Goal: Task Accomplishment & Management: Complete application form

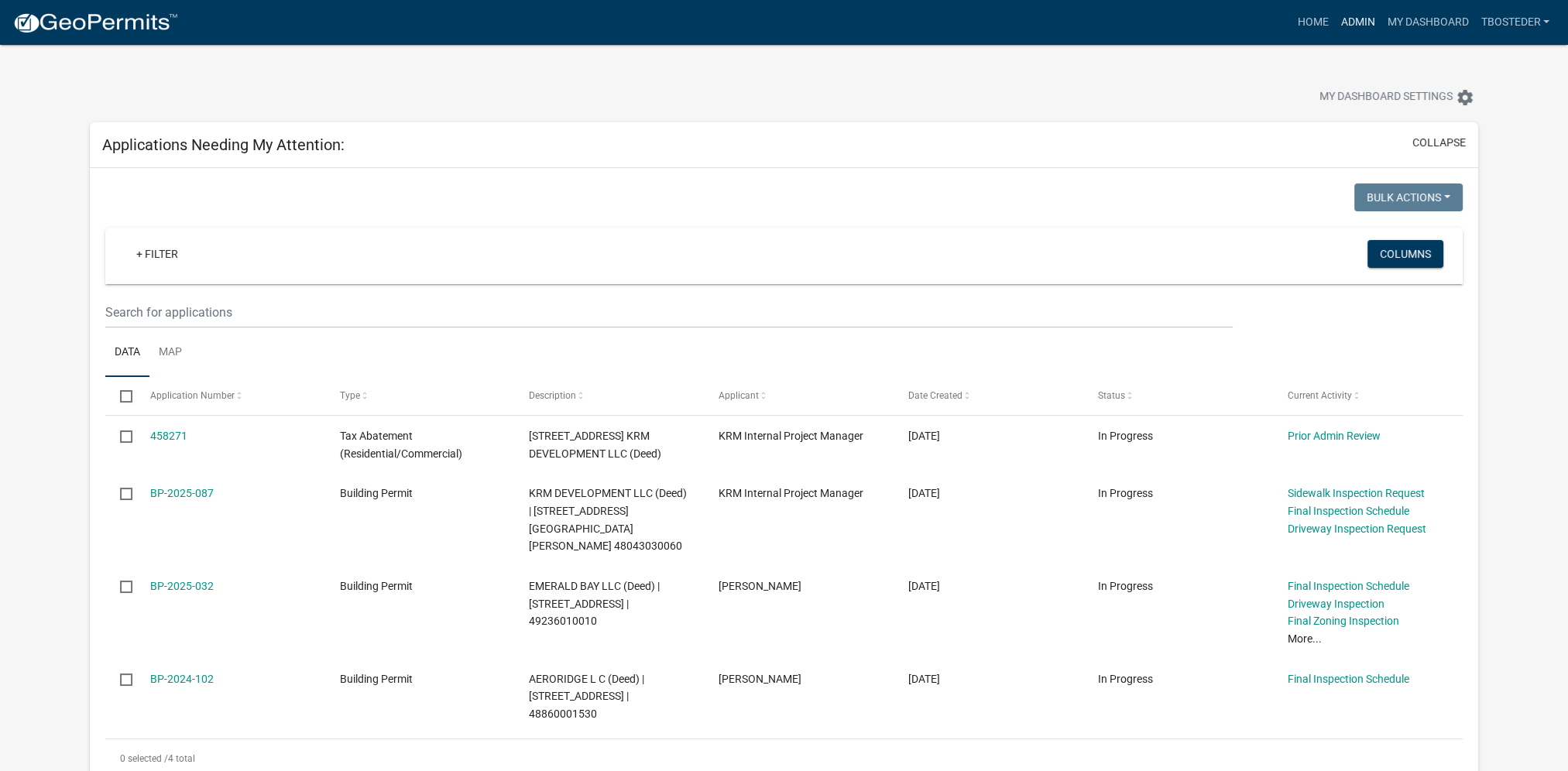
click at [1367, 22] on link "Admin" at bounding box center [1357, 22] width 46 height 29
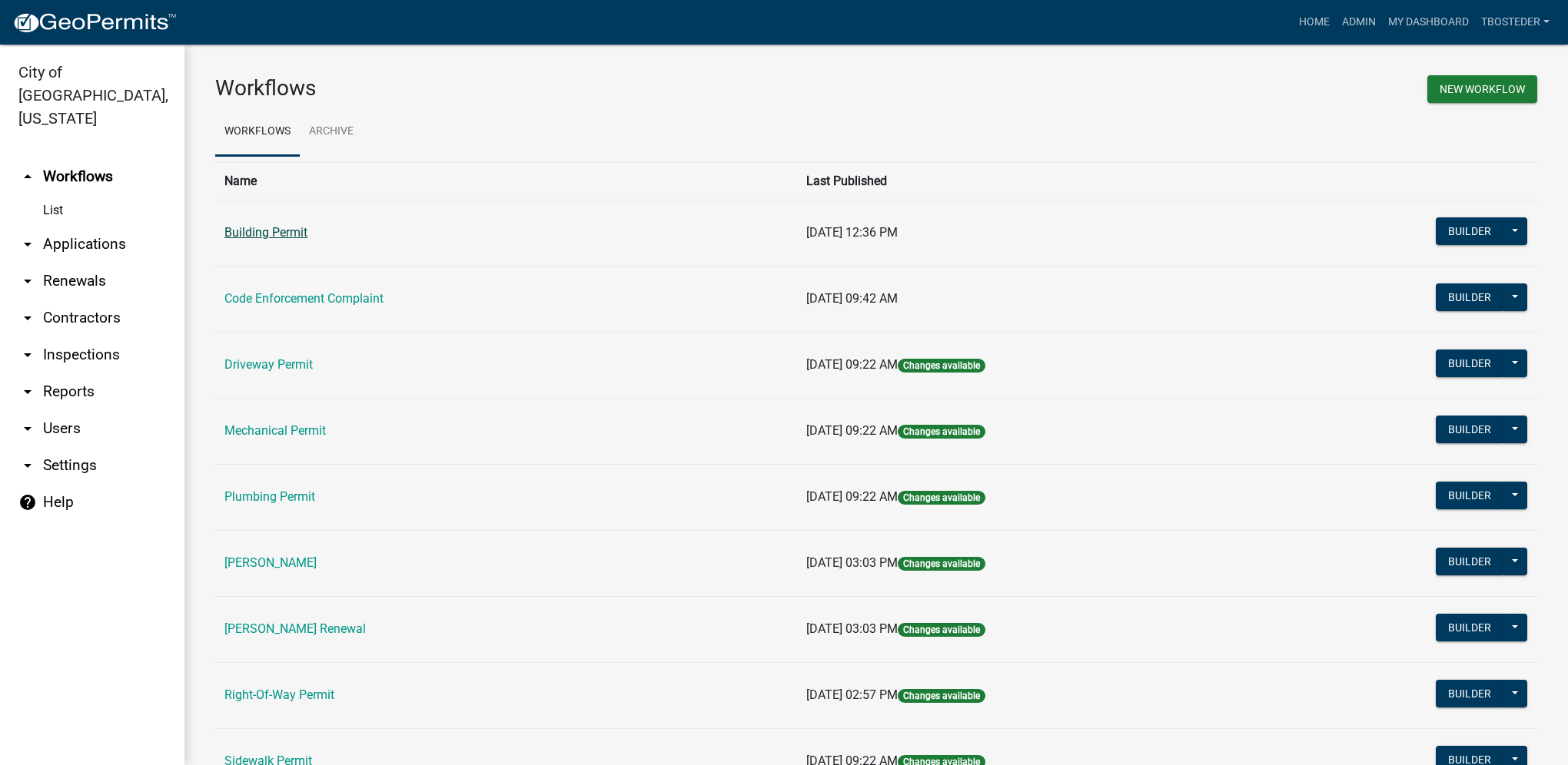
click at [255, 229] on link "Building Permit" at bounding box center [266, 232] width 83 height 14
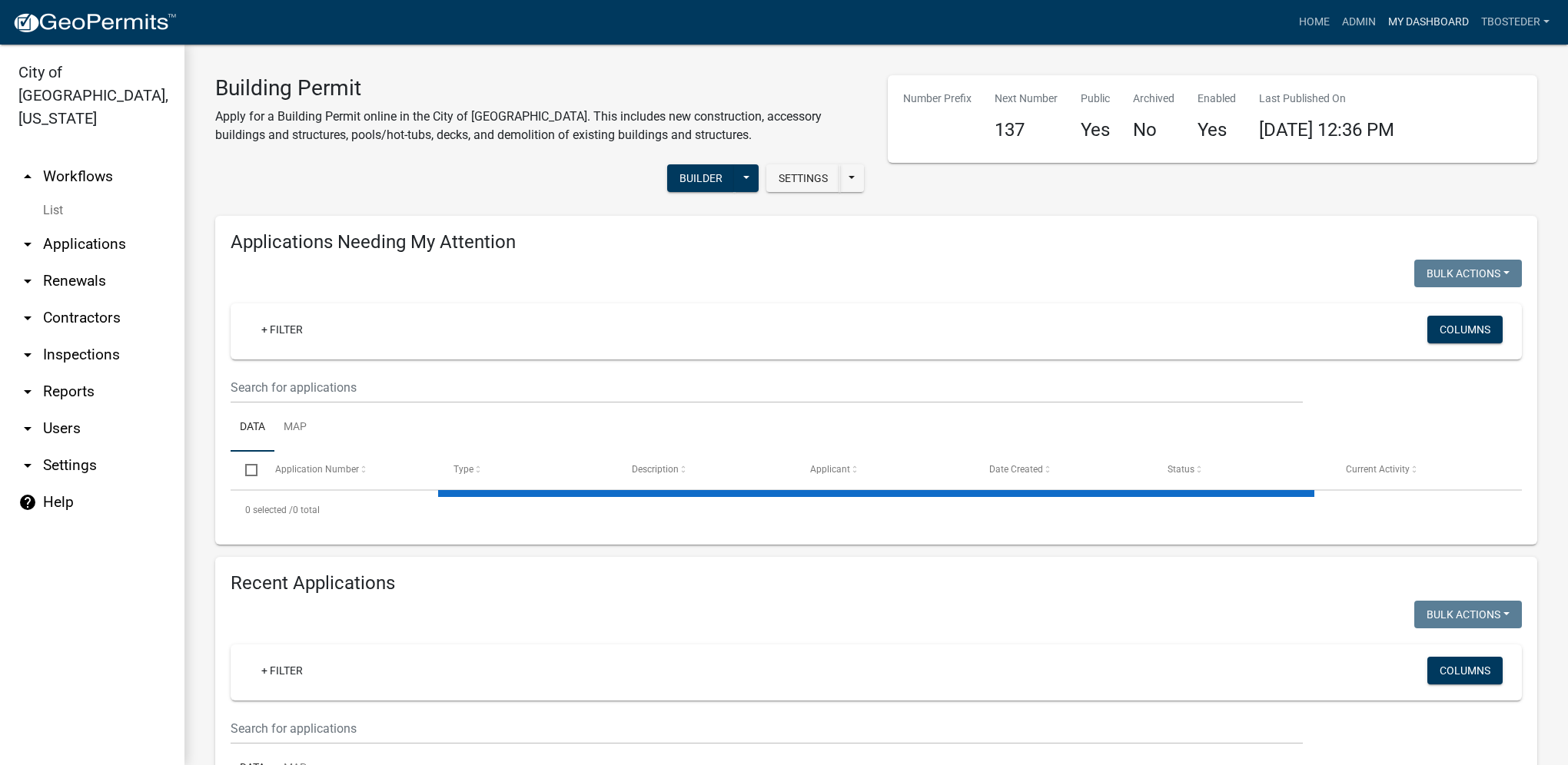
select select "1: 25"
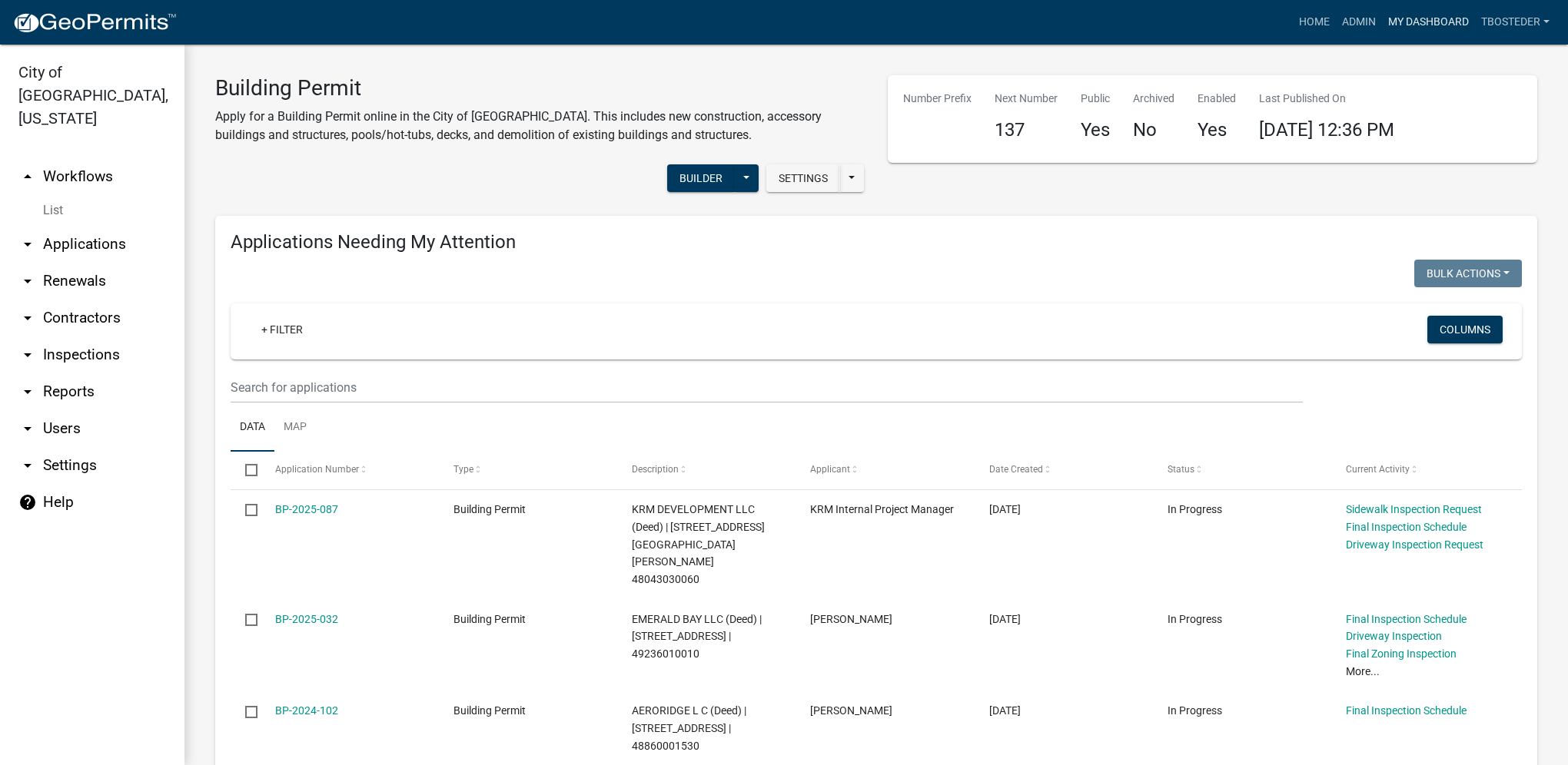
click at [1457, 14] on link "My Dashboard" at bounding box center [1428, 22] width 93 height 29
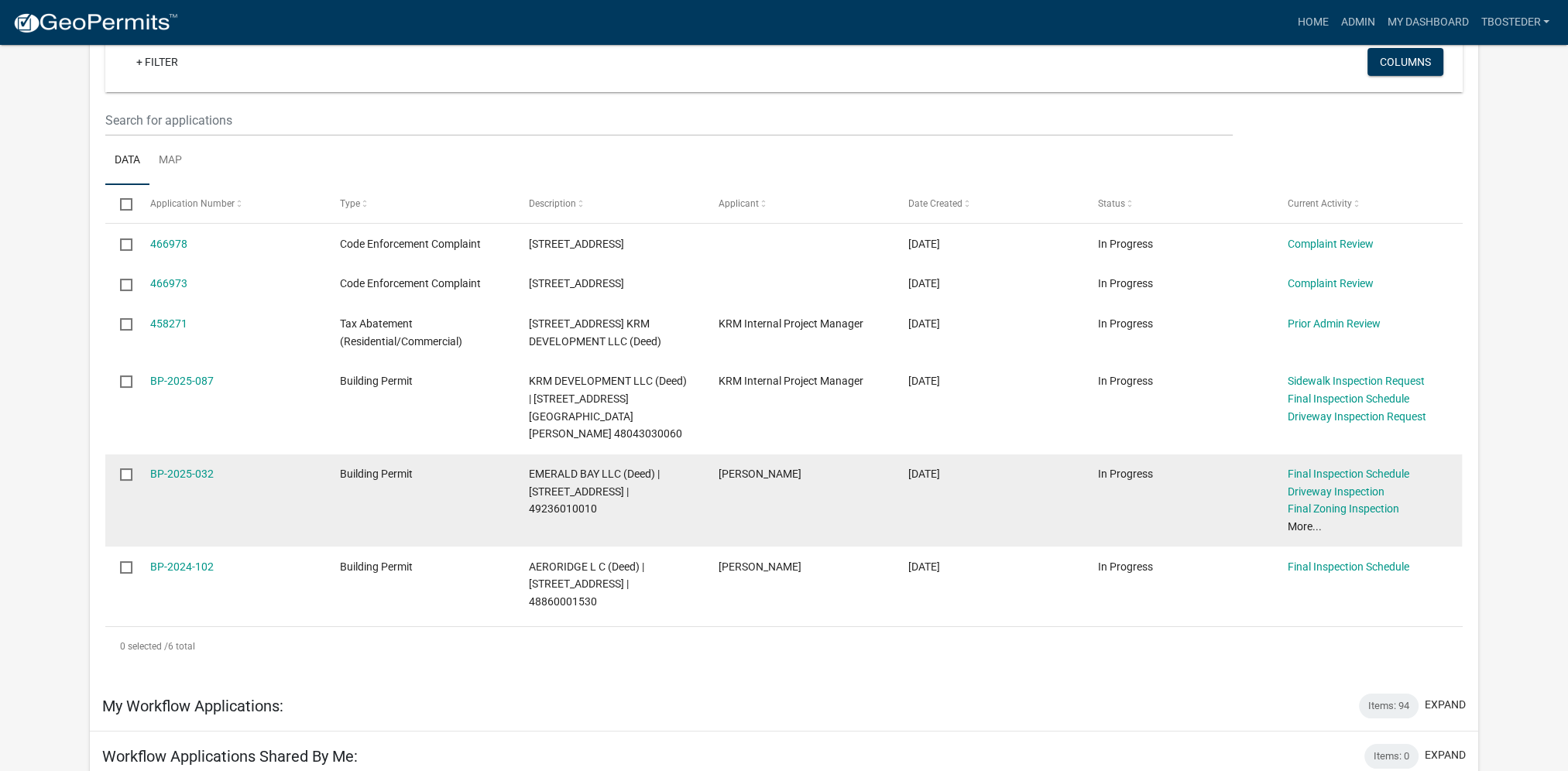
scroll to position [232, 0]
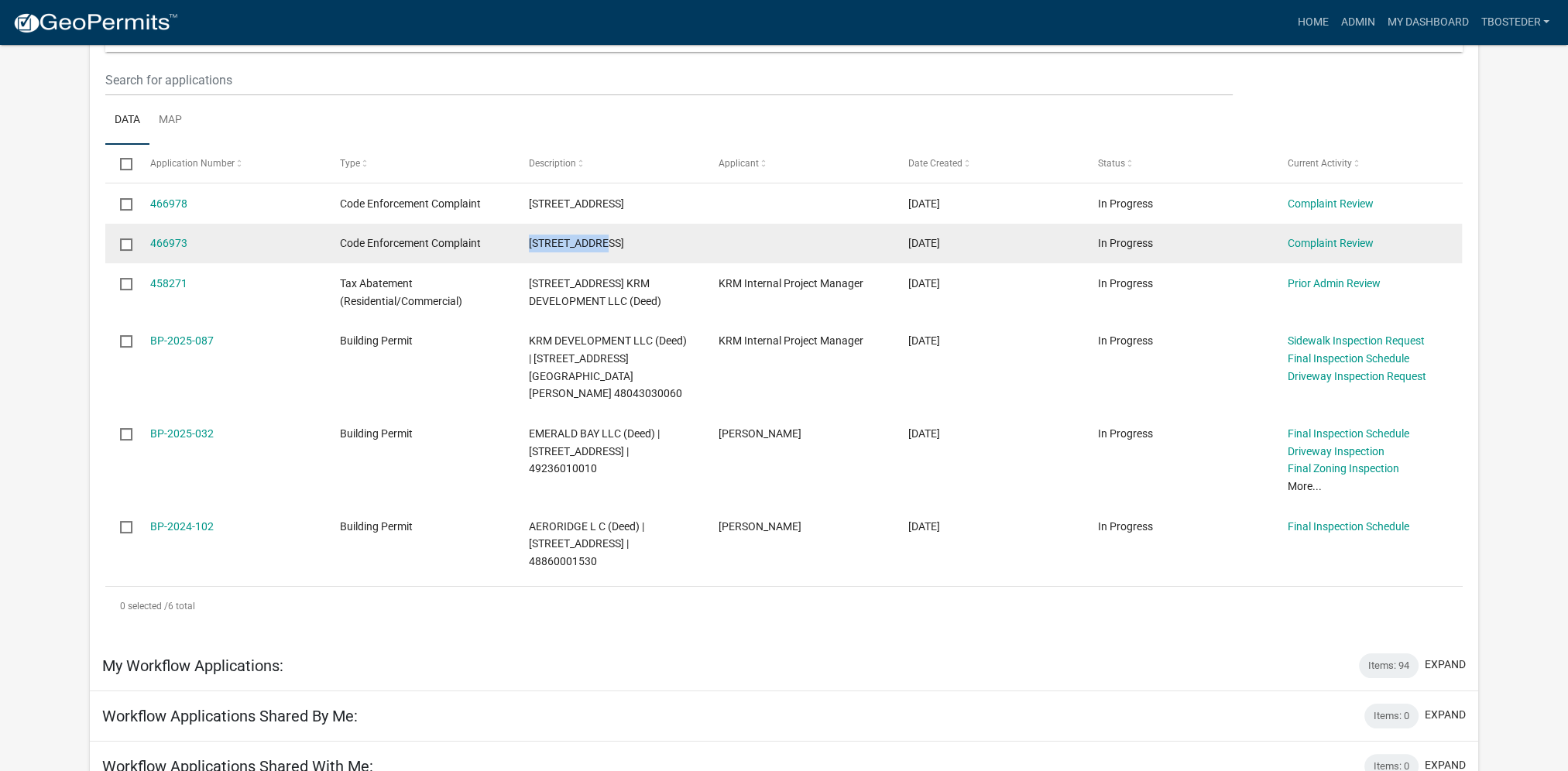
drag, startPoint x: 528, startPoint y: 242, endPoint x: 616, endPoint y: 244, distance: 88.0
click at [616, 244] on datatable-body-cell "[STREET_ADDRESS]" at bounding box center [609, 244] width 189 height 40
drag, startPoint x: 616, startPoint y: 244, endPoint x: 598, endPoint y: 244, distance: 18.0
copy span "[STREET_ADDRESS]"
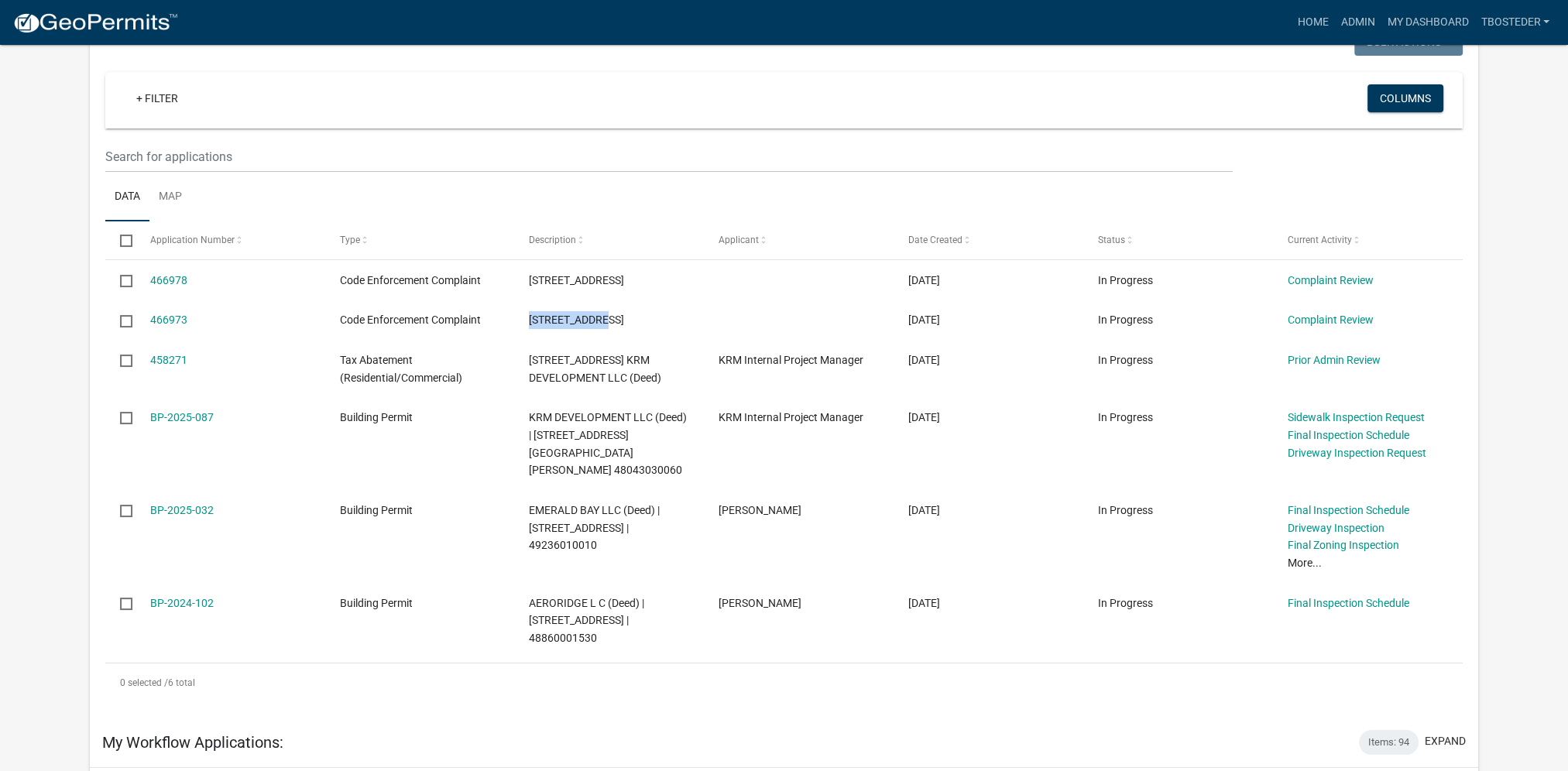
scroll to position [77, 0]
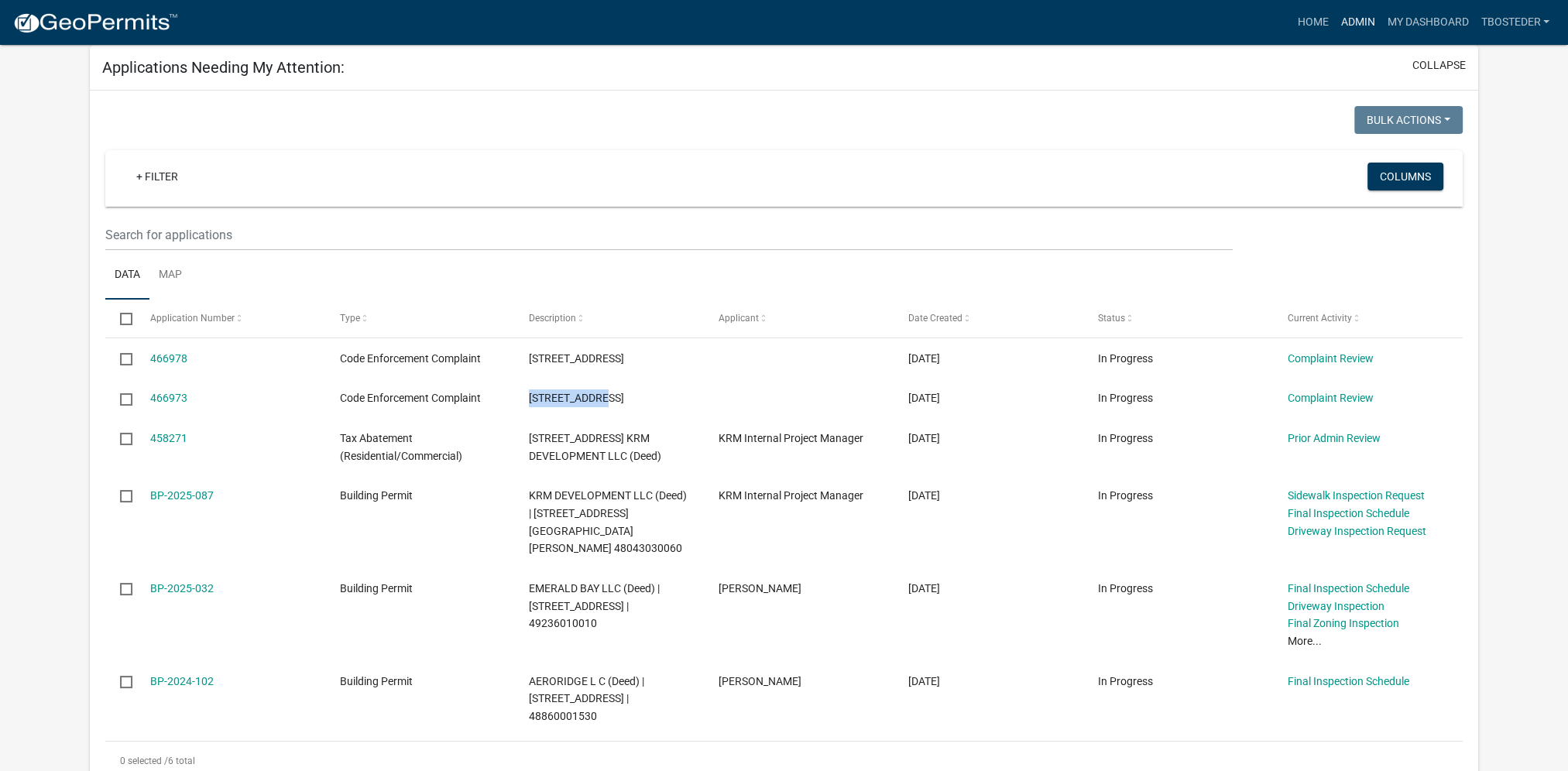
click at [1358, 34] on link "Admin" at bounding box center [1357, 22] width 46 height 29
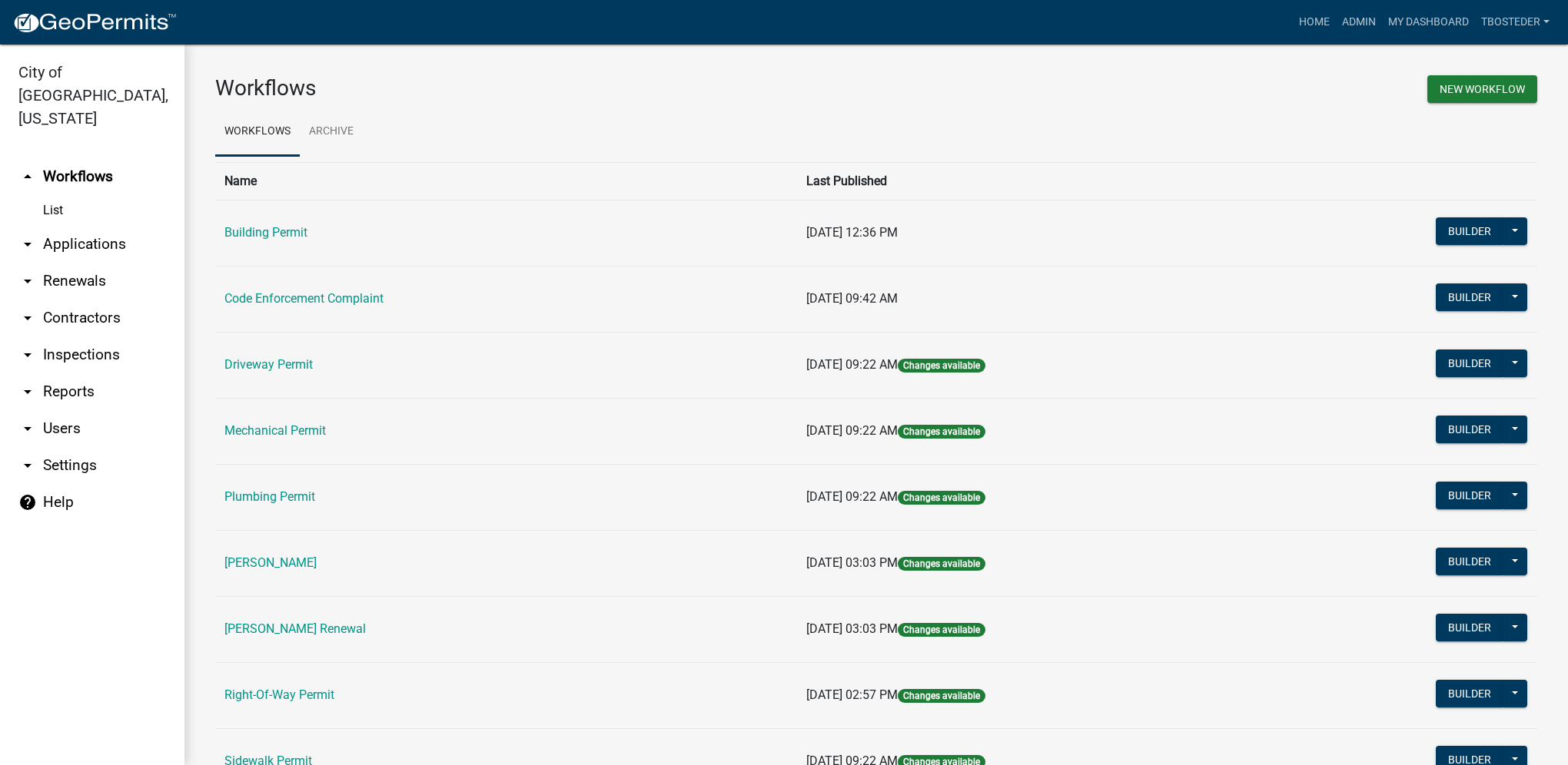
click at [348, 307] on td "Code Enforcement Complaint" at bounding box center [506, 298] width 581 height 66
click at [349, 293] on link "Code Enforcement Complaint" at bounding box center [304, 298] width 159 height 14
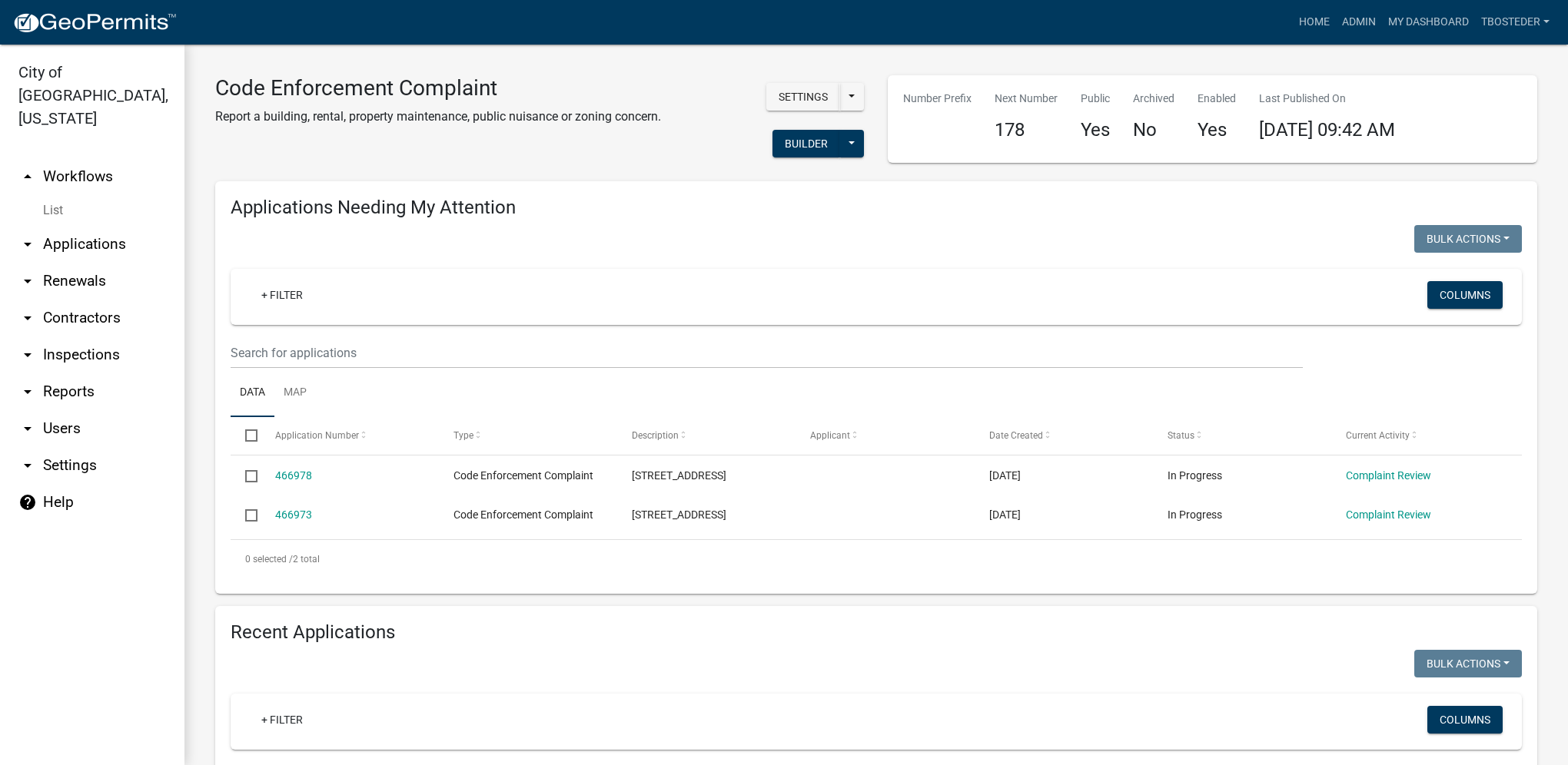
select select "1: 25"
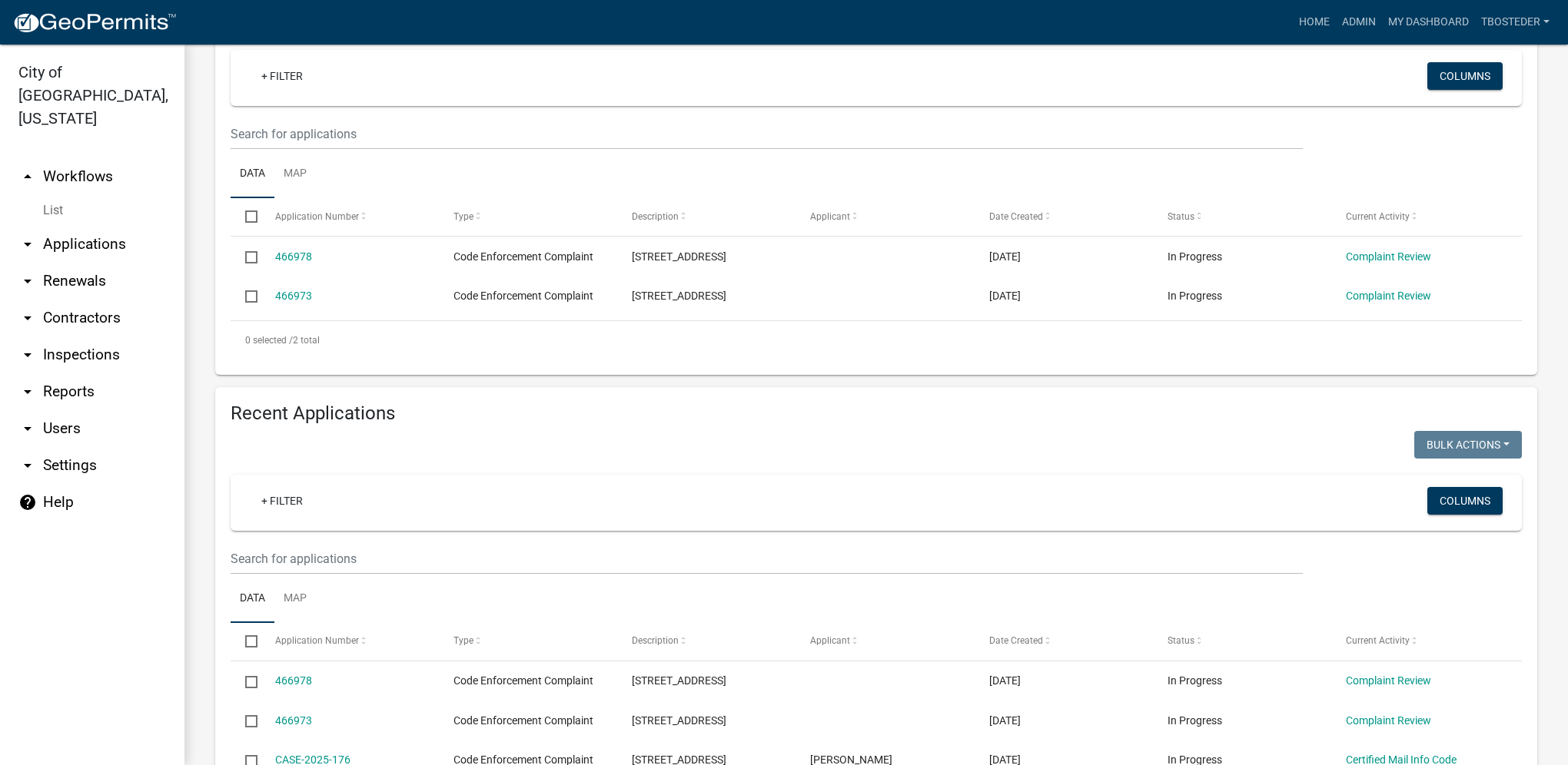
scroll to position [307, 0]
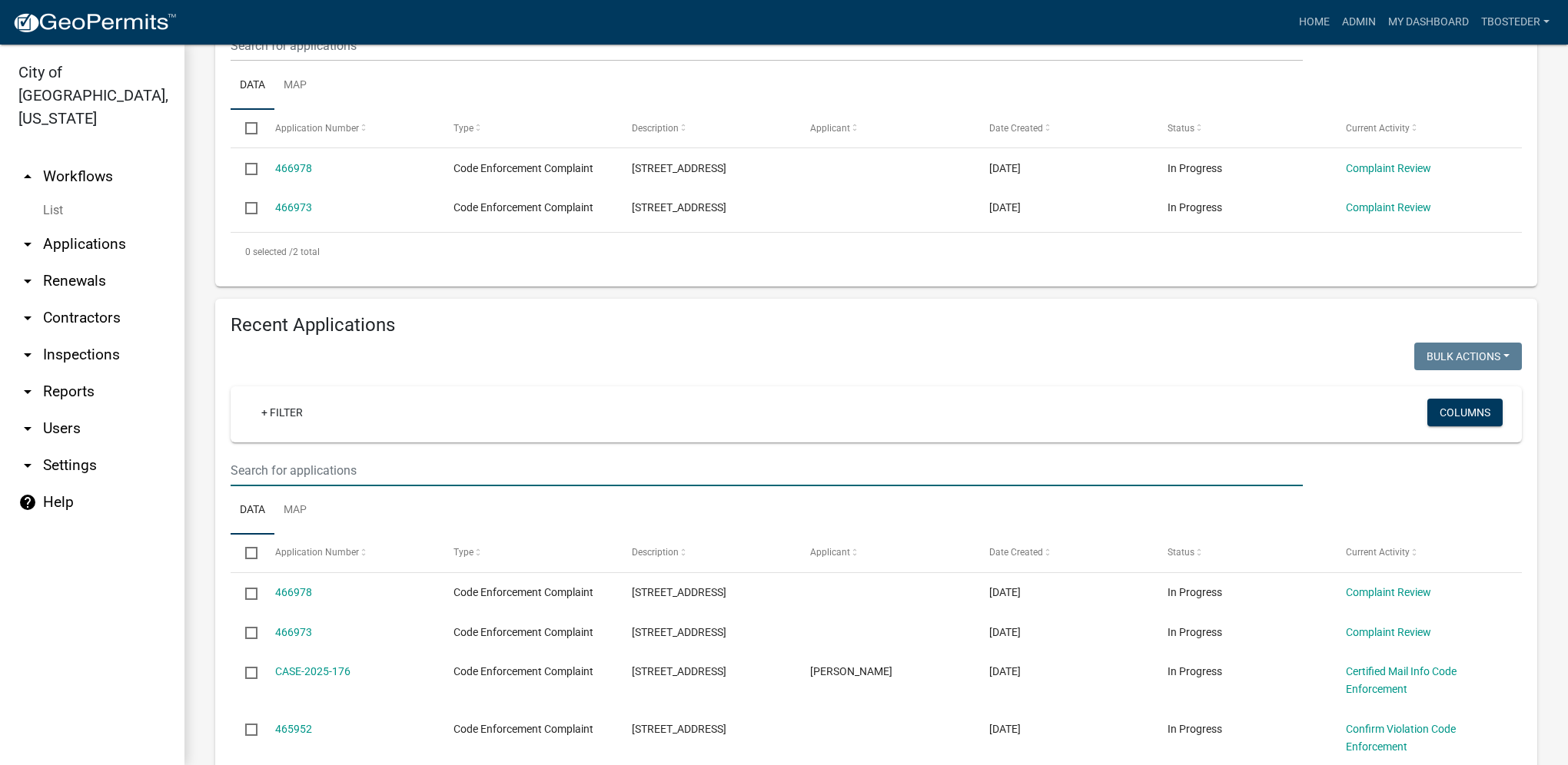
paste input "[STREET_ADDRESS]"
type input "[STREET_ADDRESS]"
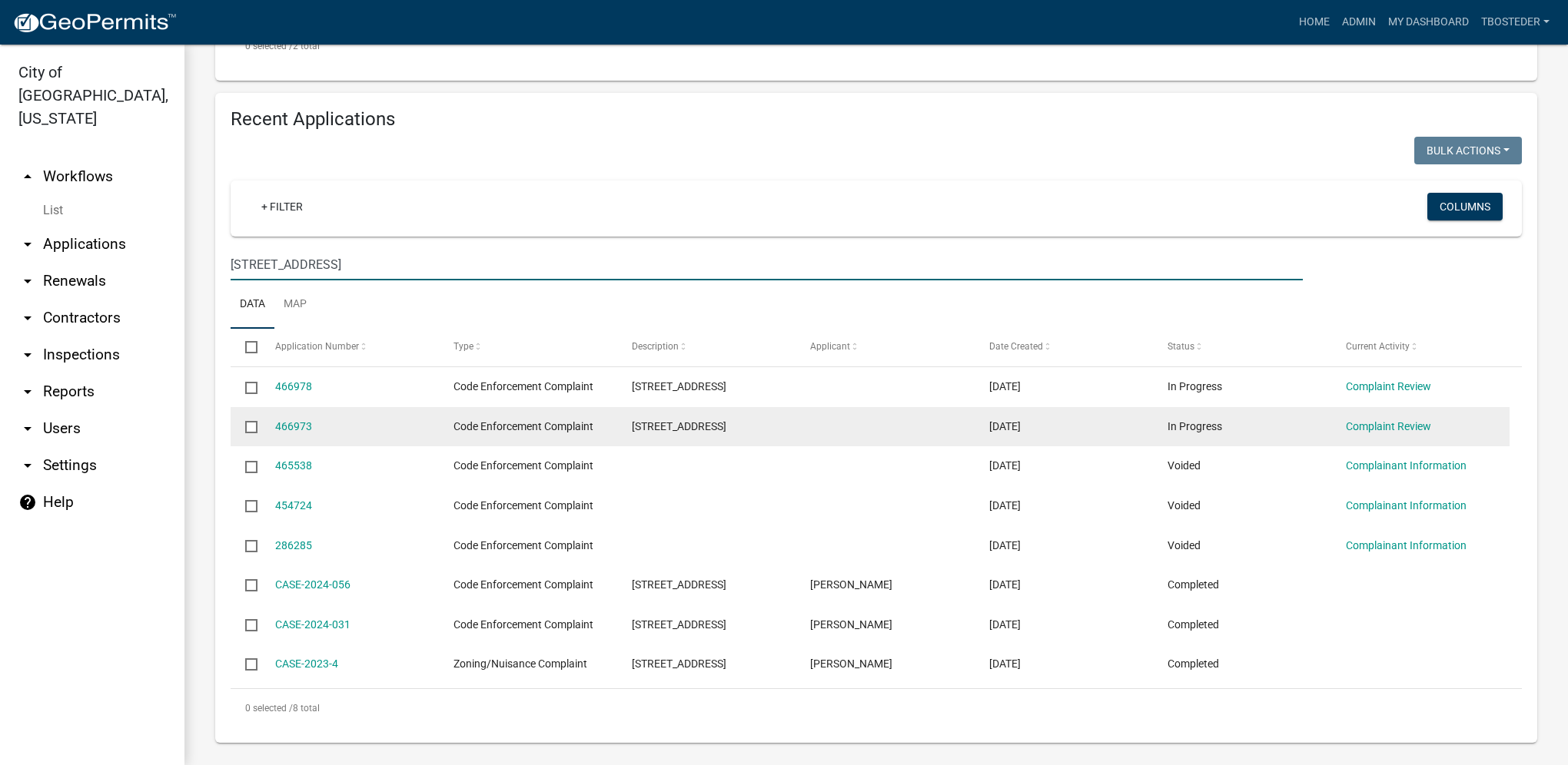
scroll to position [522, 0]
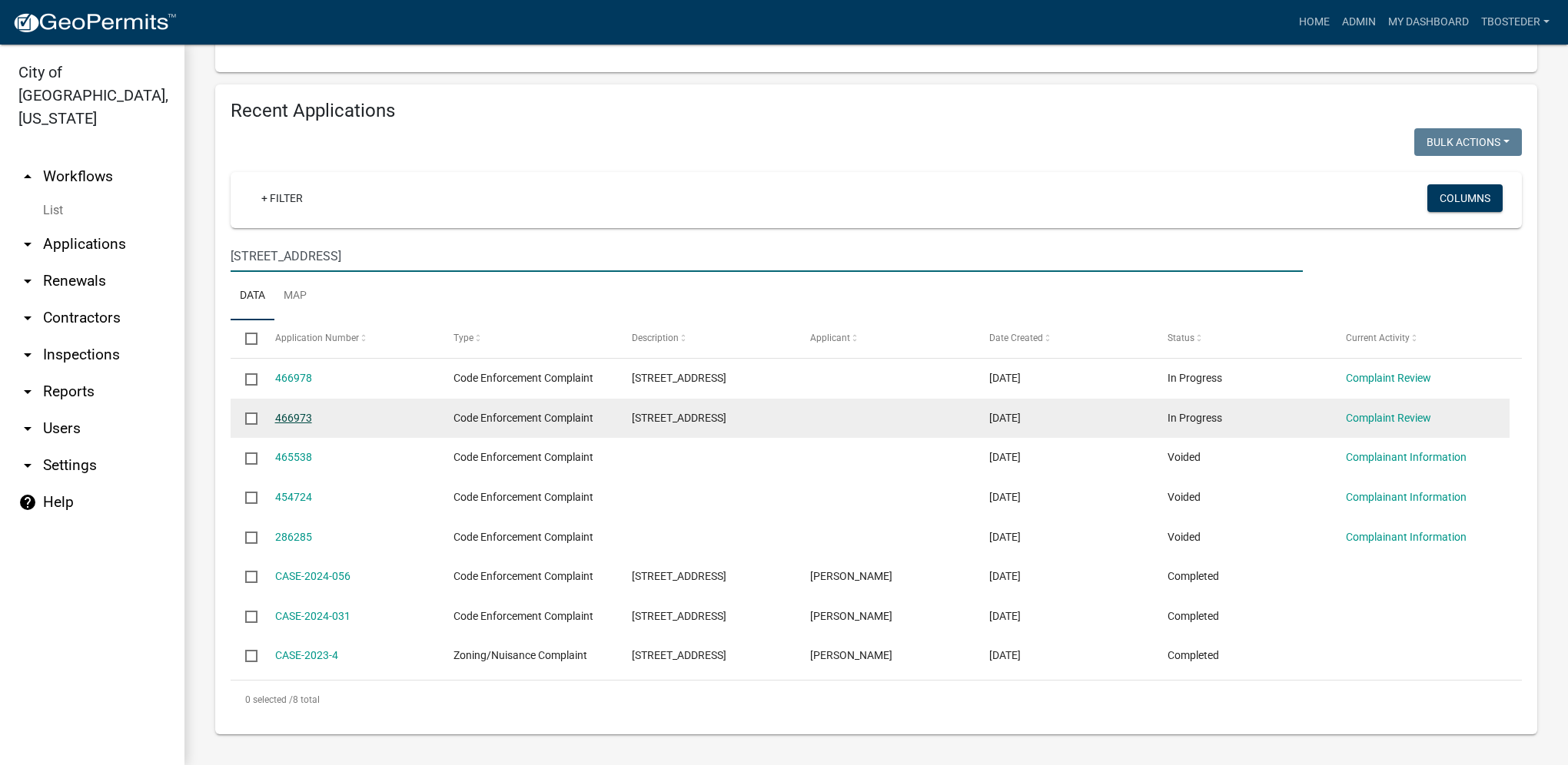
click at [305, 418] on link "466973" at bounding box center [293, 418] width 37 height 13
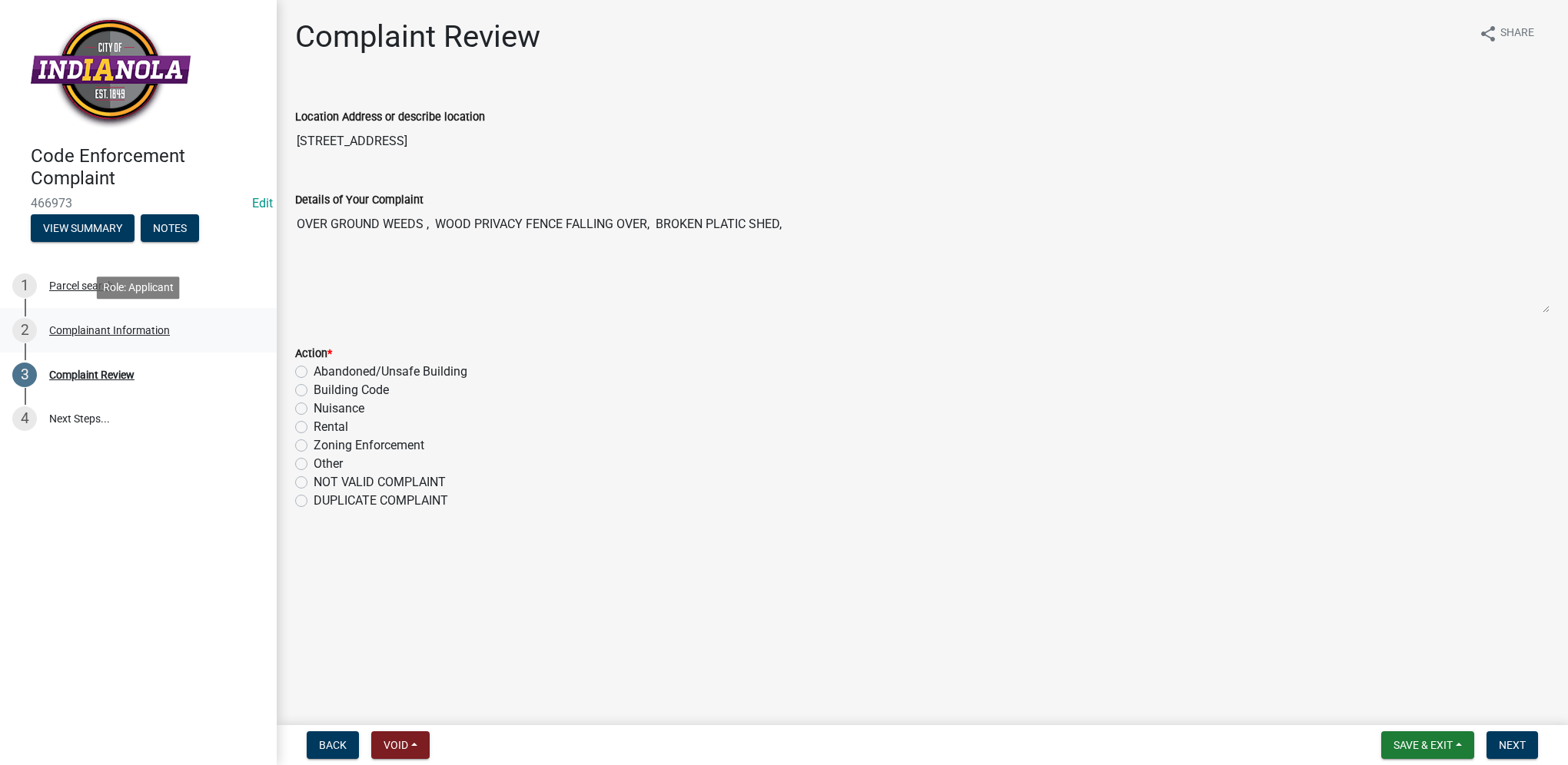
click at [160, 336] on div "Complainant Information" at bounding box center [109, 330] width 120 height 11
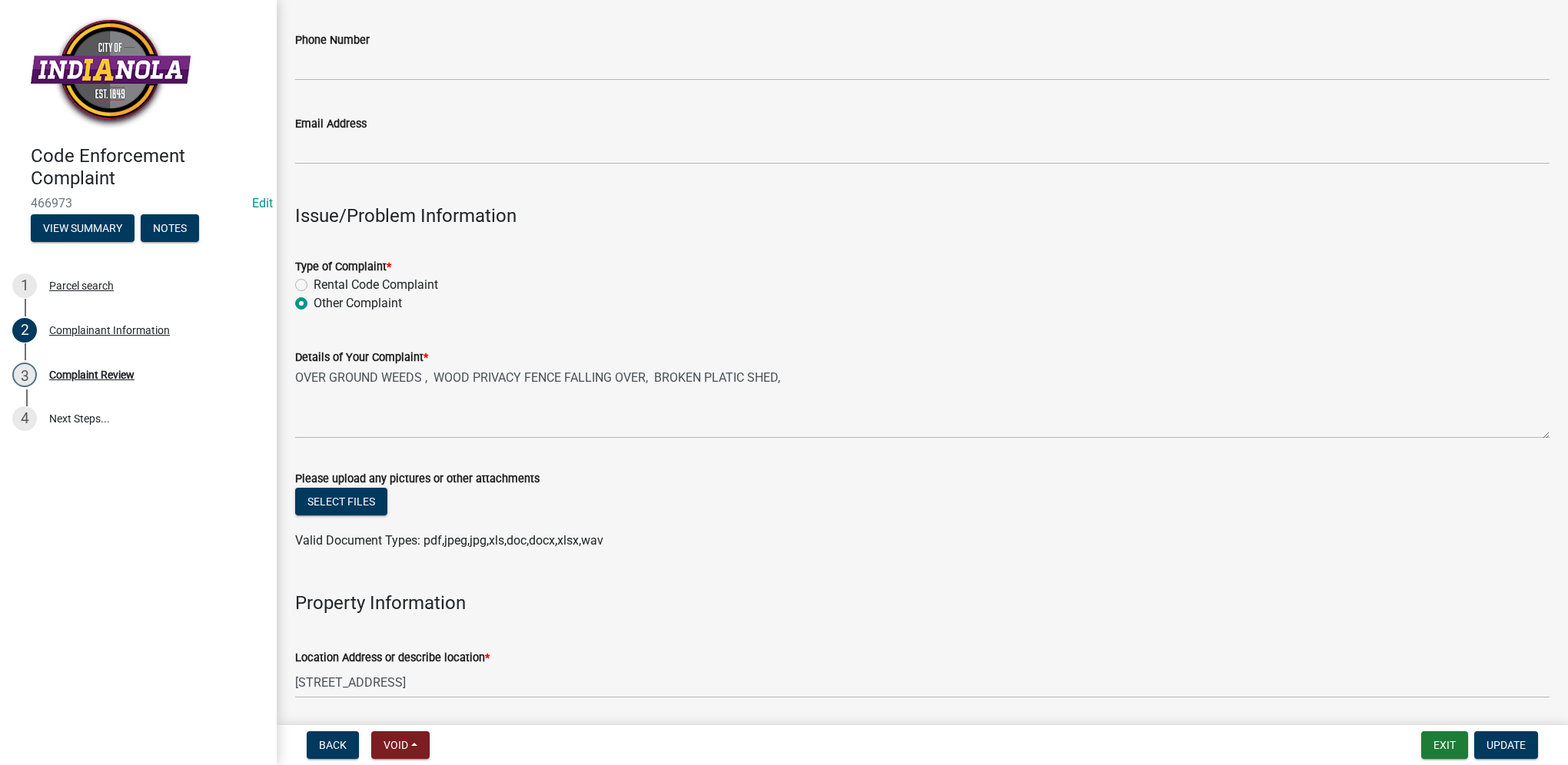
scroll to position [307, 0]
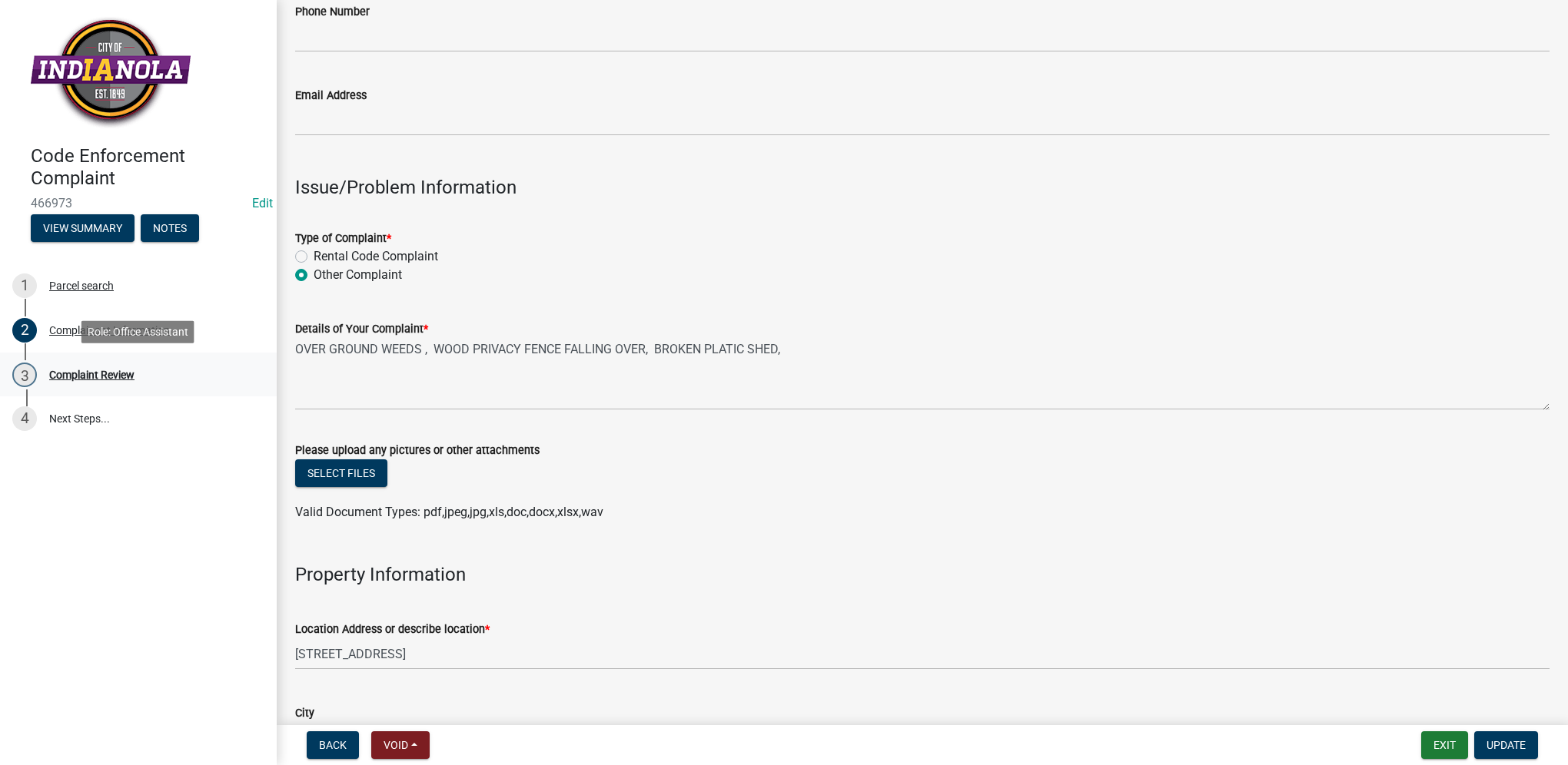
click at [132, 370] on div "Complaint Review" at bounding box center [92, 375] width 85 height 11
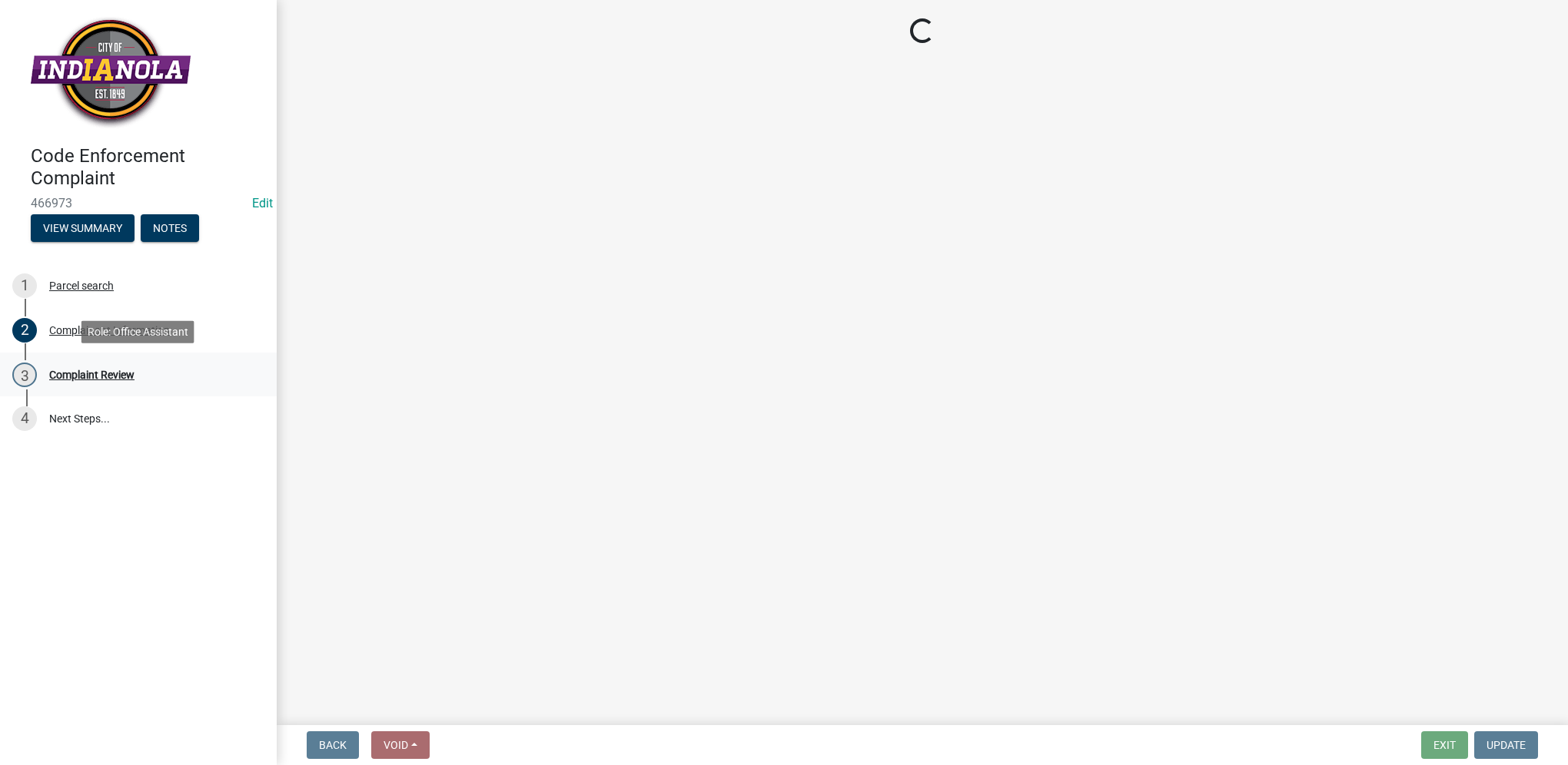
scroll to position [0, 0]
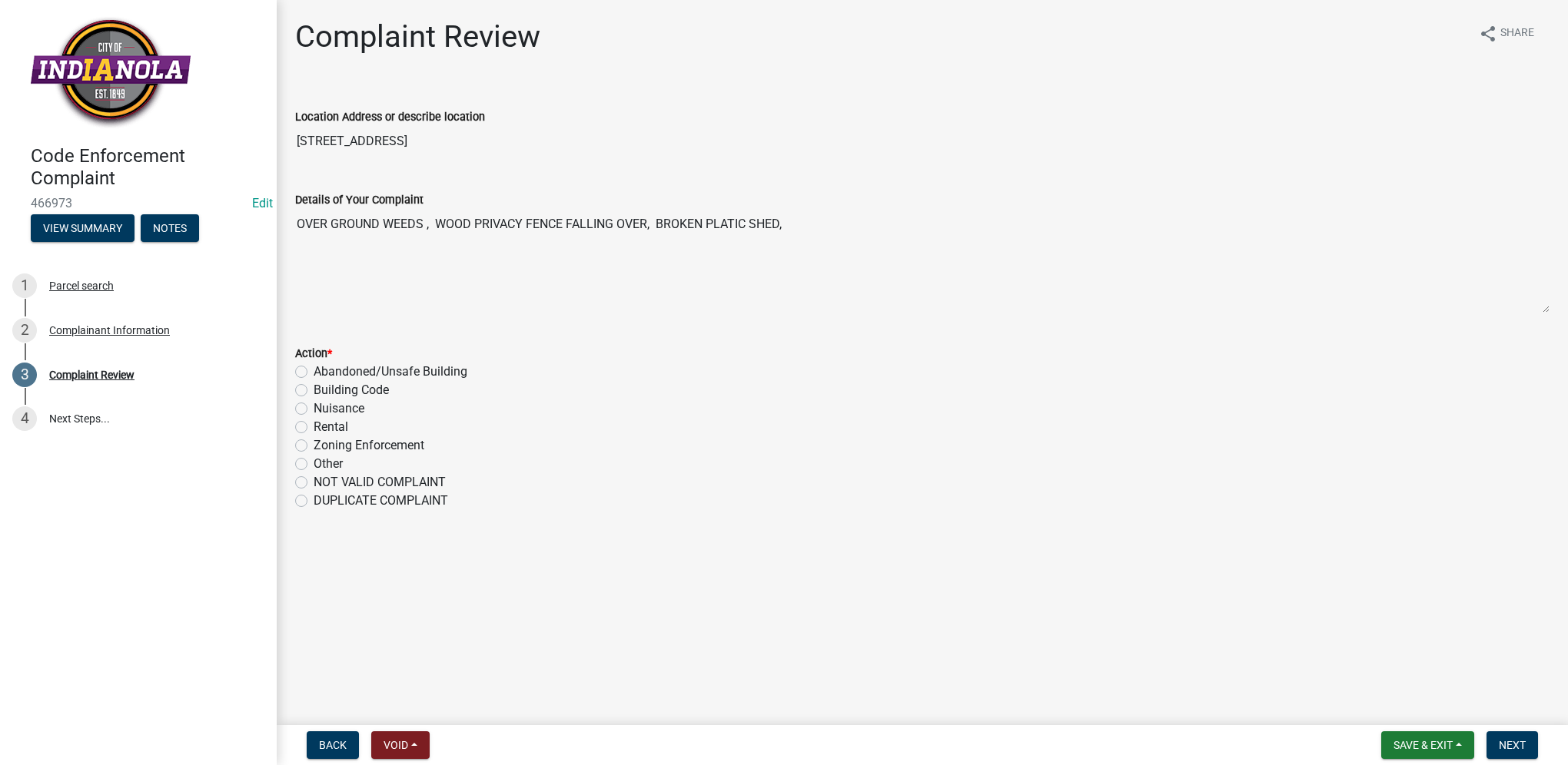
click at [313, 403] on label "Nuisance" at bounding box center [338, 408] width 51 height 18
click at [313, 403] on input "Nuisance" at bounding box center [318, 404] width 10 height 10
radio input "true"
click at [1505, 739] on span "Next" at bounding box center [1512, 745] width 27 height 13
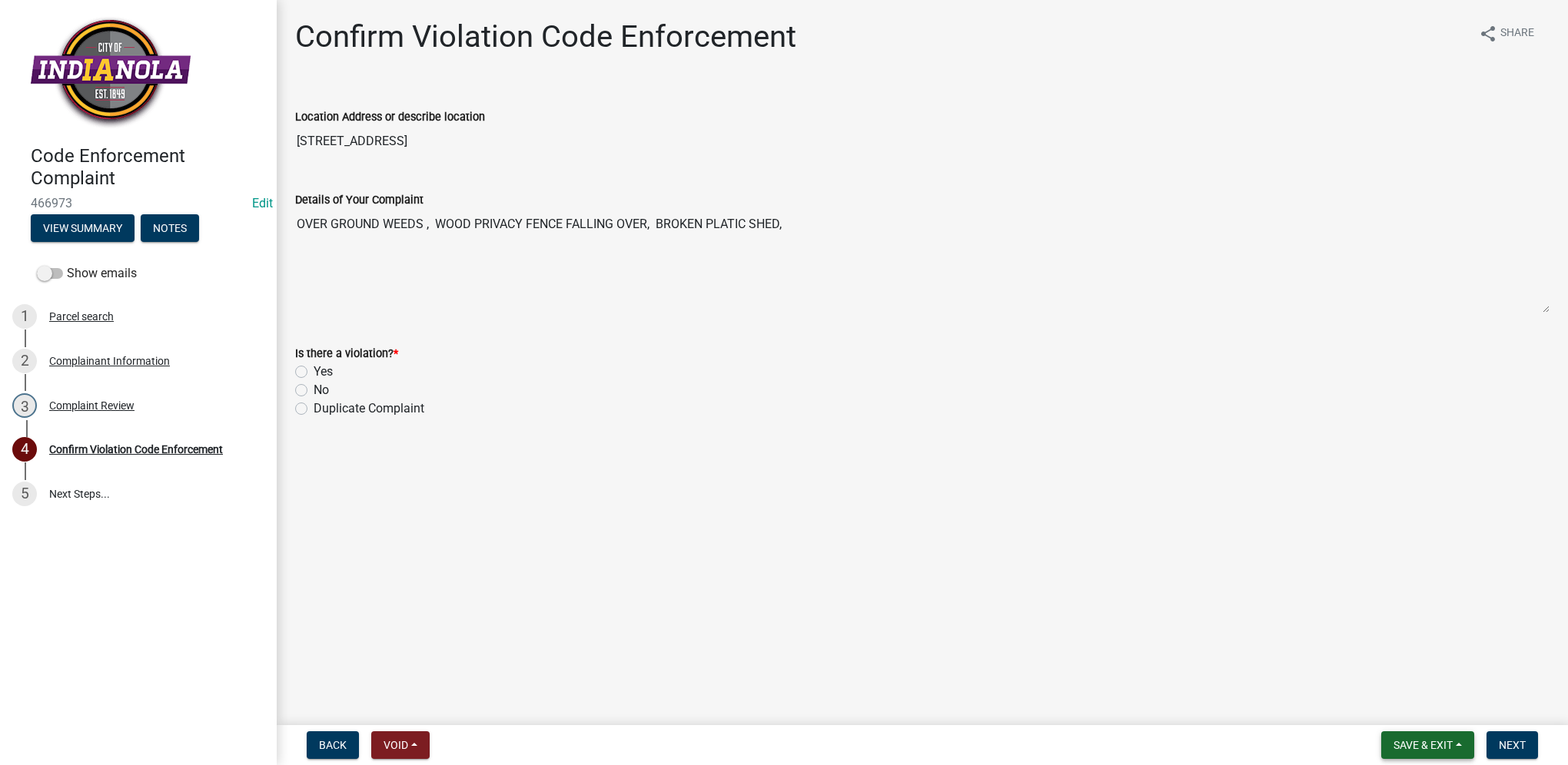
click at [1398, 752] on button "Save & Exit" at bounding box center [1427, 745] width 93 height 28
click at [1398, 710] on button "Save & Exit" at bounding box center [1412, 706] width 123 height 37
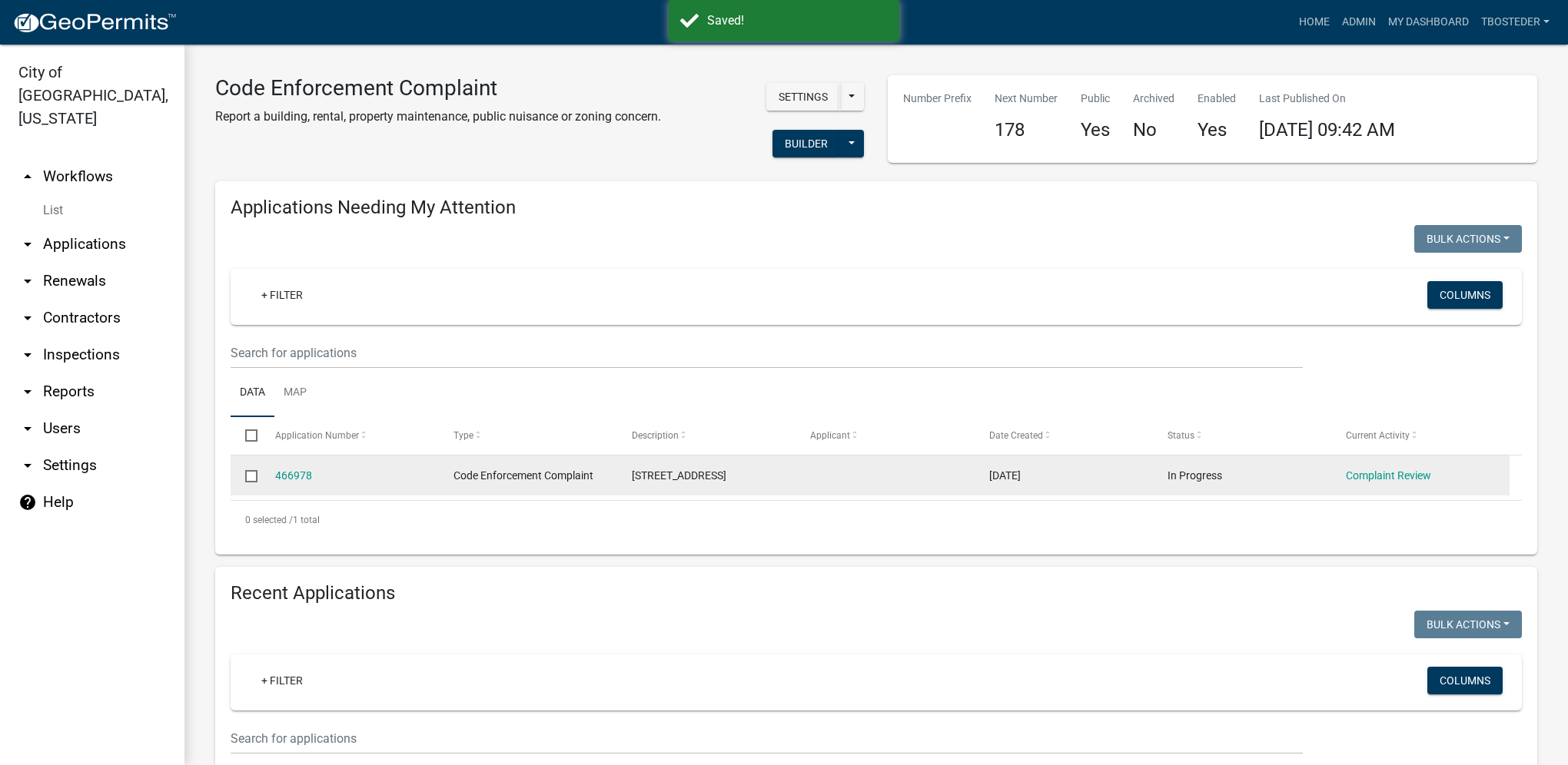
select select "1: 25"
click at [291, 476] on link "466978" at bounding box center [293, 475] width 37 height 13
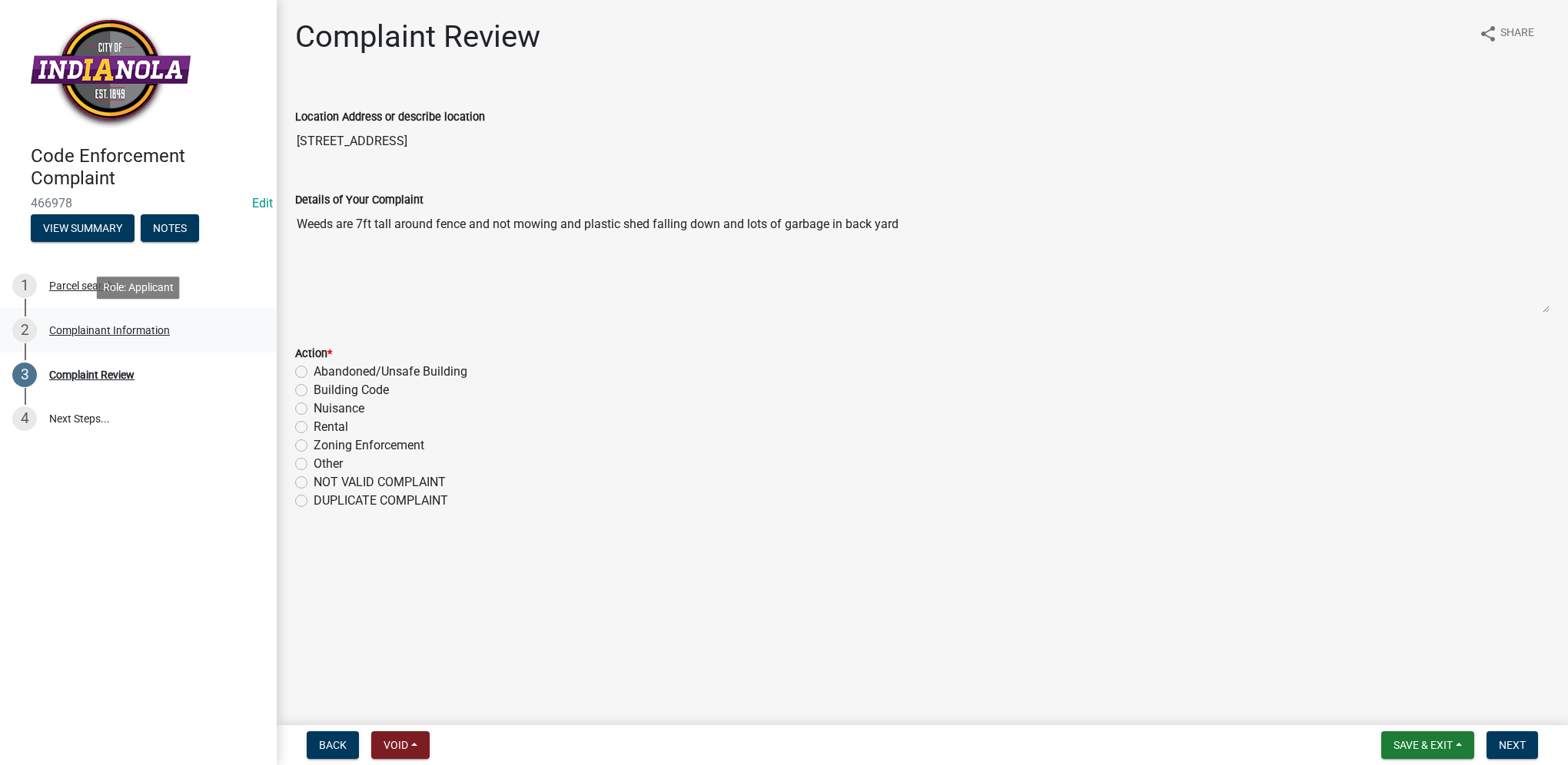
click at [158, 318] on div "2 Complainant Information" at bounding box center [132, 330] width 240 height 24
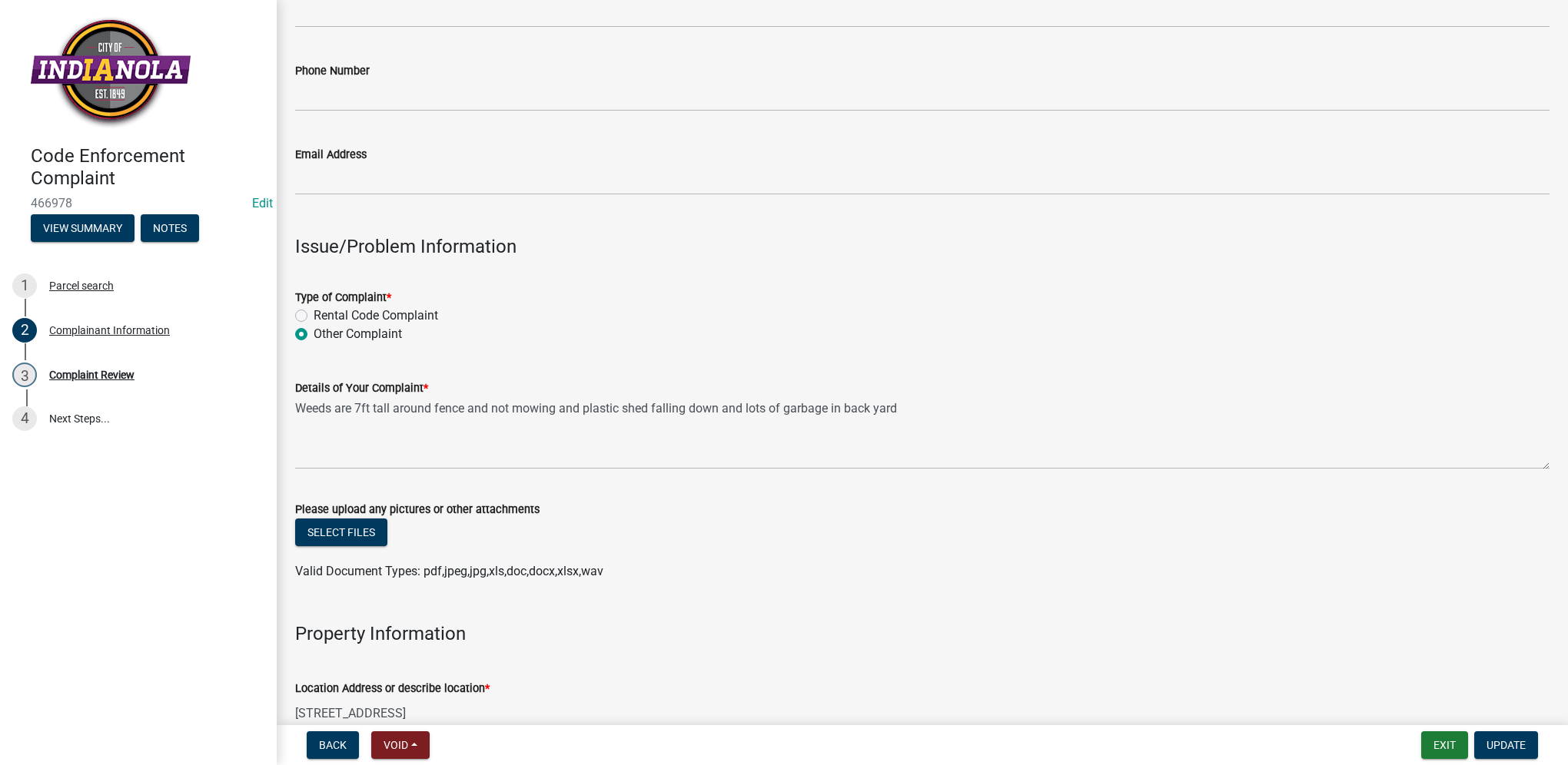
scroll to position [231, 0]
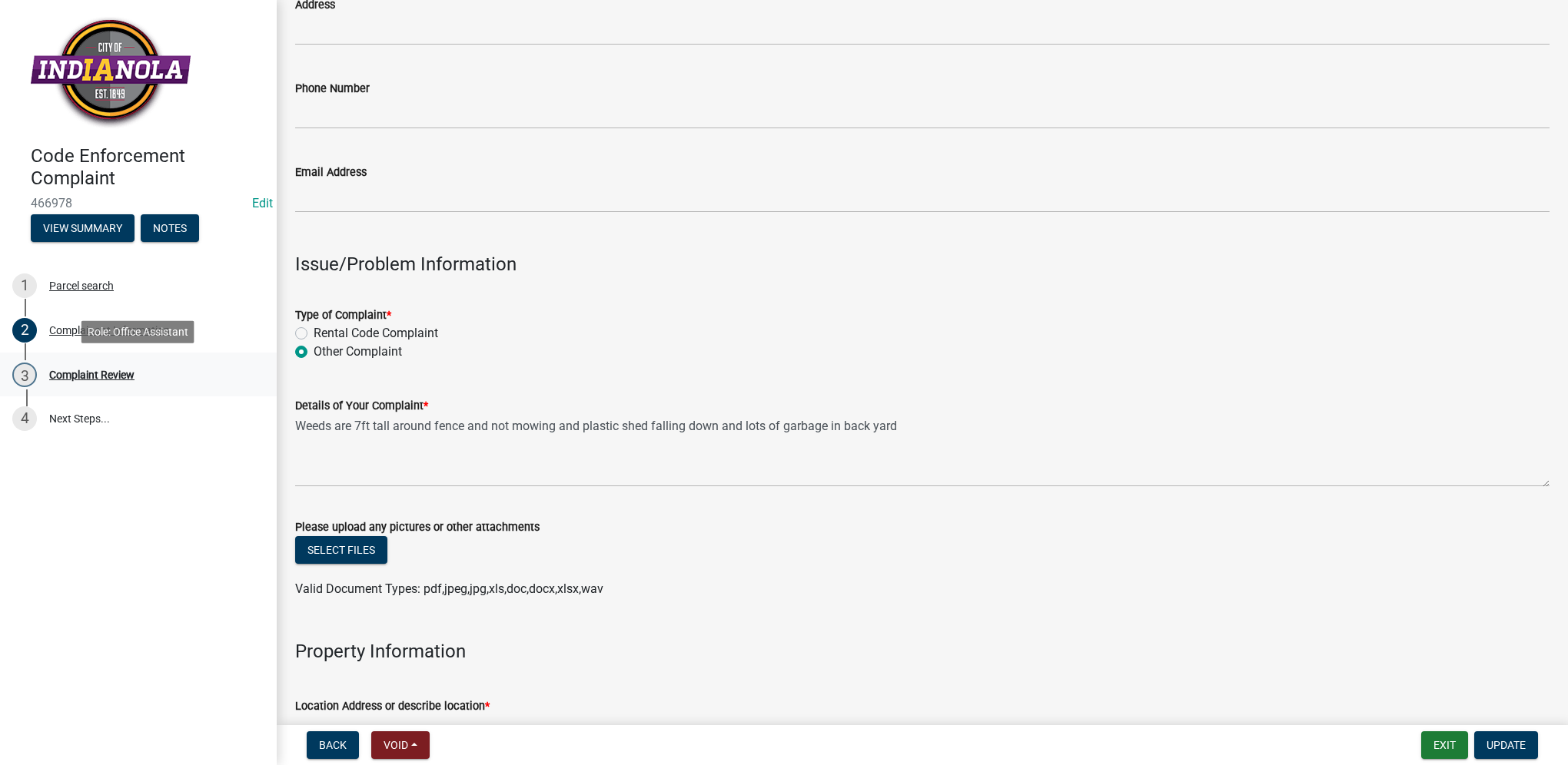
click at [125, 375] on div "Complaint Review" at bounding box center [92, 375] width 85 height 11
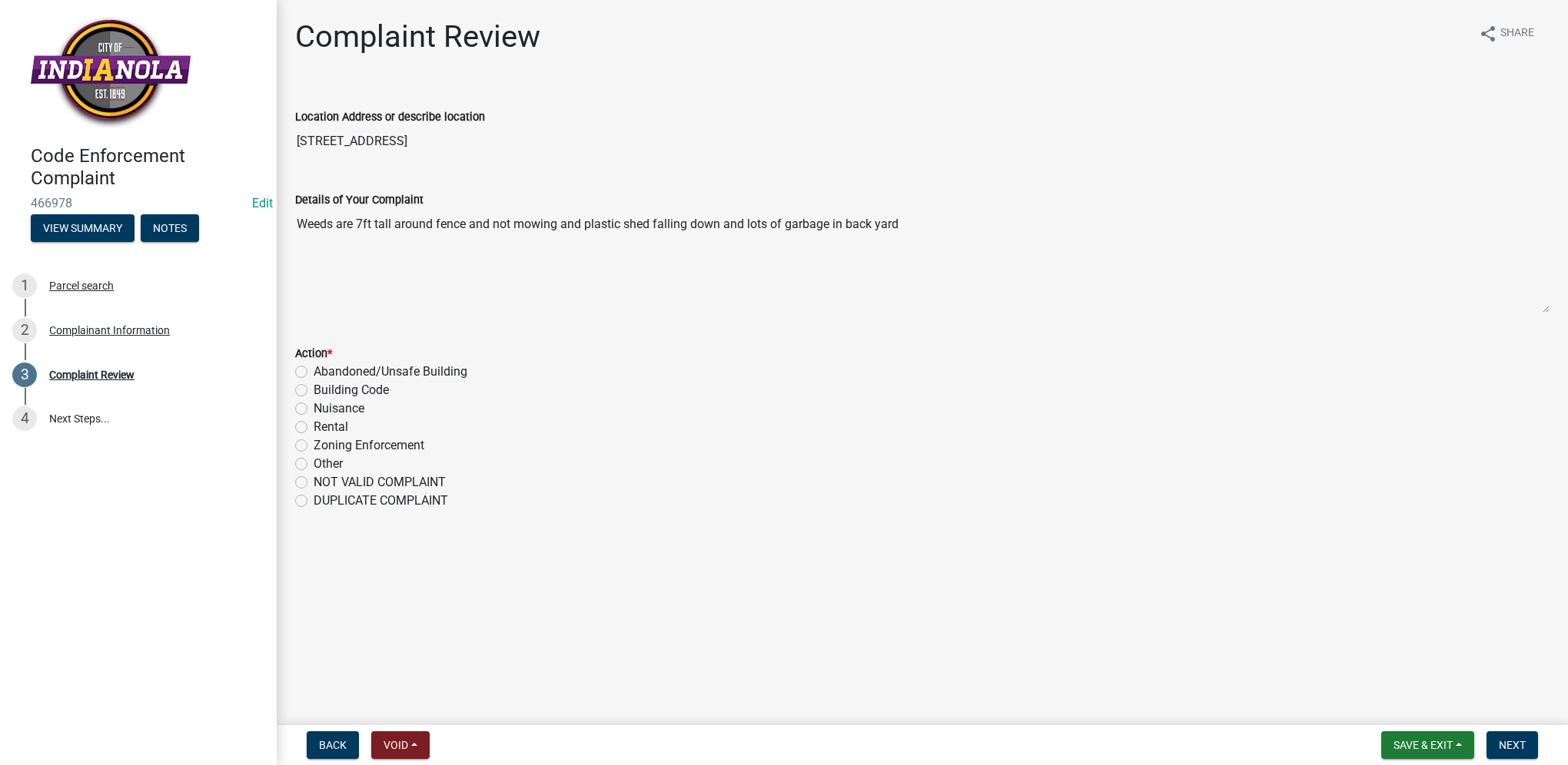
click at [364, 501] on label "DUPLICATE COMPLAINT" at bounding box center [380, 501] width 134 height 18
click at [323, 501] on input "DUPLICATE COMPLAINT" at bounding box center [318, 497] width 10 height 10
radio input "true"
click at [1525, 741] on span "Next" at bounding box center [1512, 745] width 27 height 13
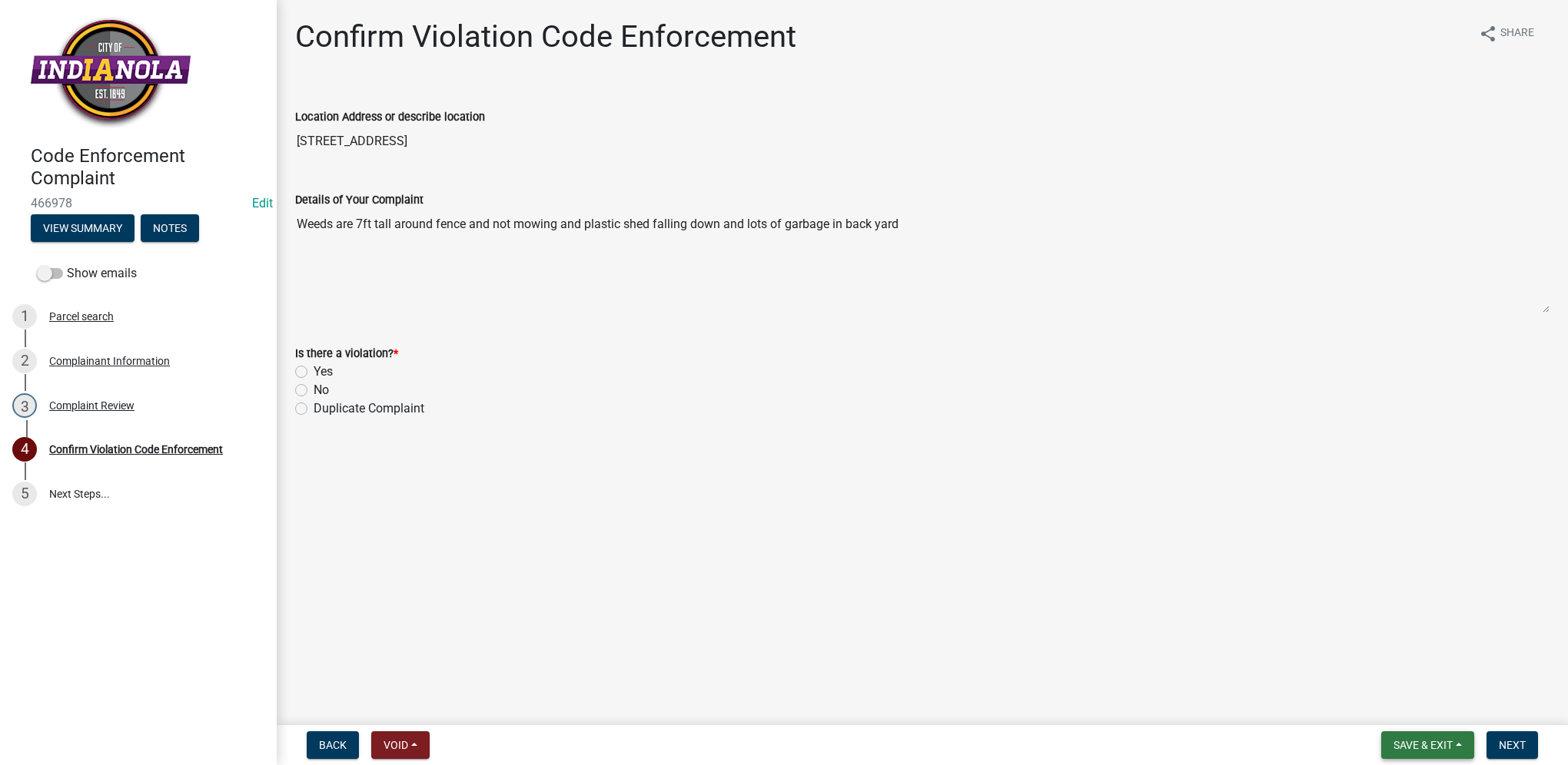
click at [1418, 741] on span "Save & Exit" at bounding box center [1423, 745] width 59 height 13
click at [1417, 697] on button "Save & Exit" at bounding box center [1412, 706] width 123 height 37
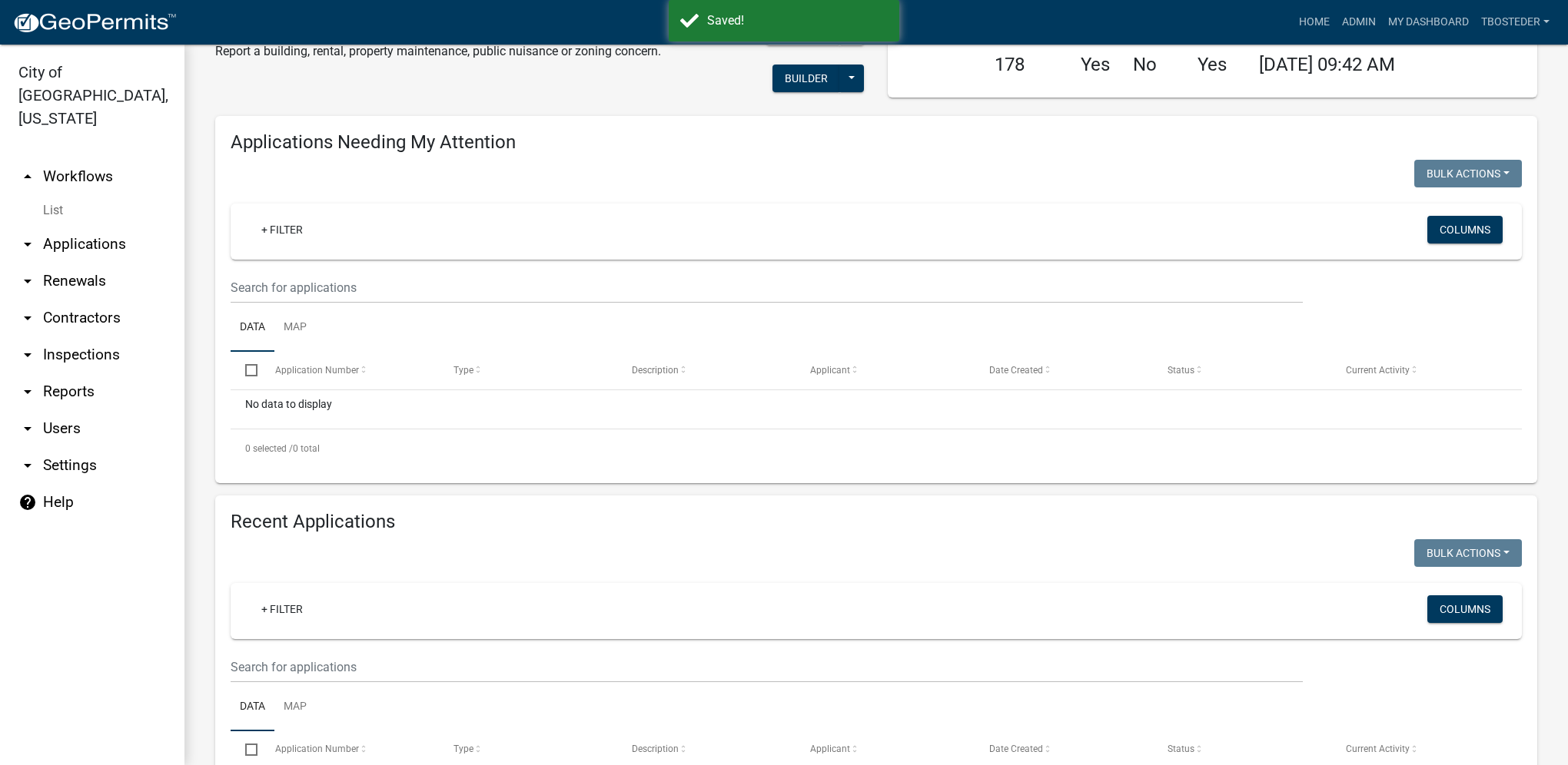
select select "1: 25"
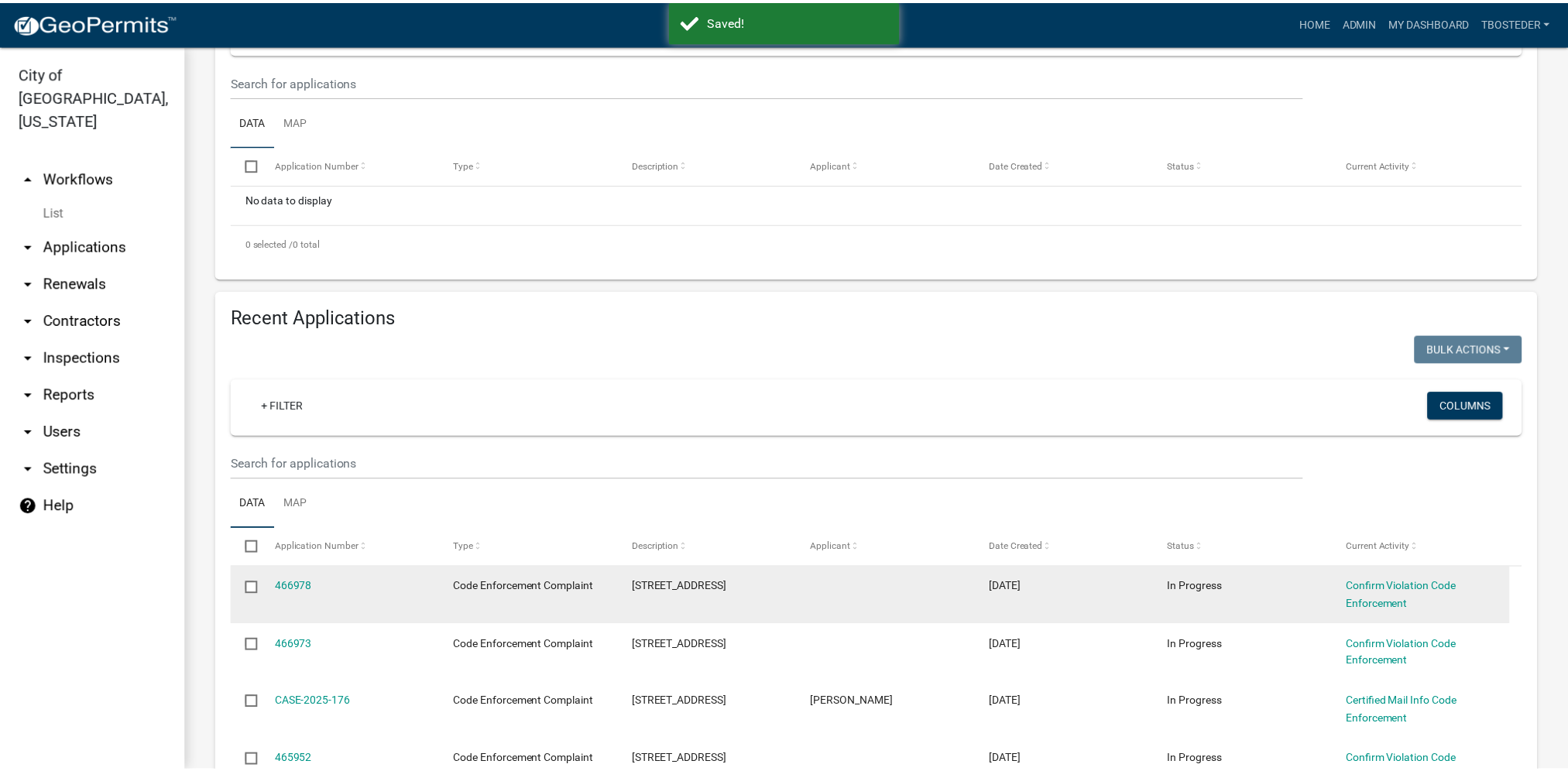
scroll to position [387, 0]
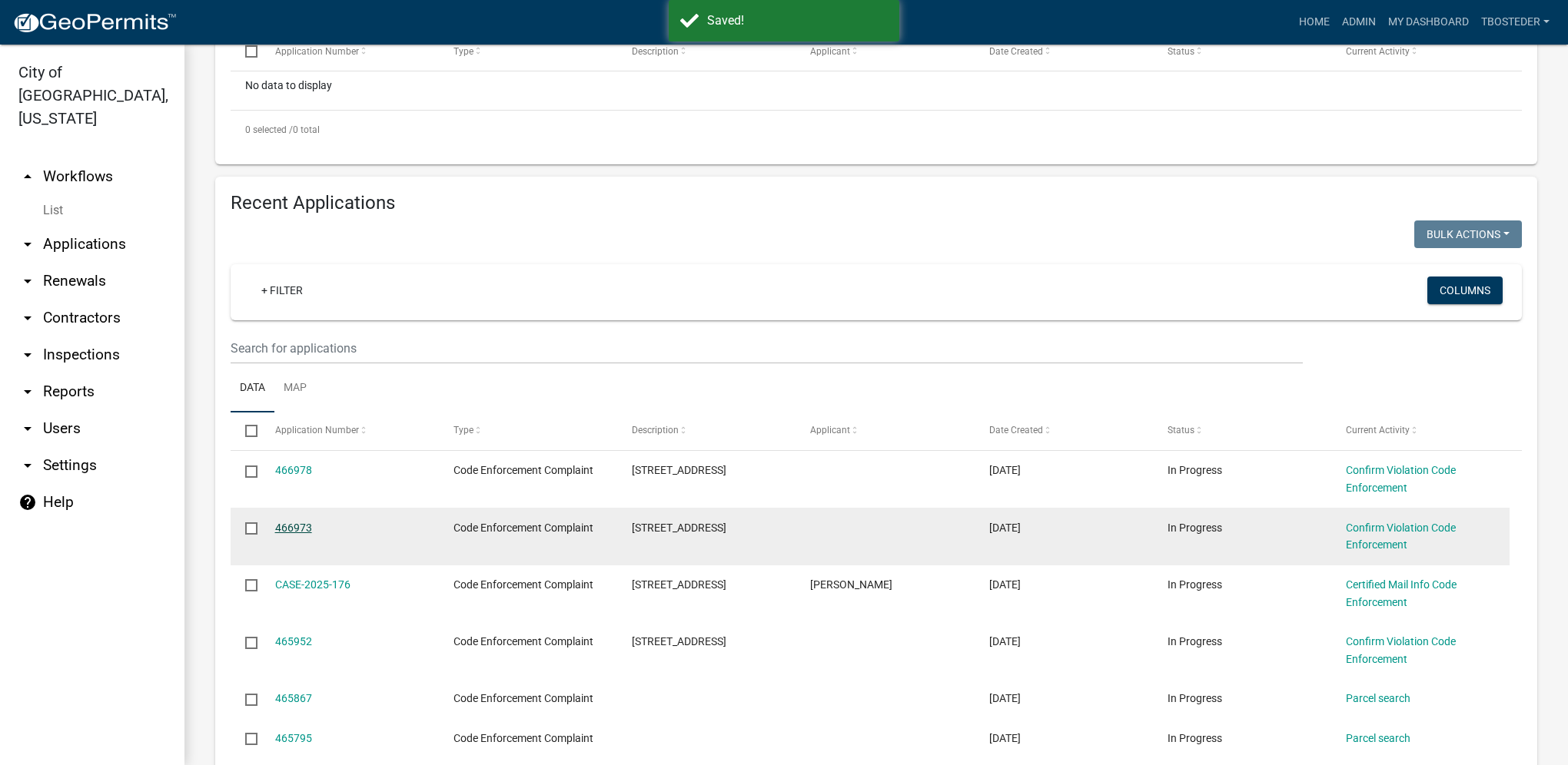
click at [308, 524] on link "466973" at bounding box center [293, 528] width 37 height 13
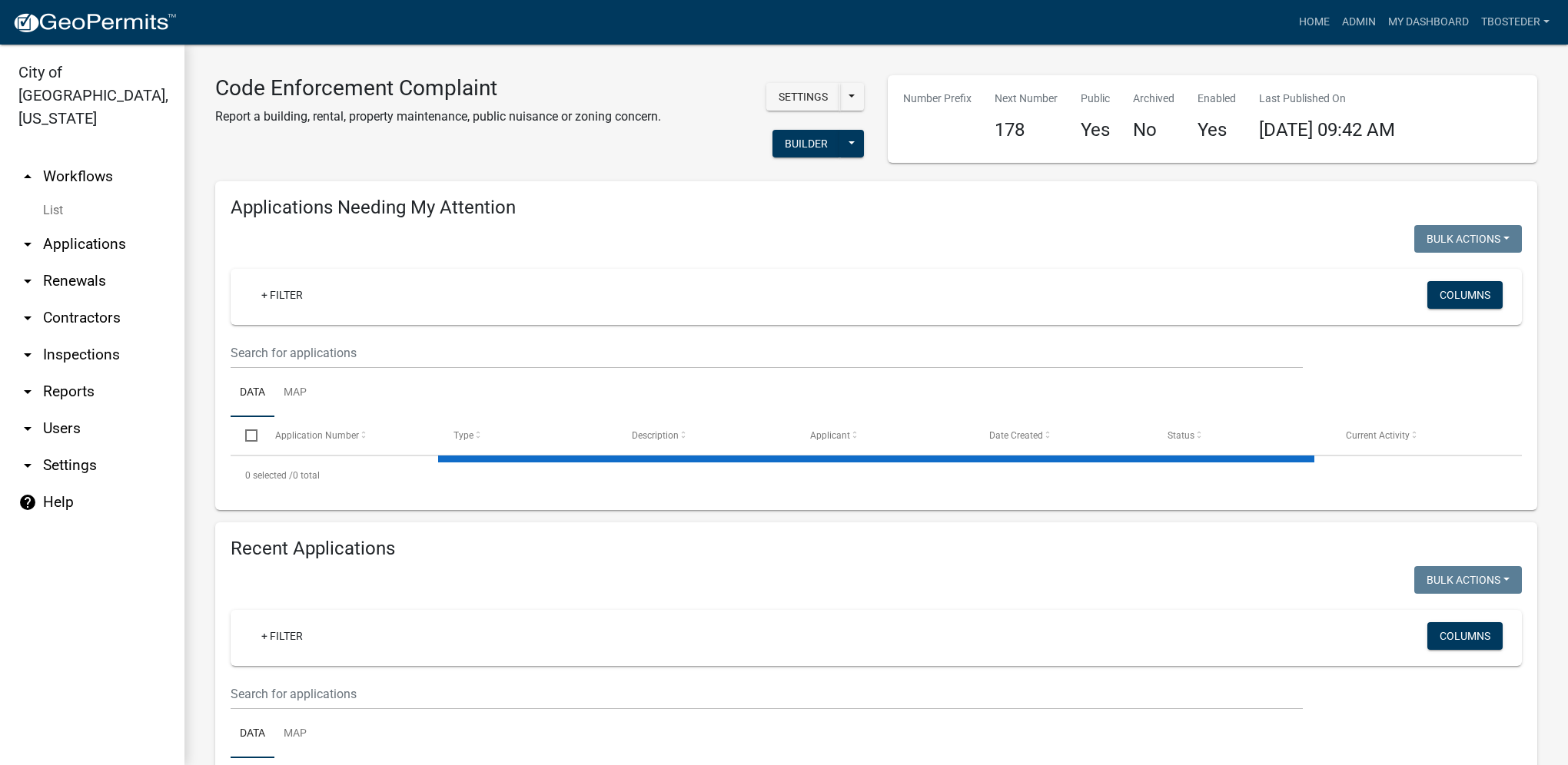
select select "1: 25"
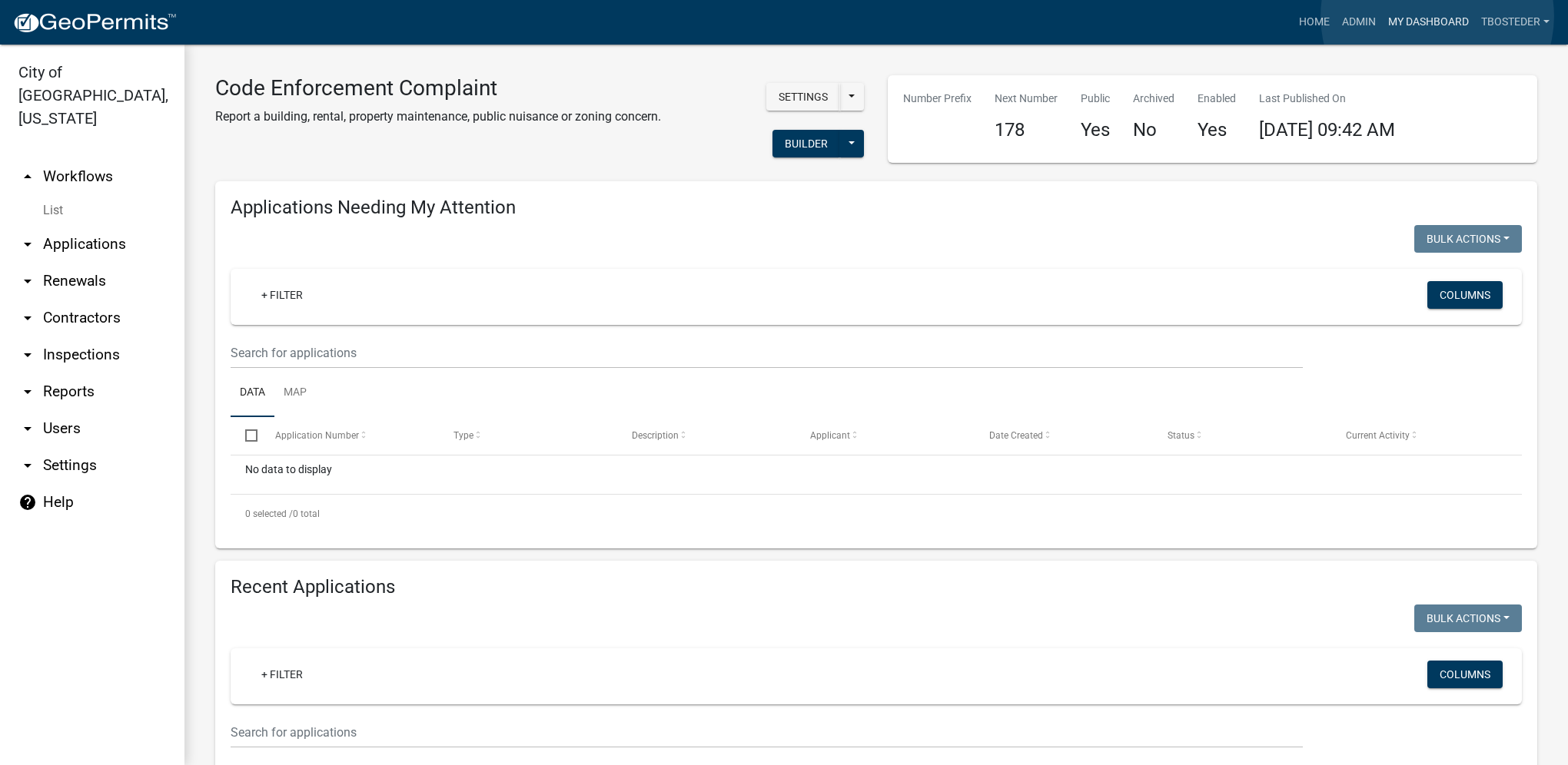
click at [1437, 16] on link "My Dashboard" at bounding box center [1428, 22] width 93 height 29
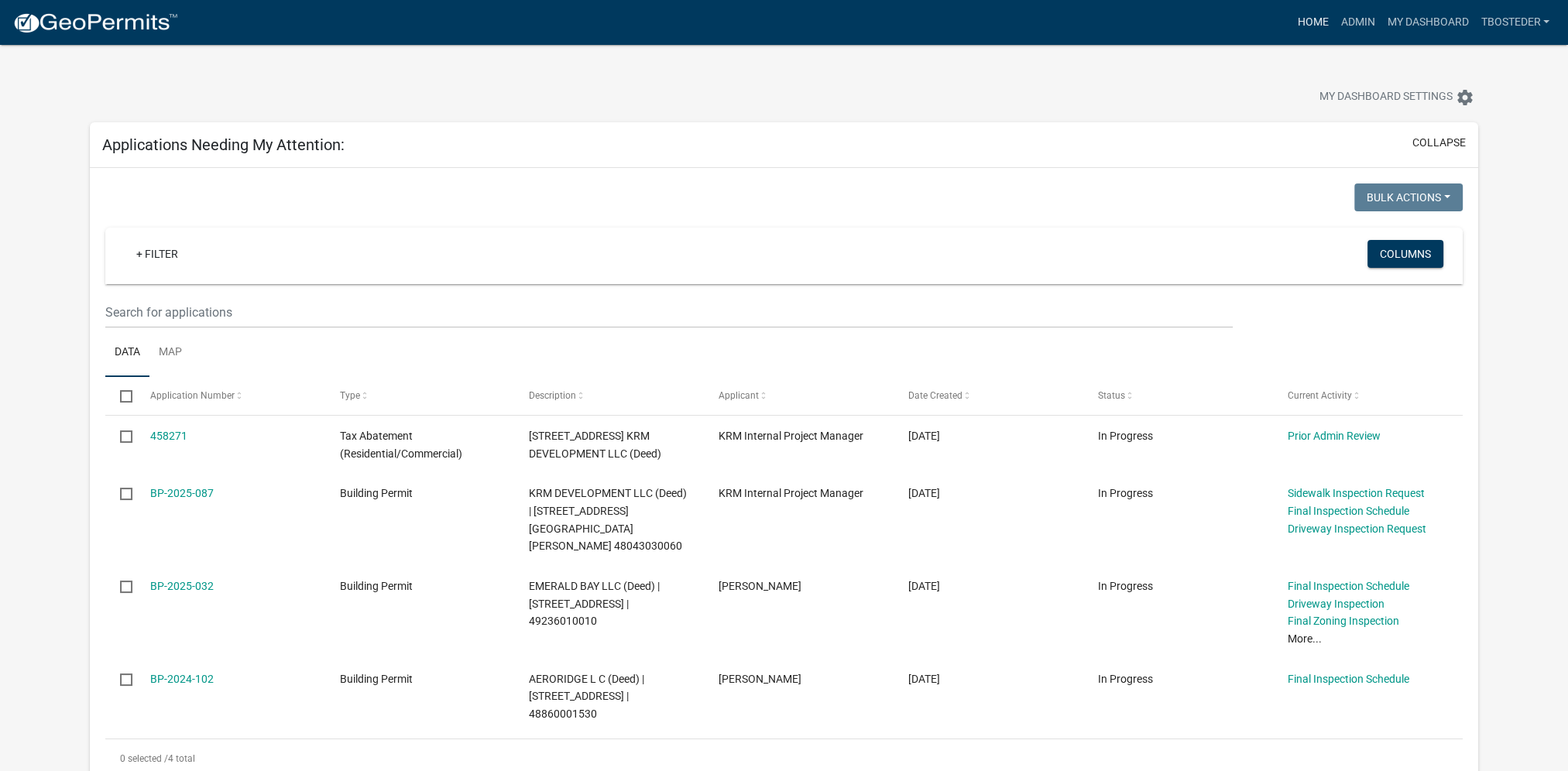
click at [1316, 24] on link "Home" at bounding box center [1313, 22] width 44 height 29
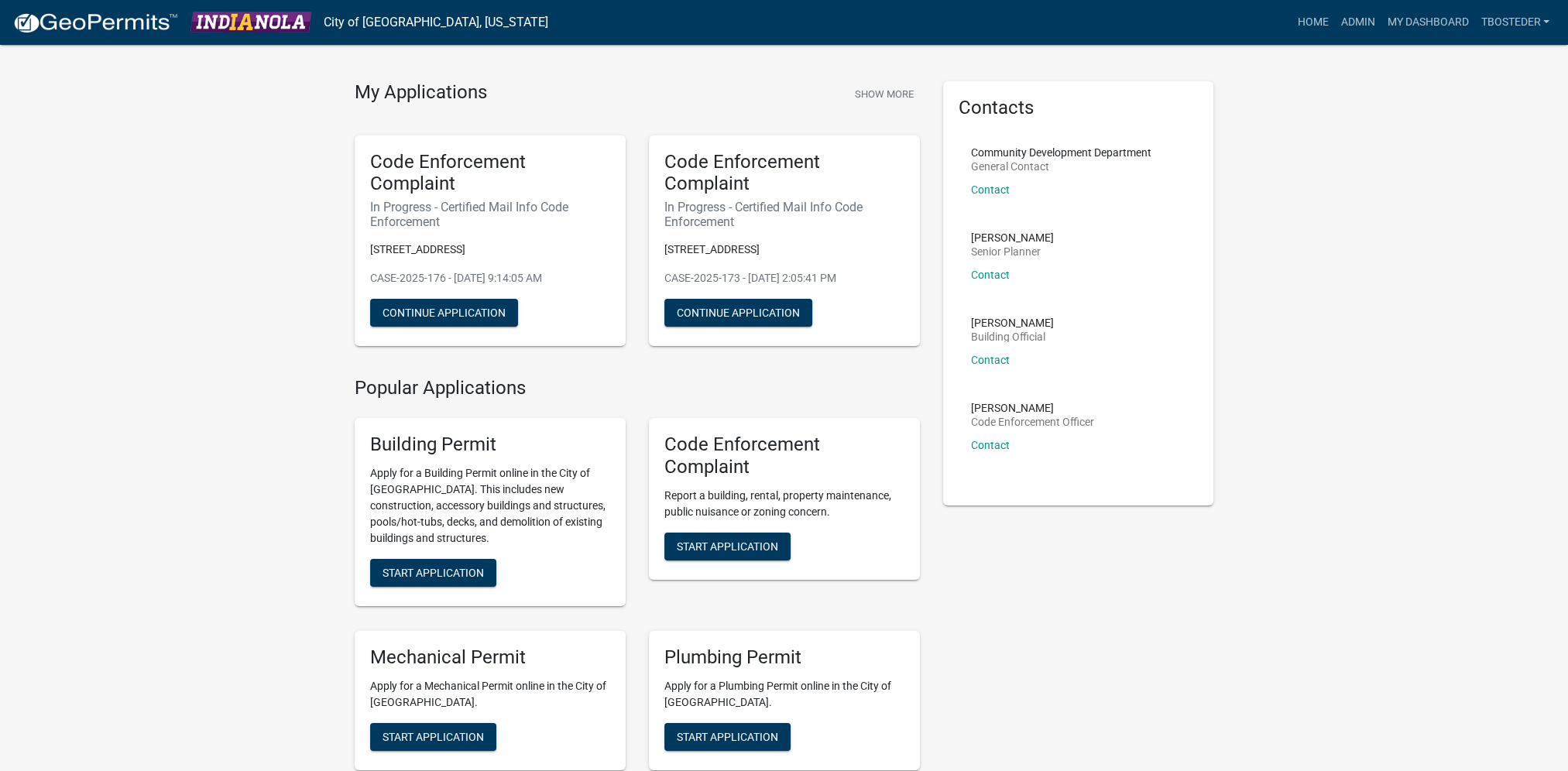
scroll to position [77, 0]
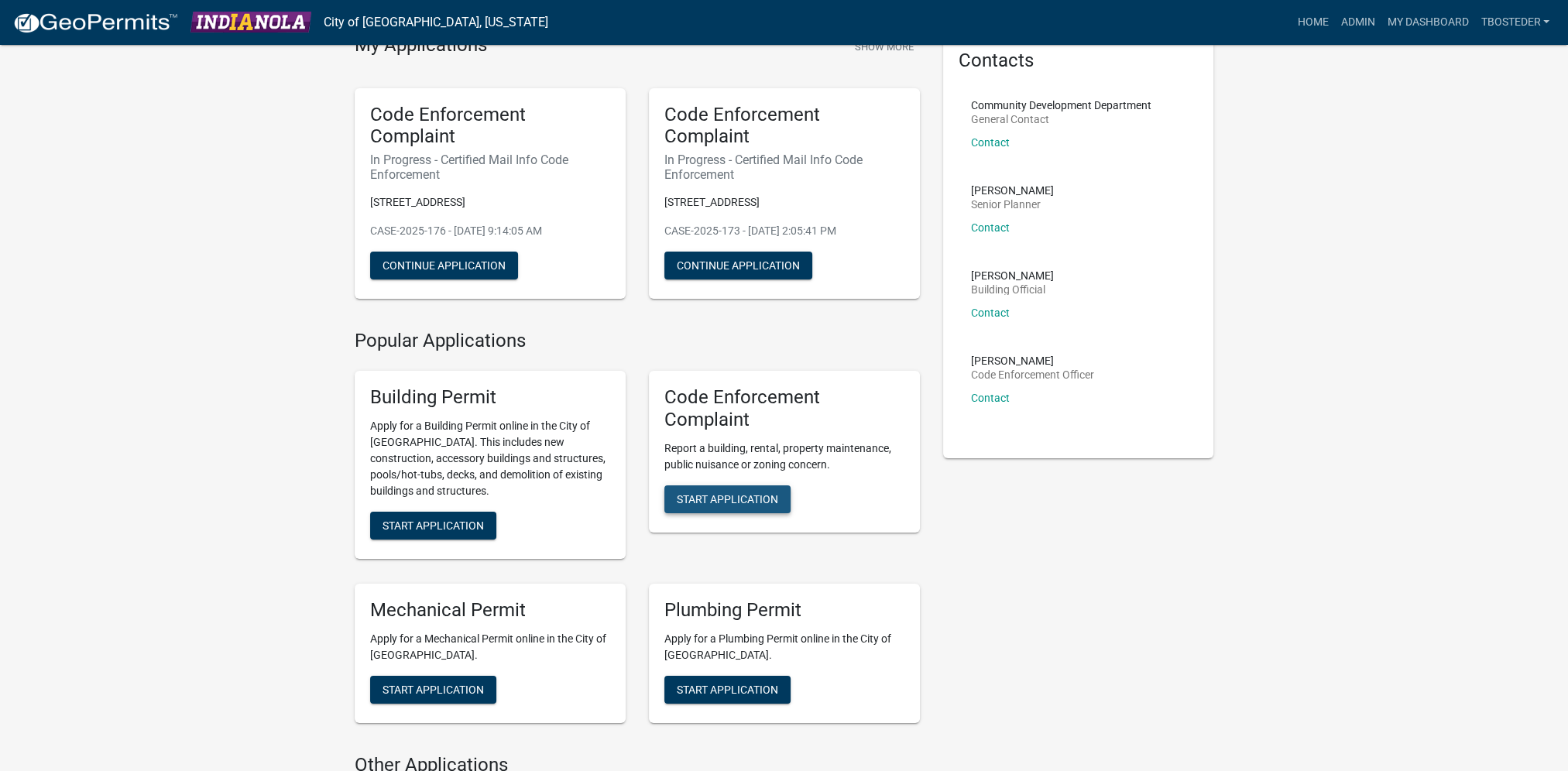
click at [770, 498] on span "Start Application" at bounding box center [727, 498] width 102 height 13
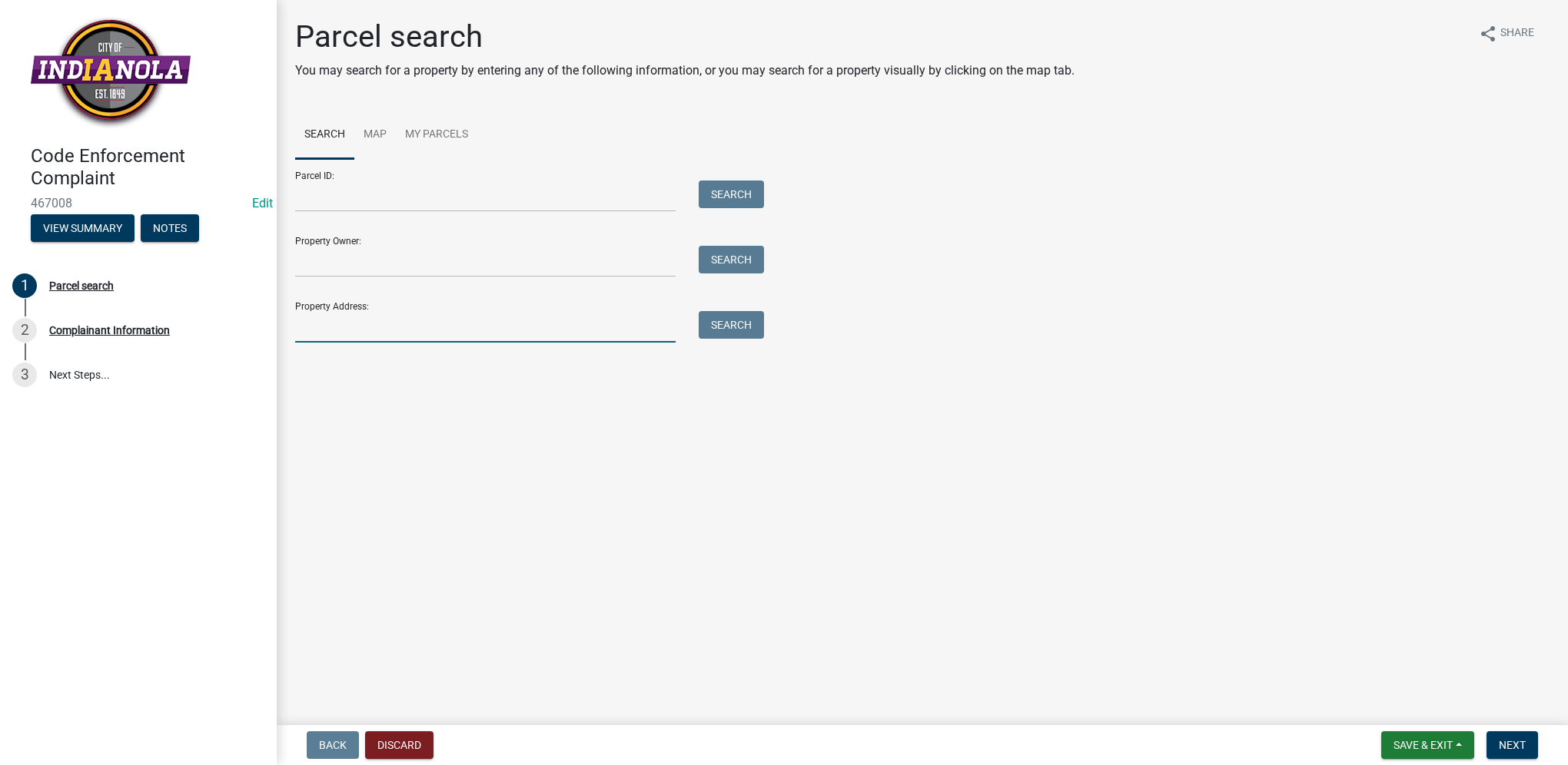
click at [316, 327] on input "Property Address:" at bounding box center [485, 327] width 380 height 32
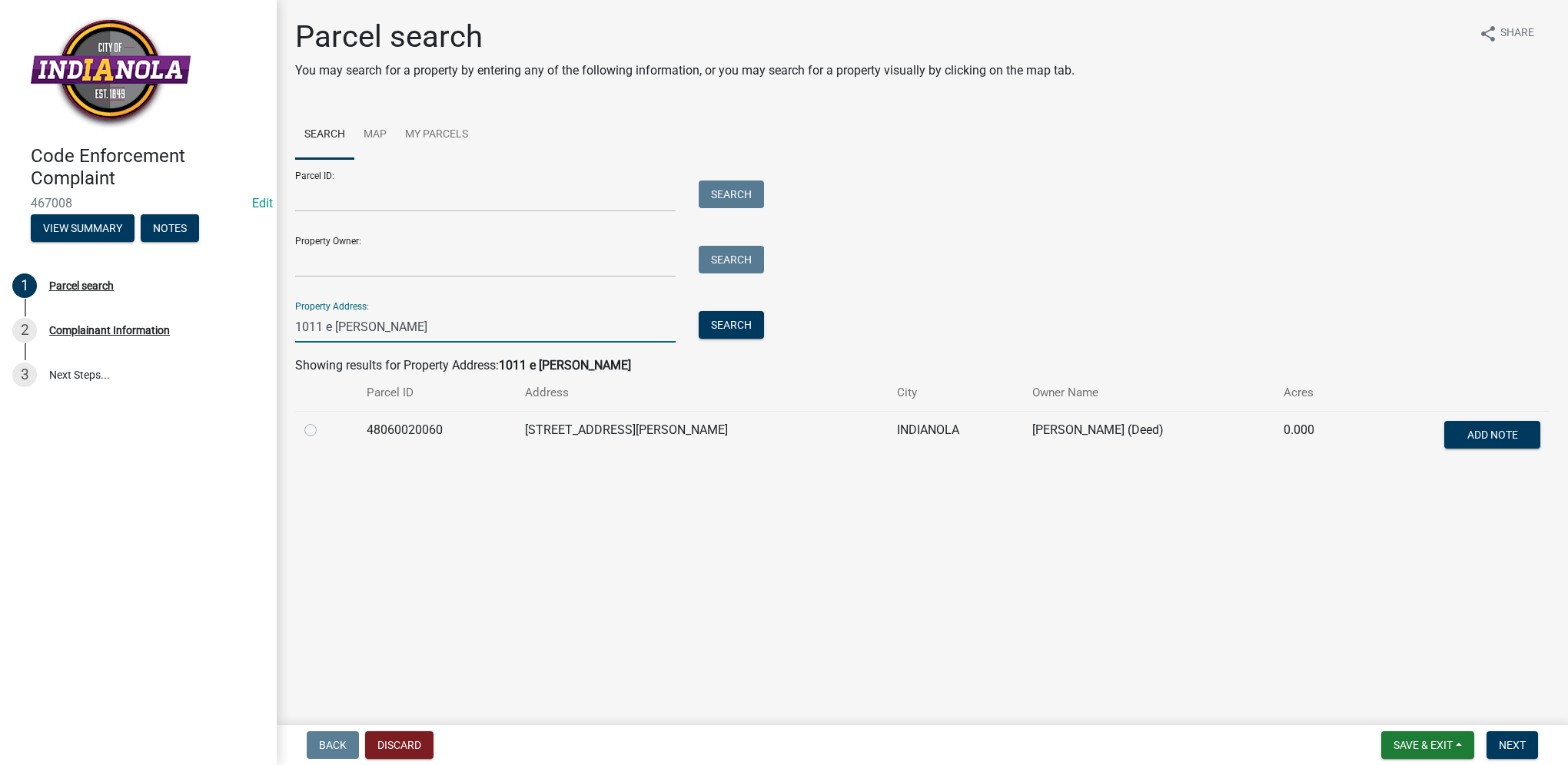
type input "1011 e [PERSON_NAME]"
click at [322, 421] on label at bounding box center [322, 421] width 0 height 0
click at [322, 431] on input "radio" at bounding box center [327, 426] width 10 height 10
radio input "true"
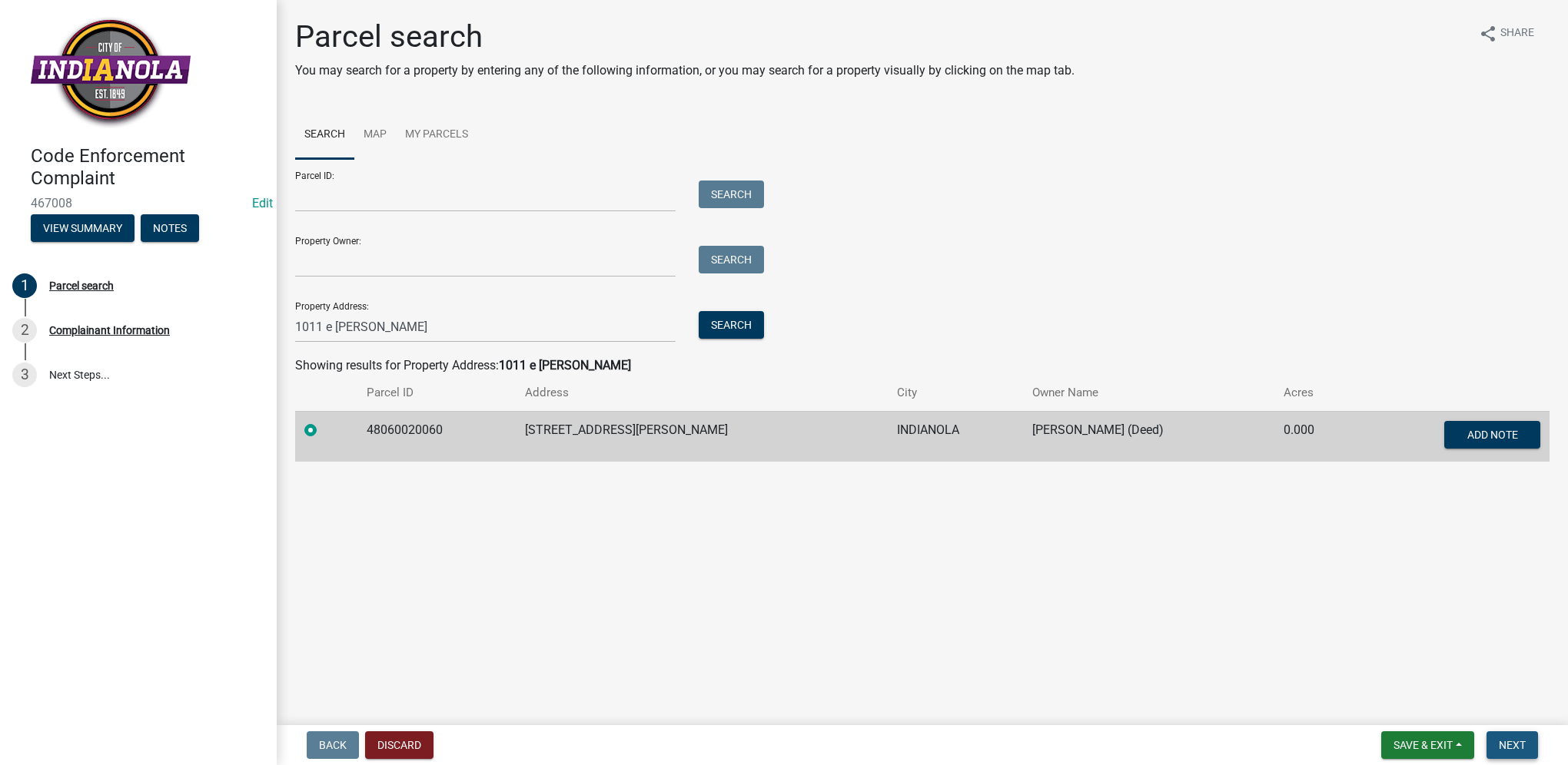
click at [1493, 744] on button "Next" at bounding box center [1512, 745] width 52 height 28
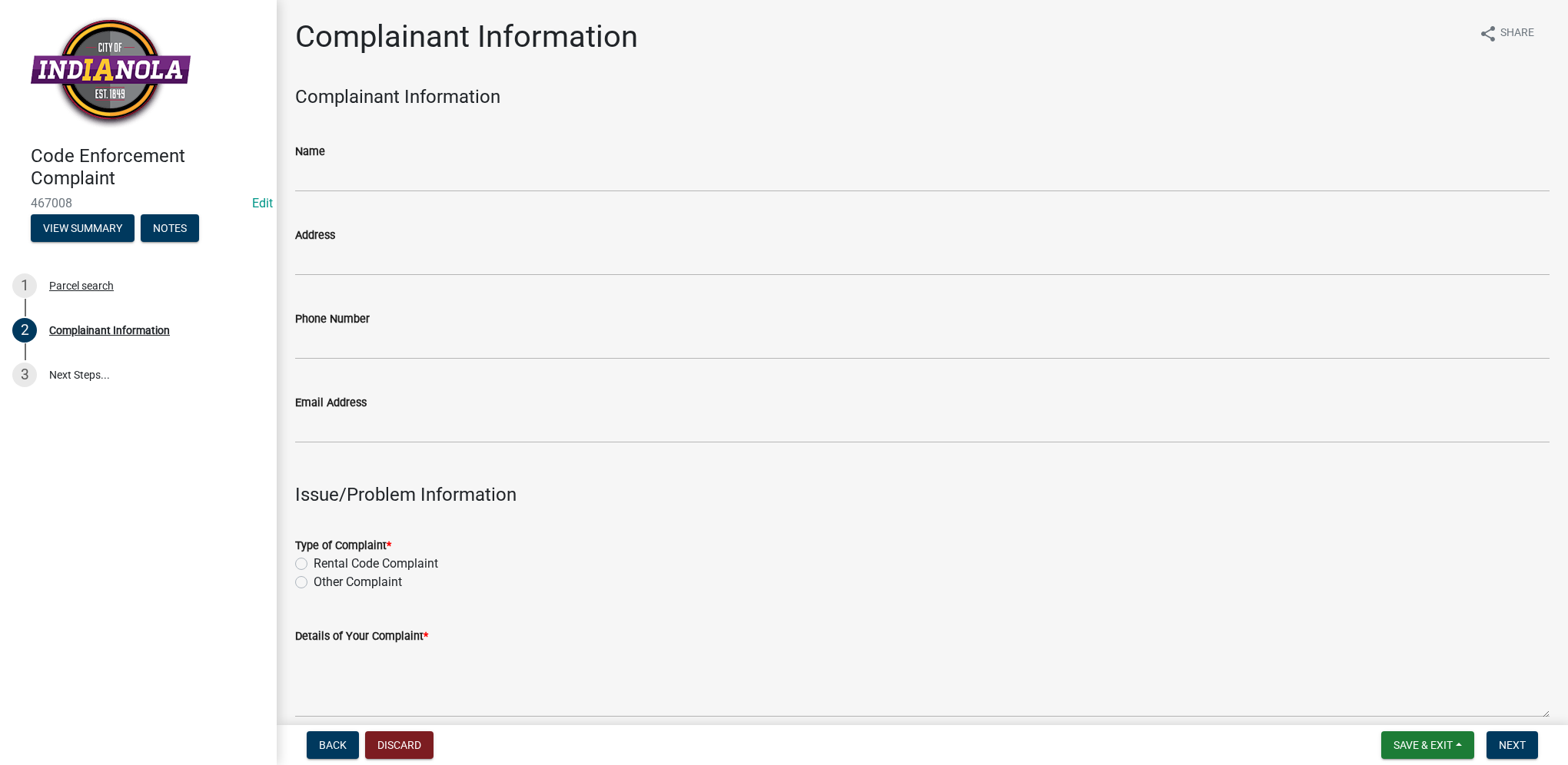
click at [313, 581] on label "Other Complaint" at bounding box center [358, 582] width 89 height 18
click at [313, 581] on input "Other Complaint" at bounding box center [318, 578] width 10 height 10
radio input "true"
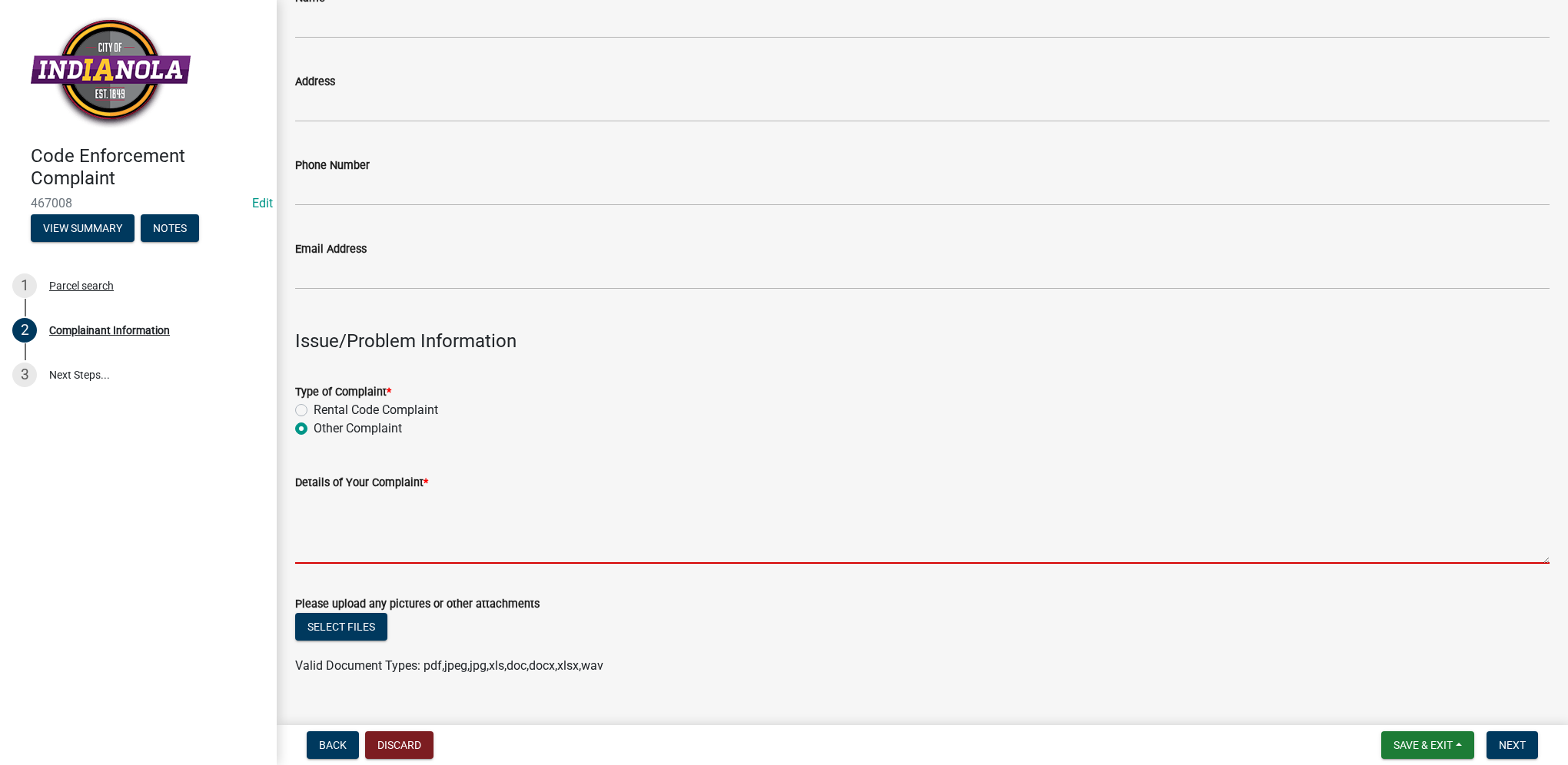
click at [482, 524] on textarea "Details of Your Complaint *" at bounding box center [922, 528] width 1255 height 72
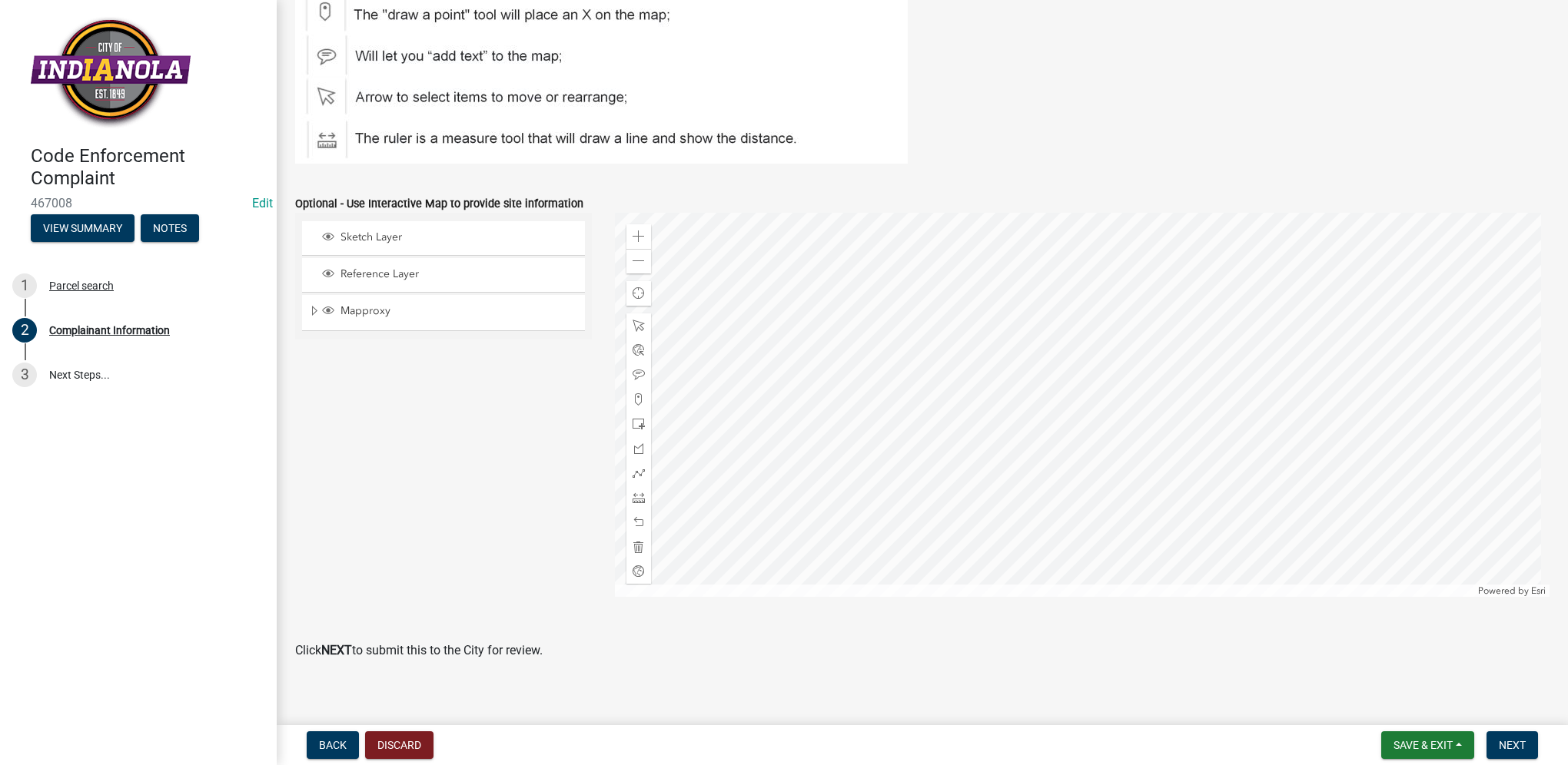
scroll to position [1750, 0]
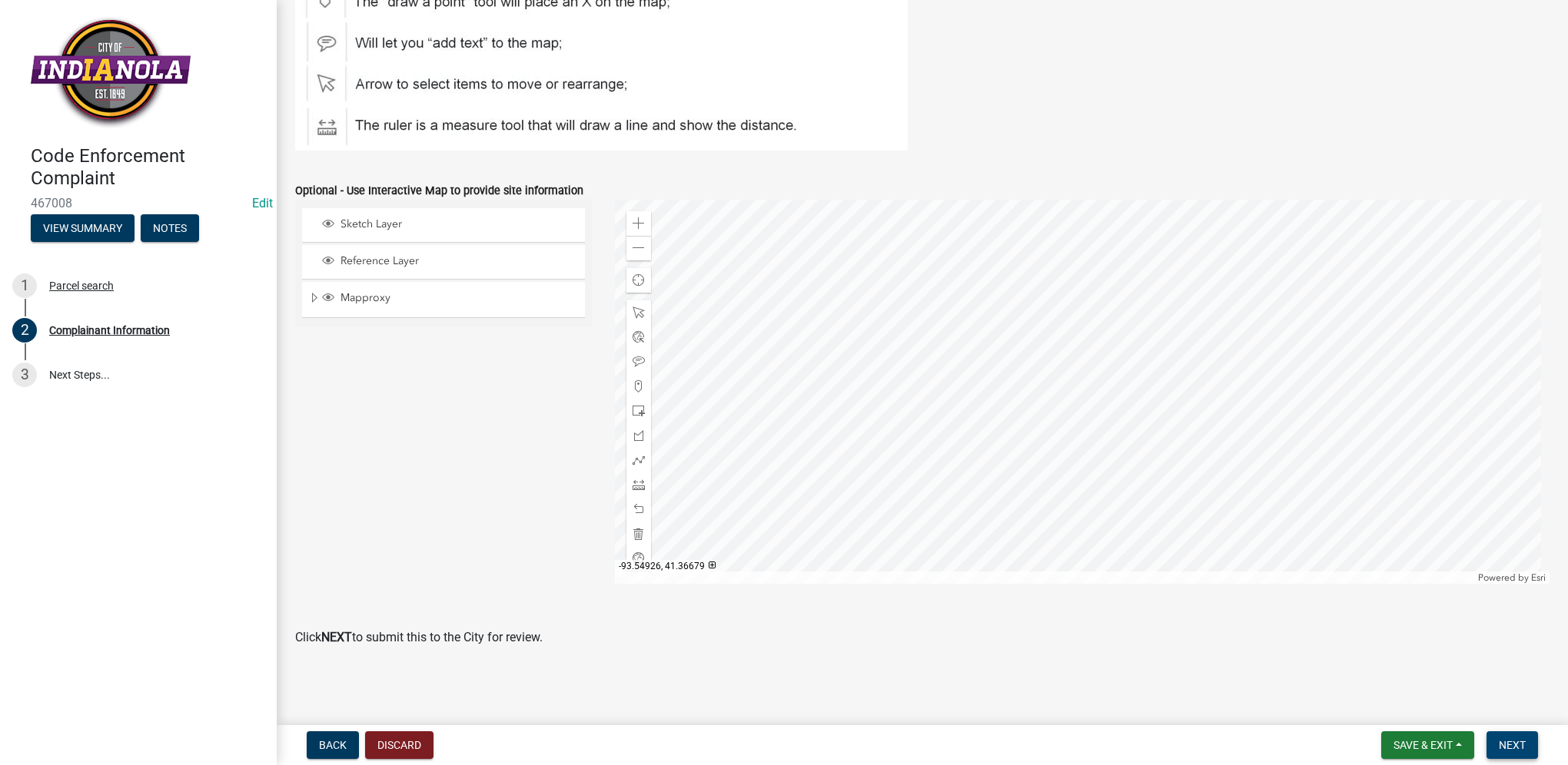
type textarea "tall grass/weeds, dead tree in front yard"
click at [1496, 746] on button "Next" at bounding box center [1512, 745] width 52 height 28
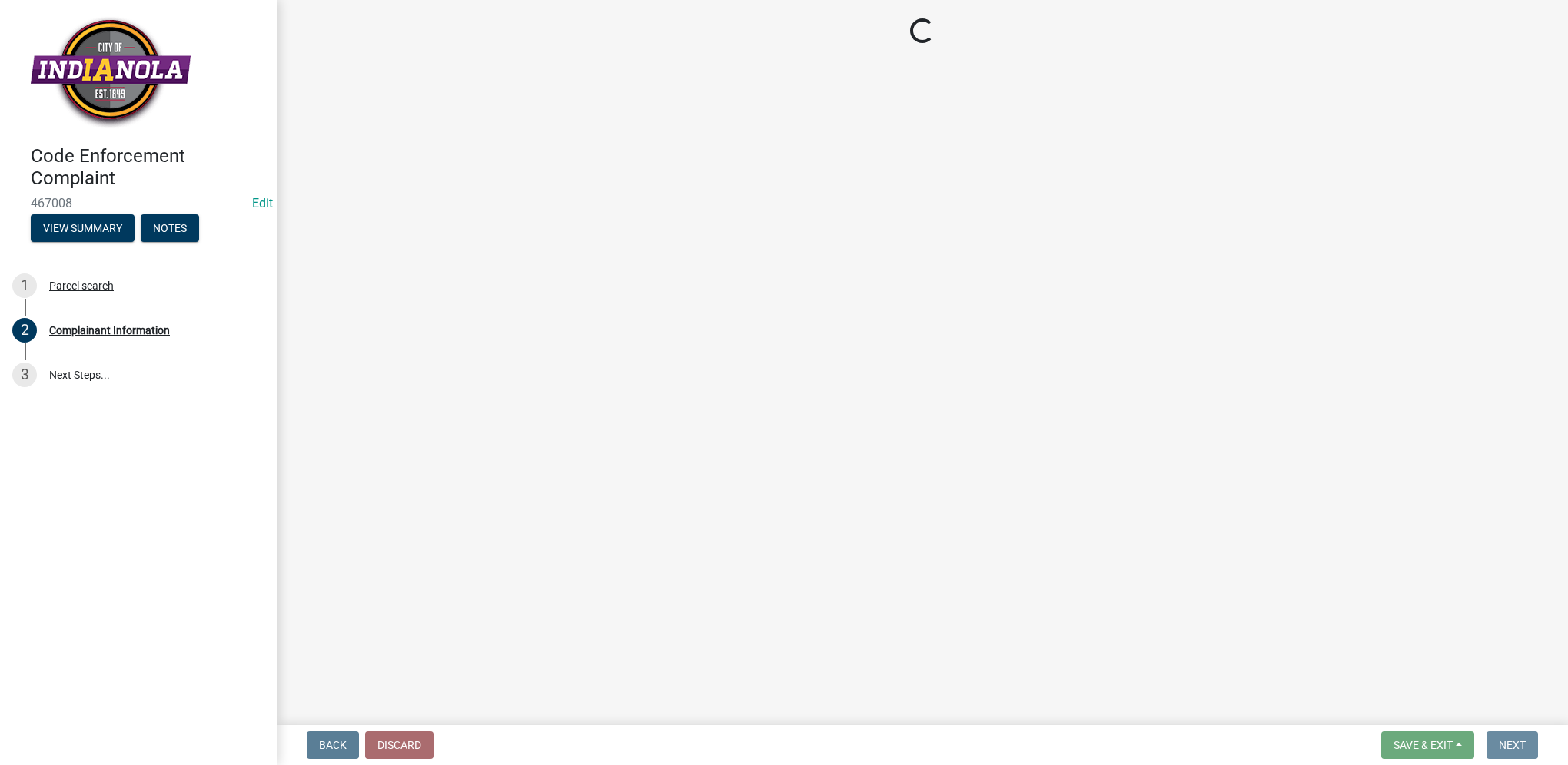
scroll to position [0, 0]
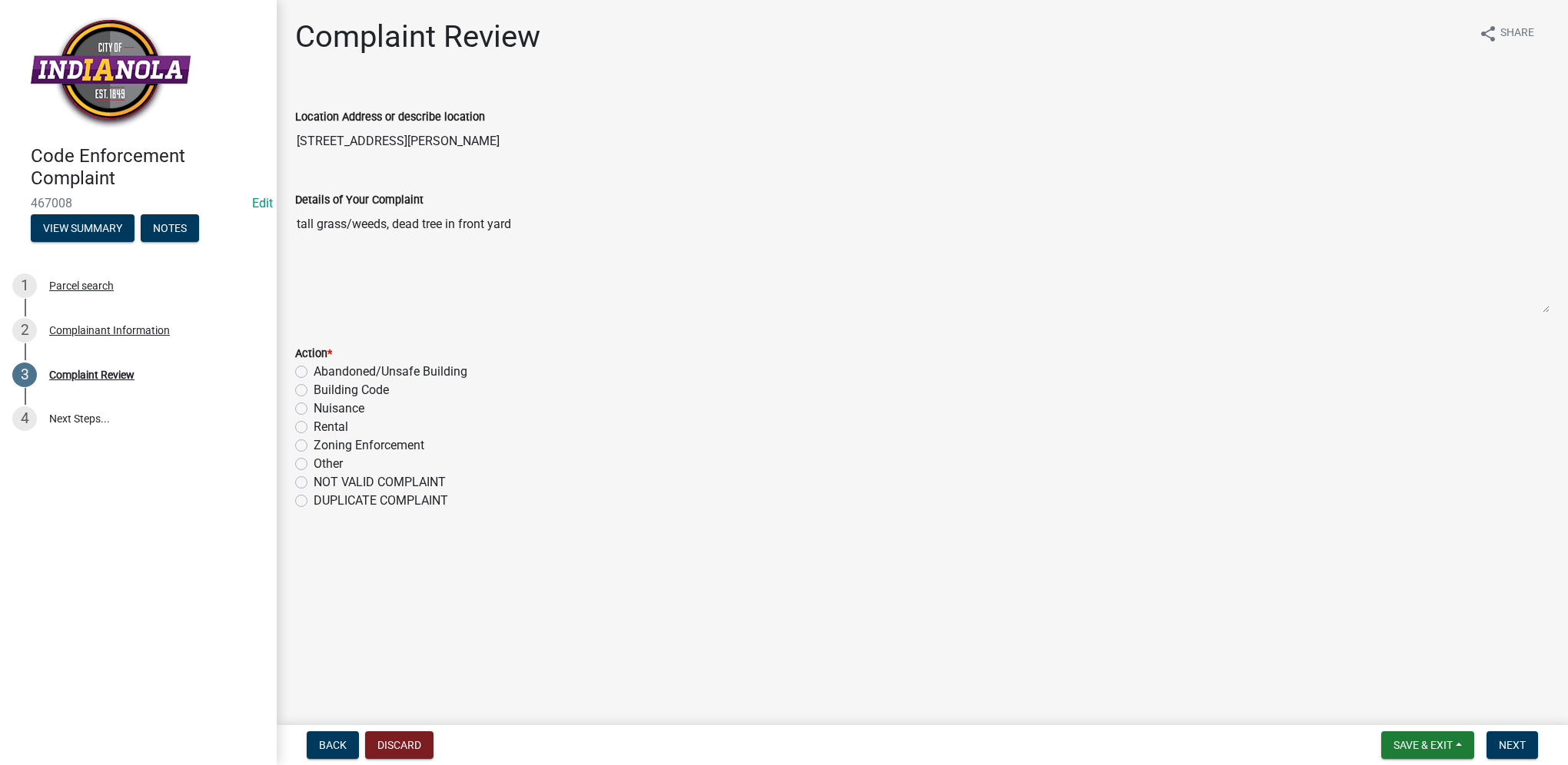
click at [313, 413] on label "Nuisance" at bounding box center [338, 408] width 51 height 18
click at [313, 409] on input "Nuisance" at bounding box center [318, 404] width 10 height 10
radio input "true"
click at [1494, 748] on button "Next" at bounding box center [1512, 745] width 52 height 28
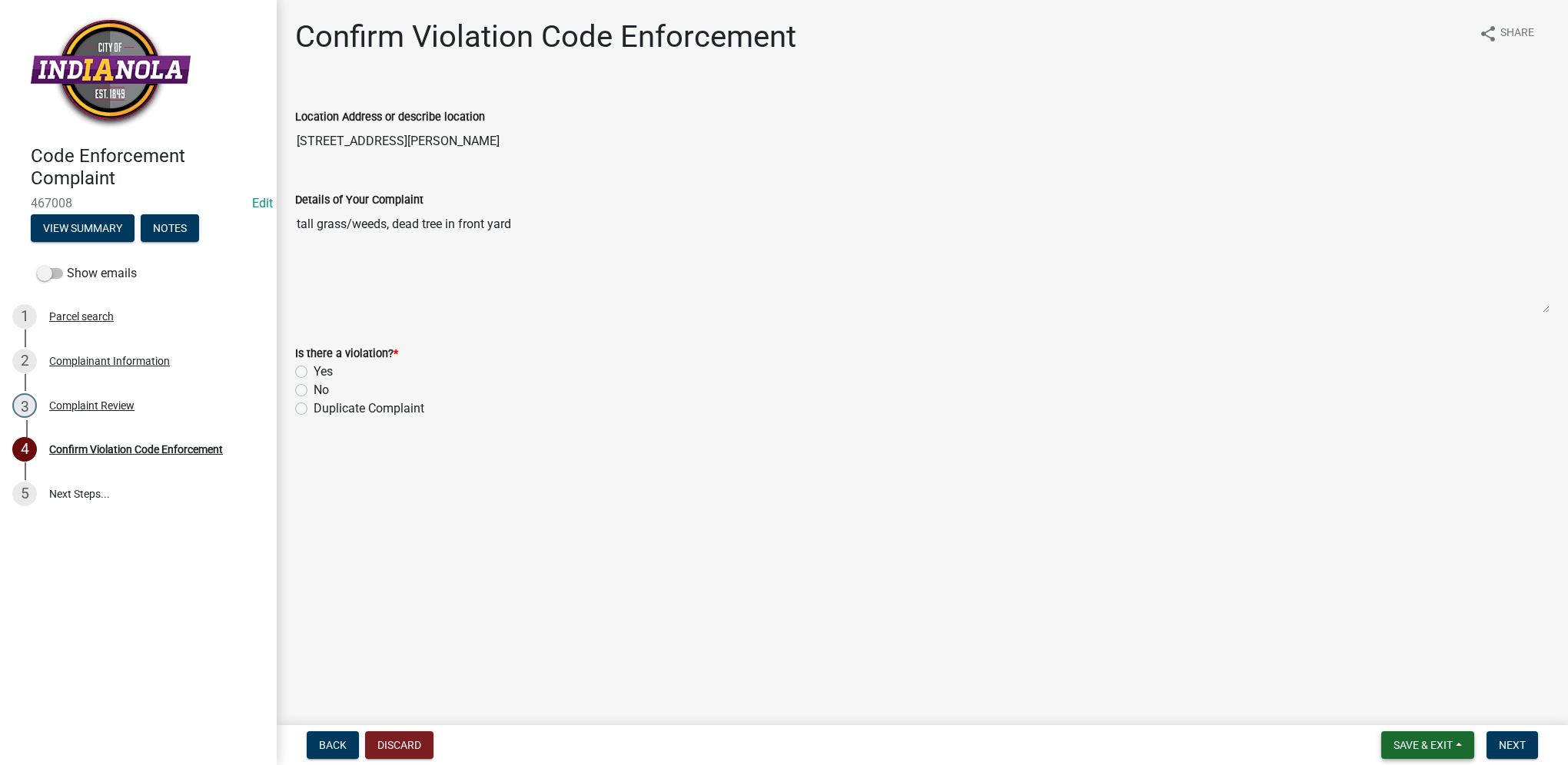
click at [1449, 744] on span "Save & Exit" at bounding box center [1423, 745] width 59 height 13
click at [1429, 706] on button "Save & Exit" at bounding box center [1412, 706] width 123 height 37
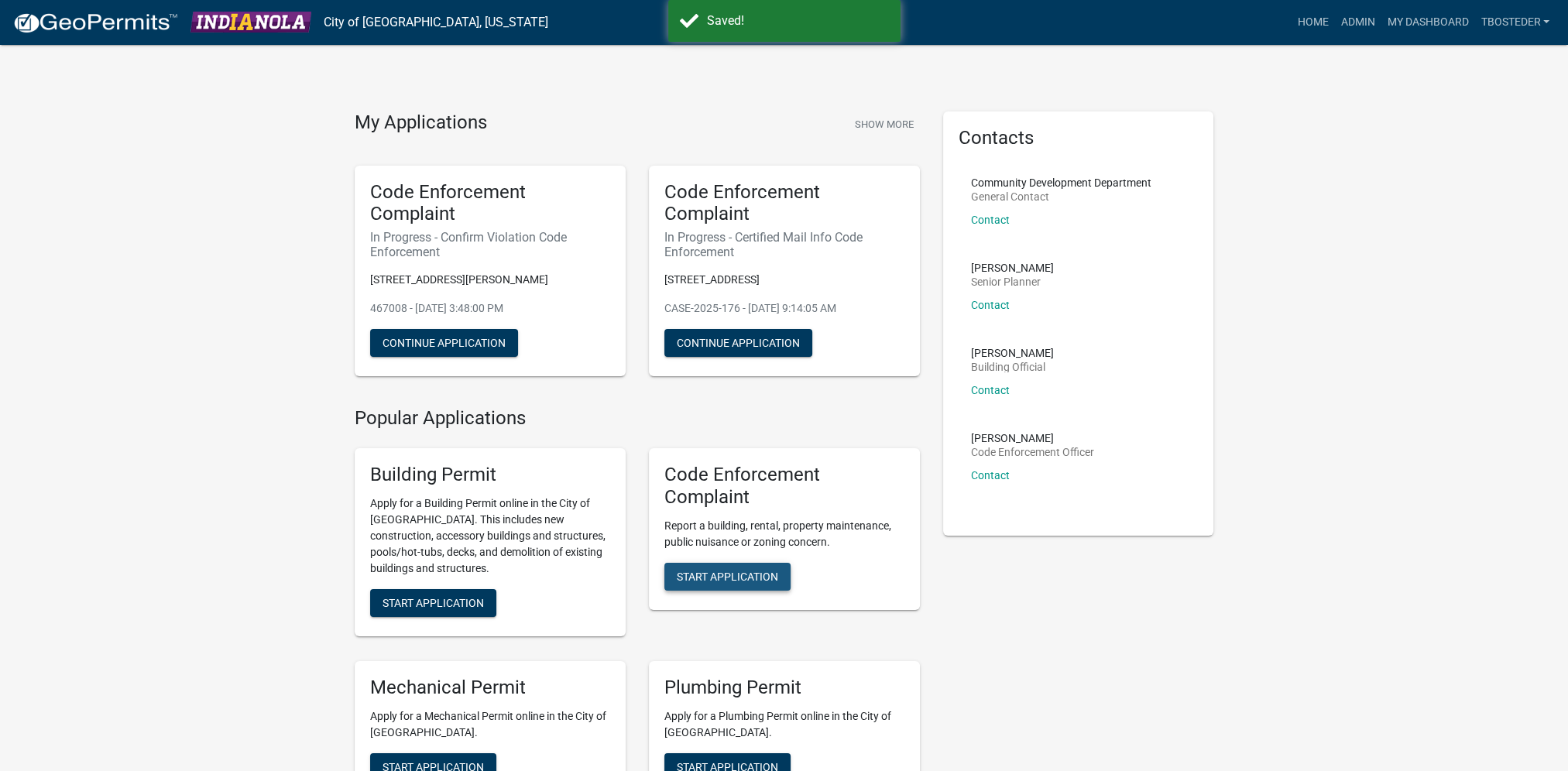
click at [755, 577] on span "Start Application" at bounding box center [727, 576] width 102 height 13
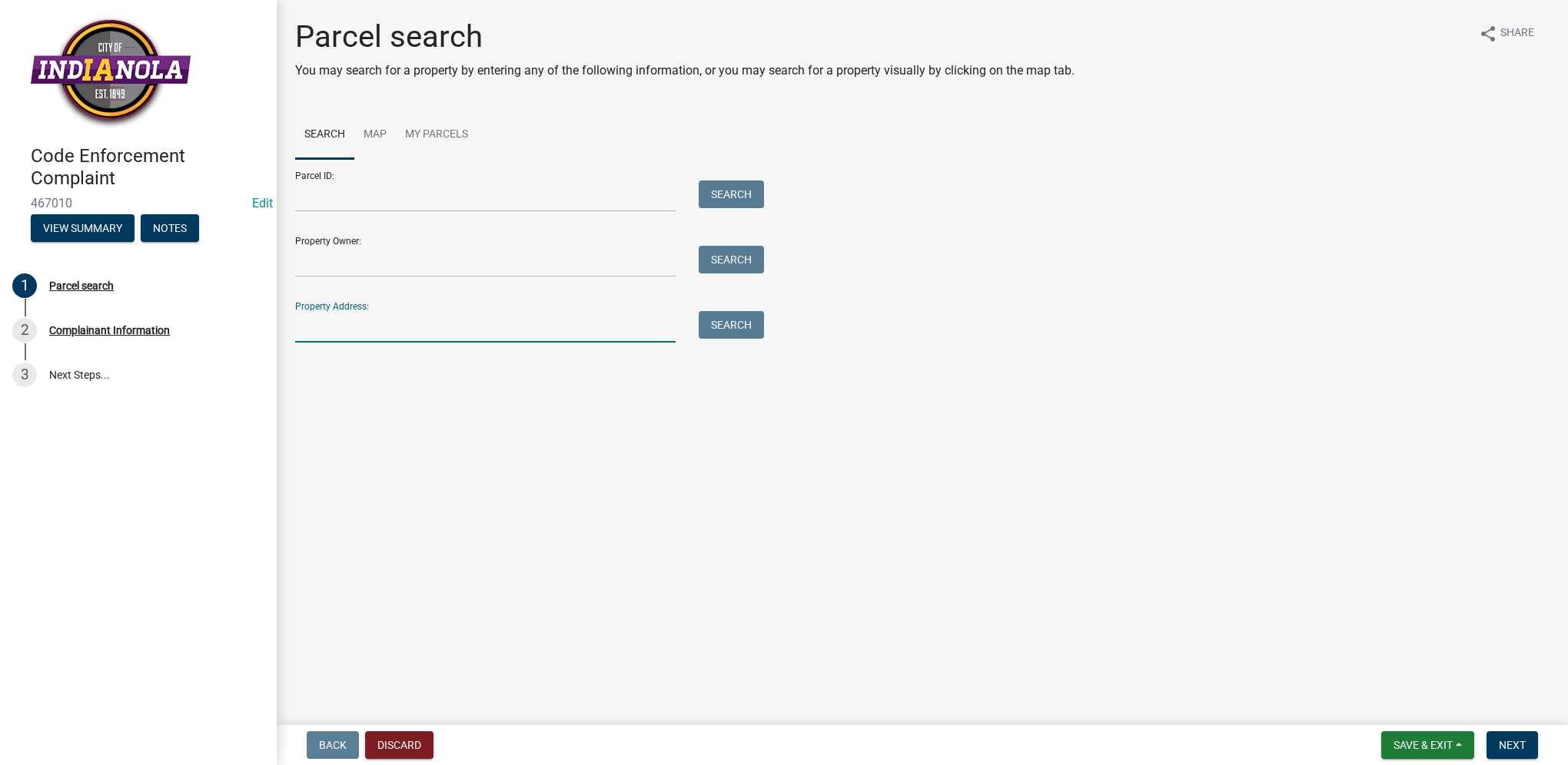
click at [434, 325] on input "Property Address:" at bounding box center [485, 327] width 380 height 32
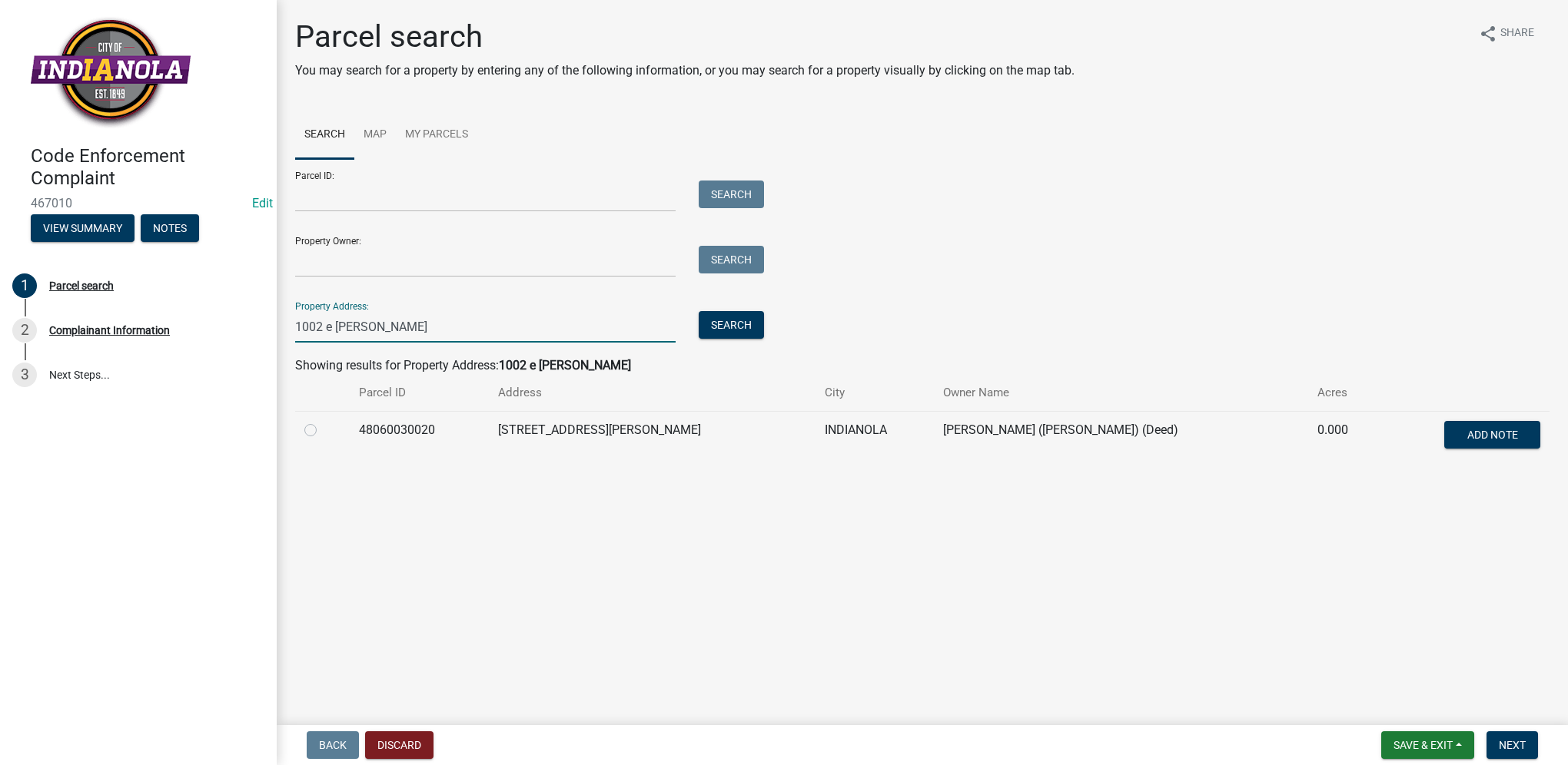
type input "1002 e [PERSON_NAME]"
click at [322, 421] on label at bounding box center [322, 421] width 0 height 0
click at [322, 428] on input "radio" at bounding box center [327, 426] width 10 height 10
radio input "true"
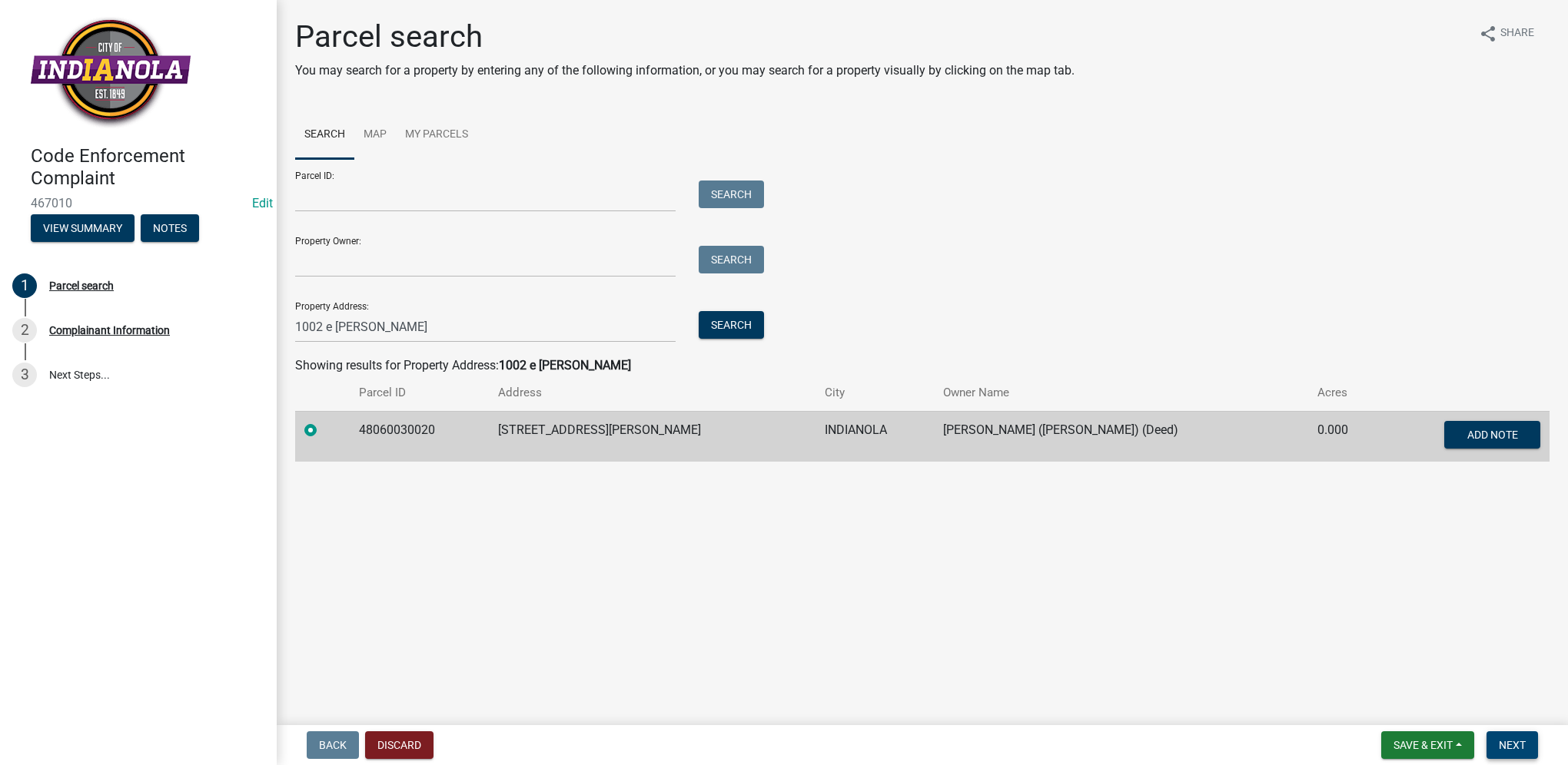
click at [1519, 748] on span "Next" at bounding box center [1512, 745] width 27 height 13
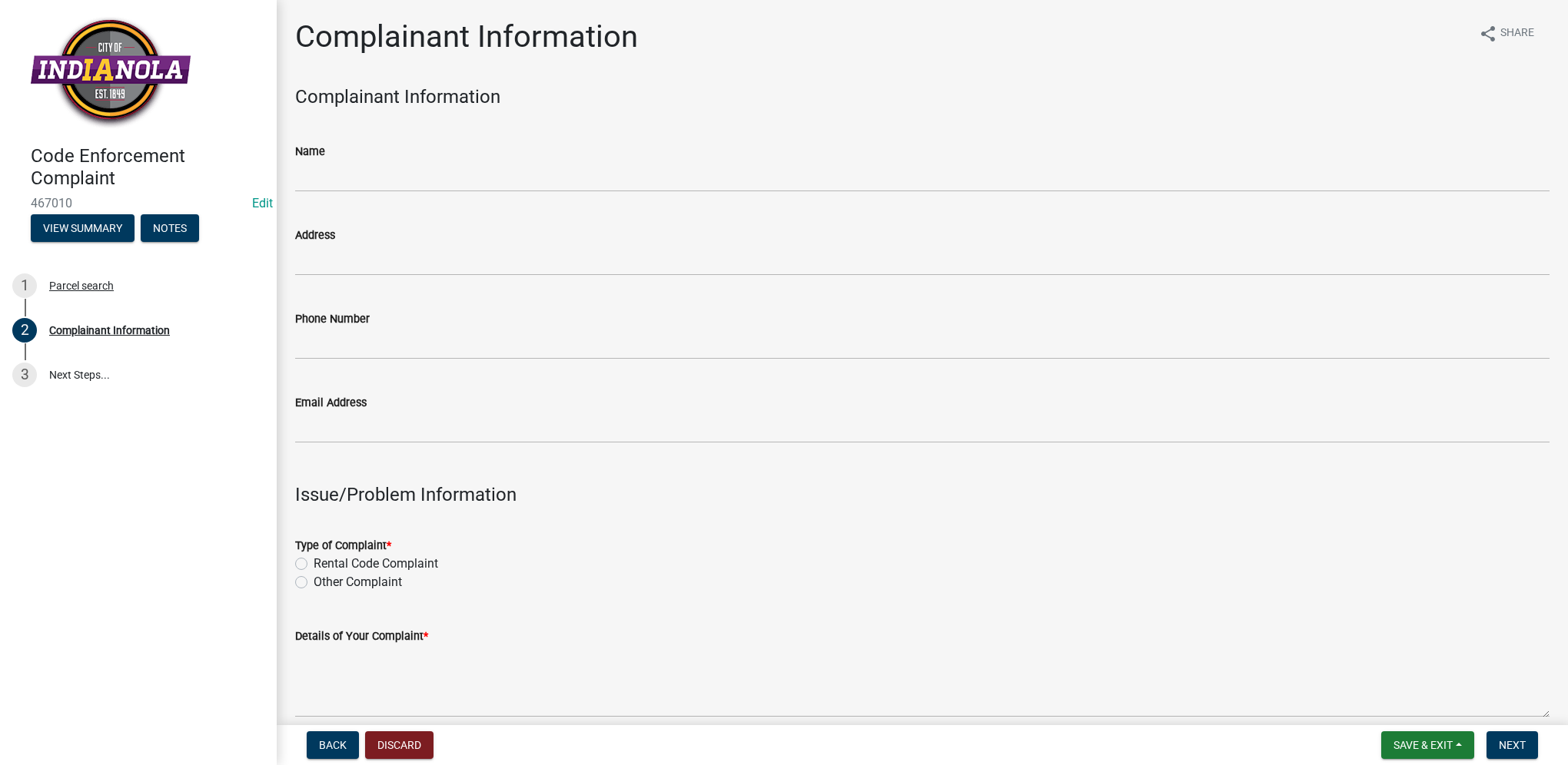
click at [313, 582] on label "Other Complaint" at bounding box center [358, 582] width 89 height 18
click at [313, 582] on input "Other Complaint" at bounding box center [318, 578] width 10 height 10
radio input "true"
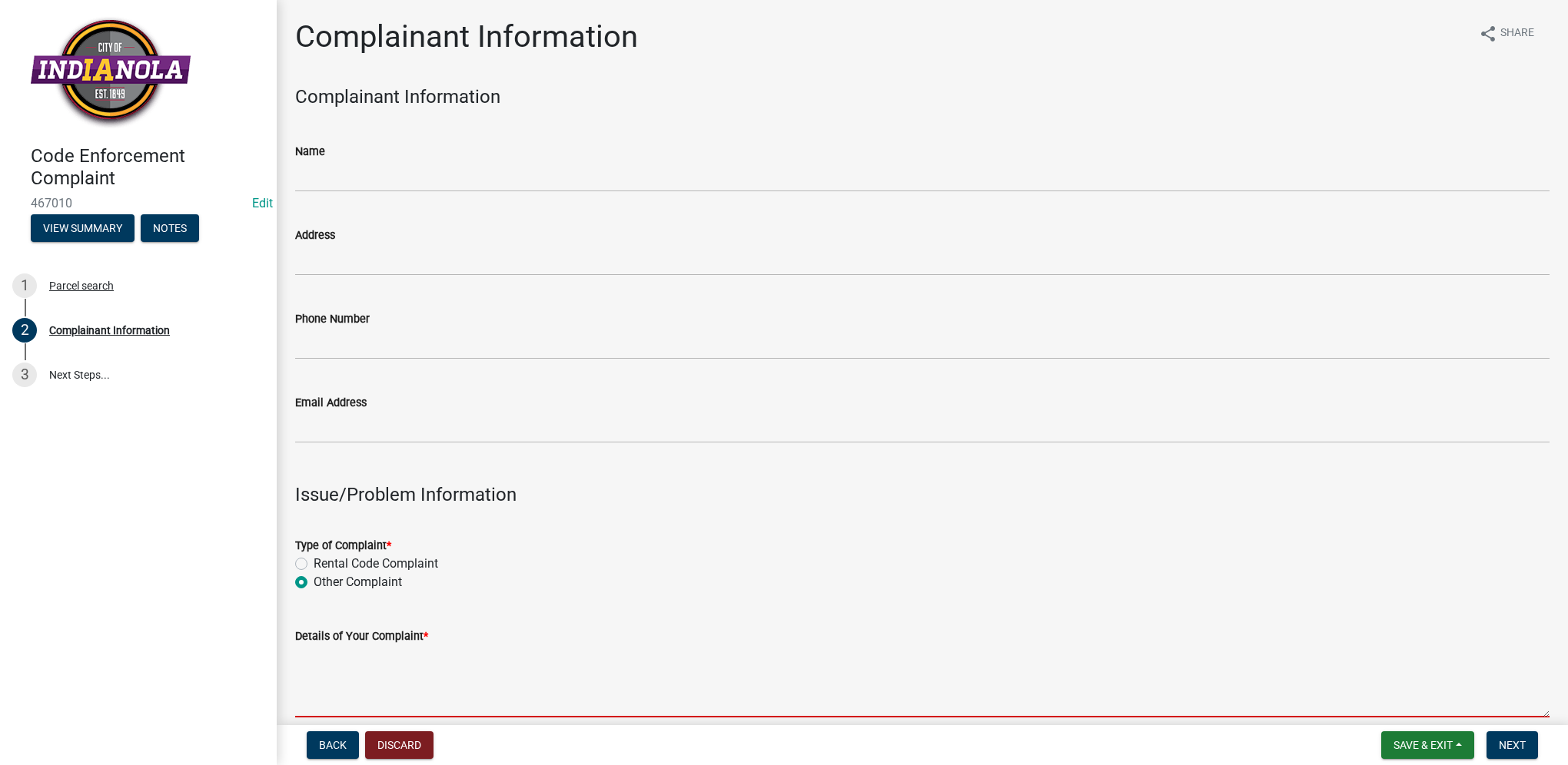
click at [327, 670] on textarea "Details of Your Complaint *" at bounding box center [922, 681] width 1255 height 72
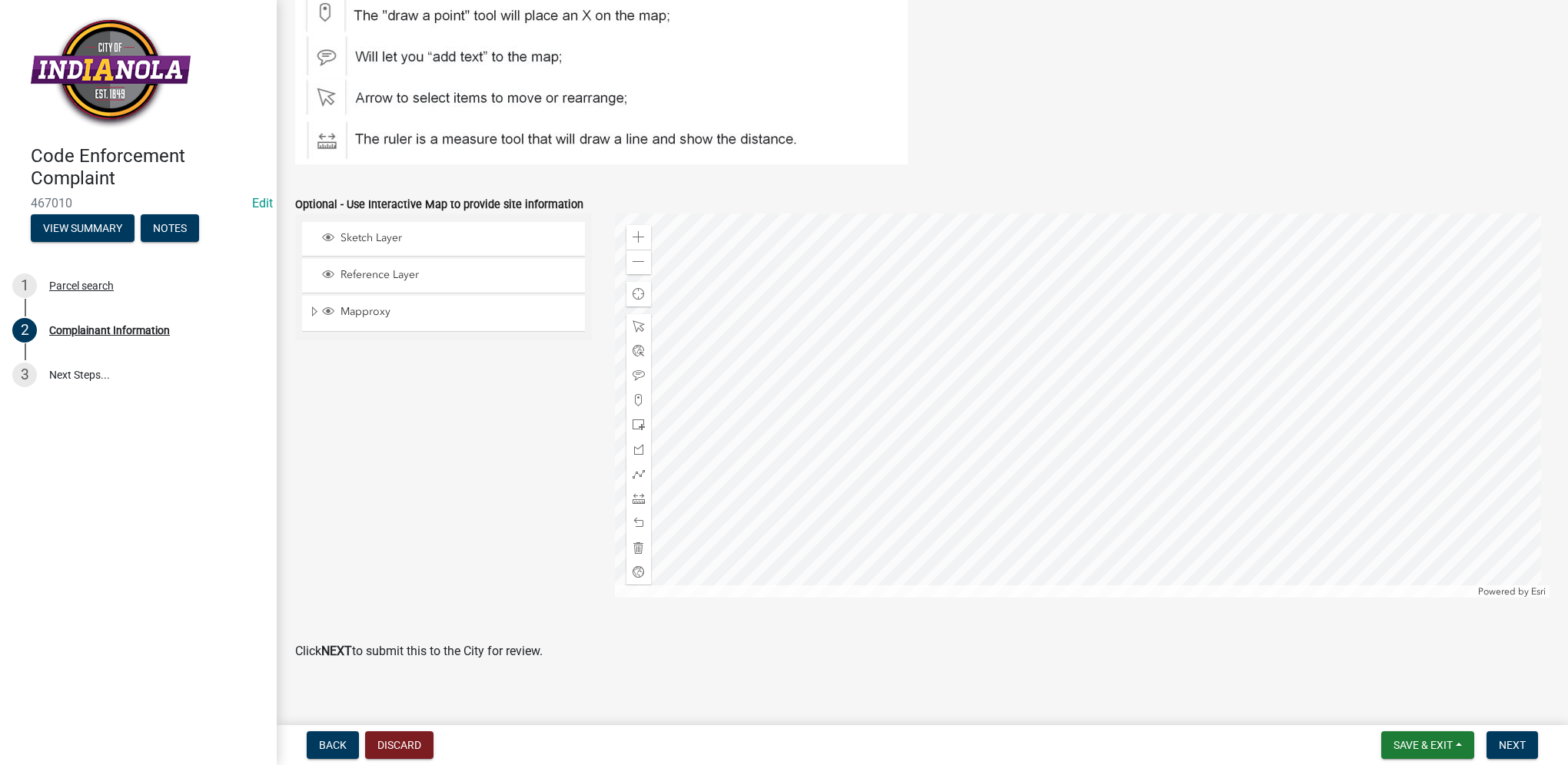
scroll to position [1750, 0]
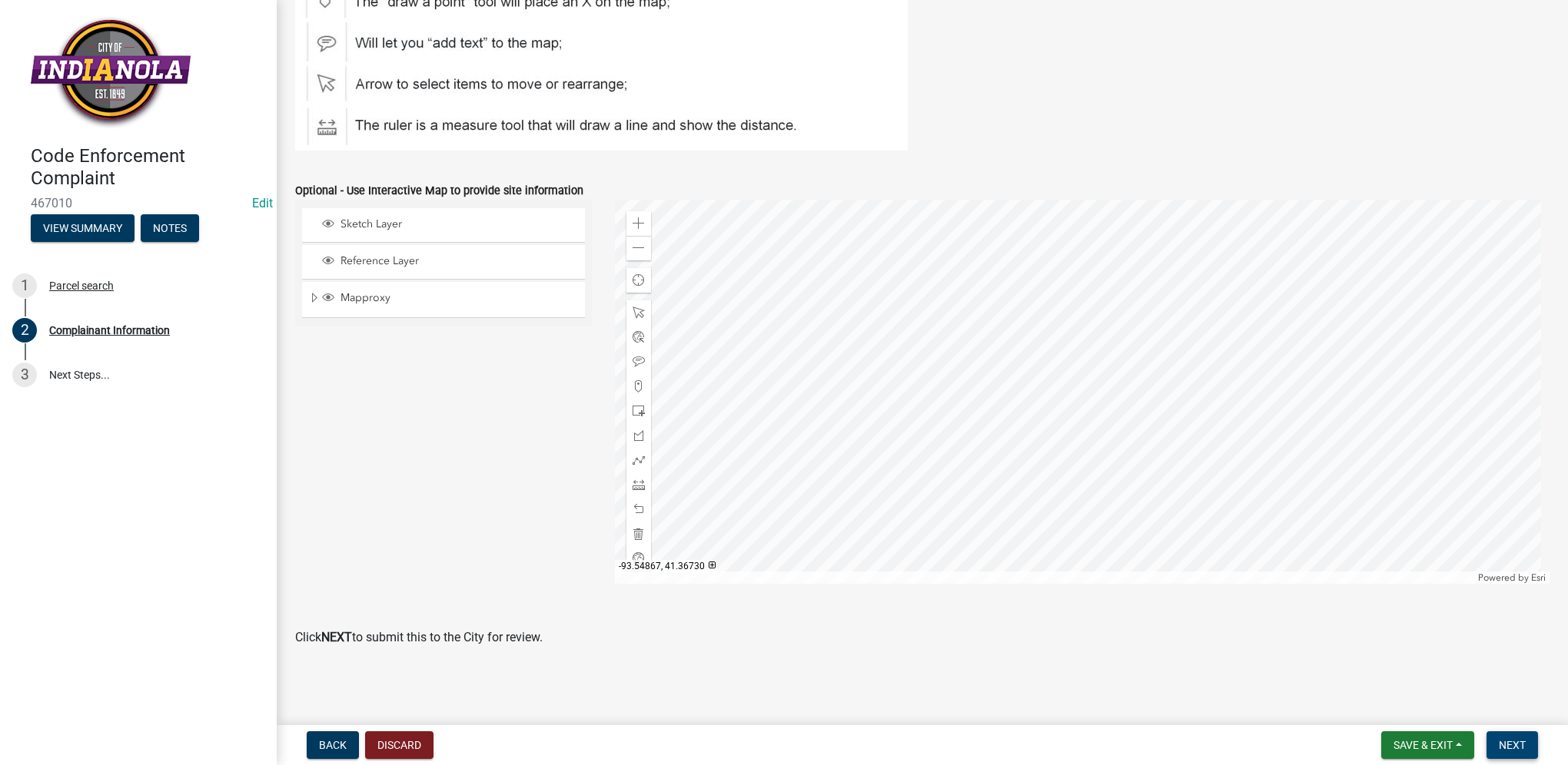
type textarea "tall grass/weeds"
click at [1499, 739] on span "Next" at bounding box center [1512, 745] width 27 height 13
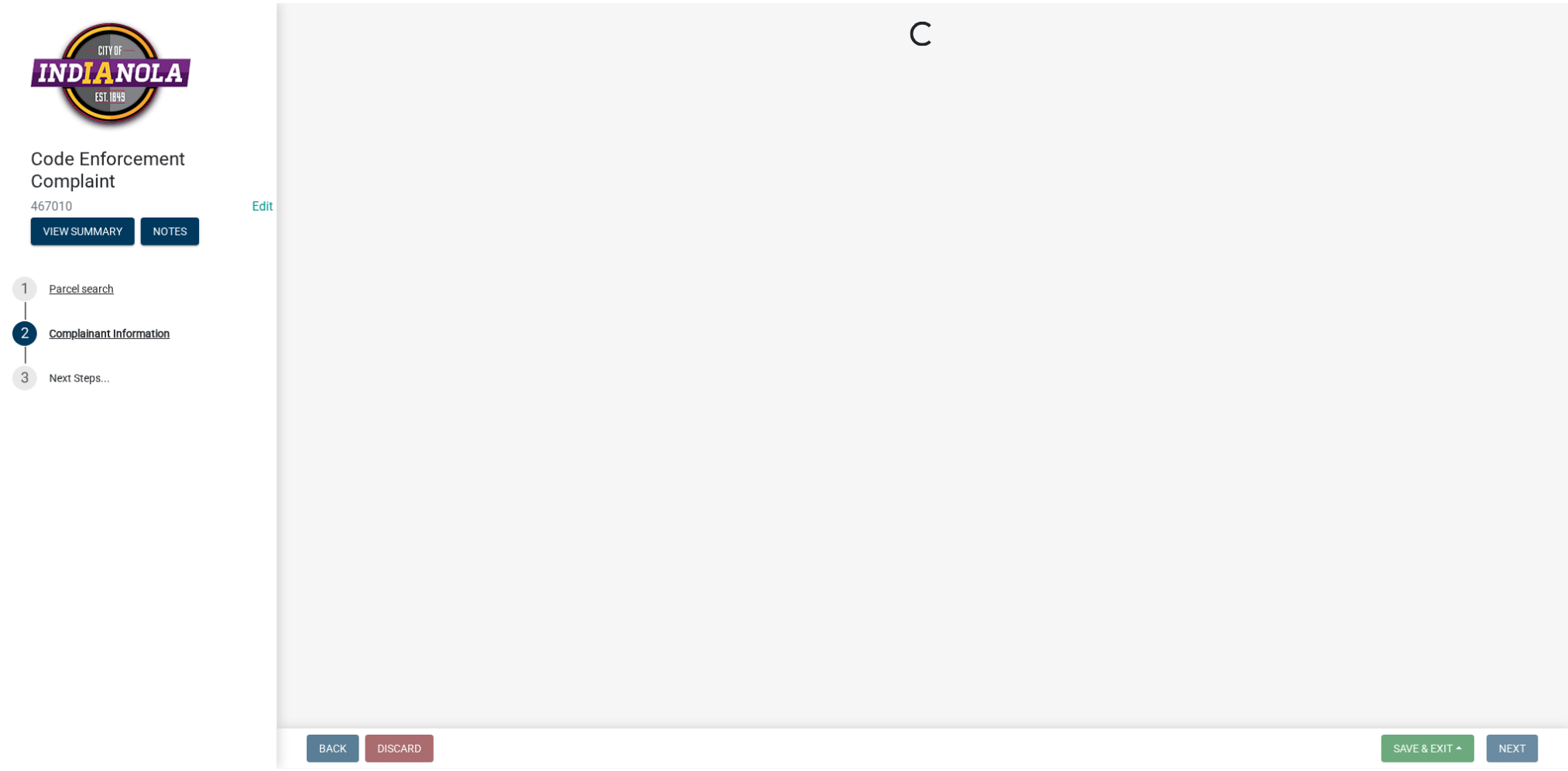
scroll to position [0, 0]
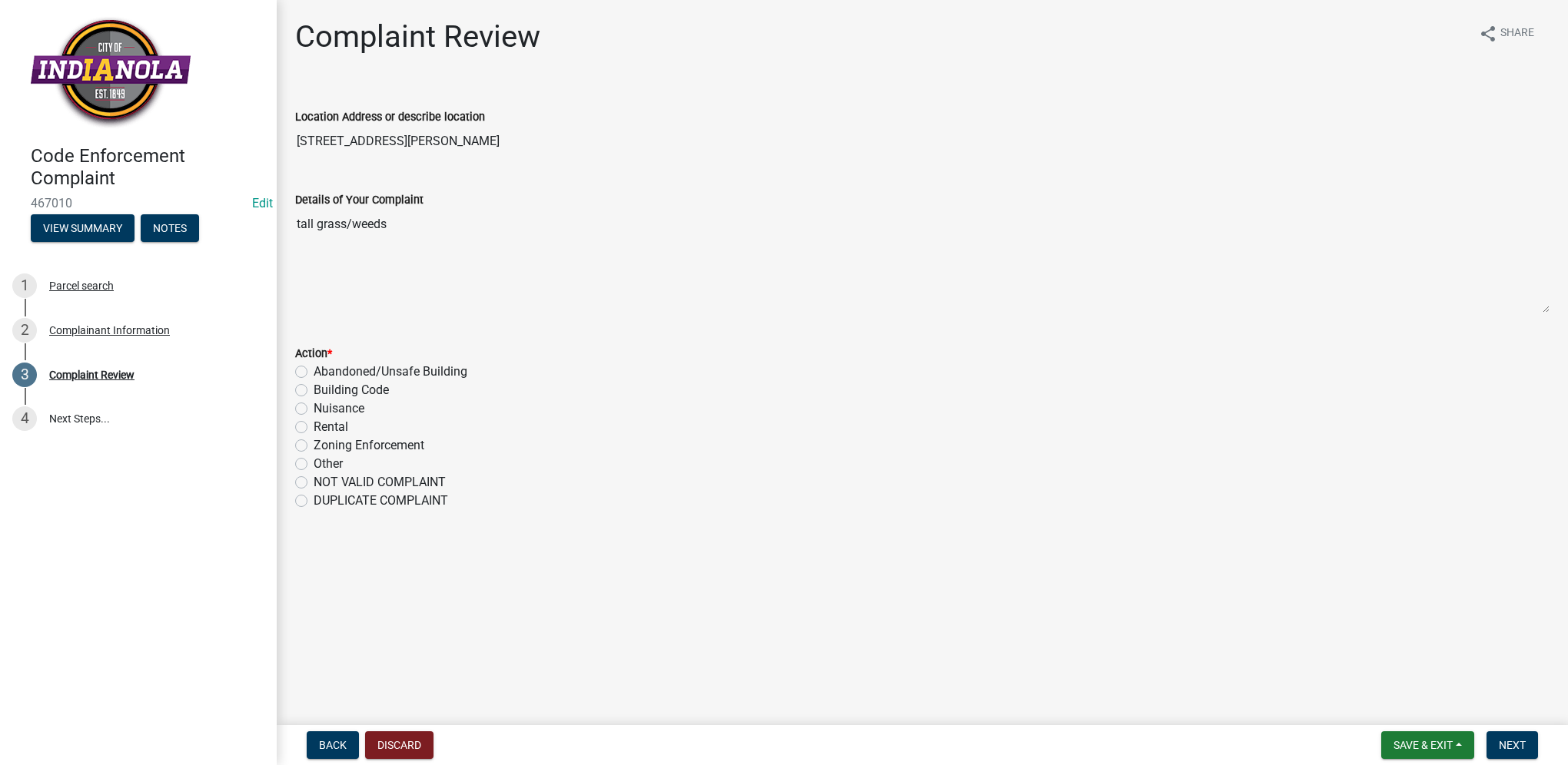
click at [355, 410] on label "Nuisance" at bounding box center [338, 408] width 51 height 18
click at [323, 409] on input "Nuisance" at bounding box center [318, 404] width 10 height 10
radio input "true"
click at [1499, 741] on span "Next" at bounding box center [1512, 745] width 27 height 13
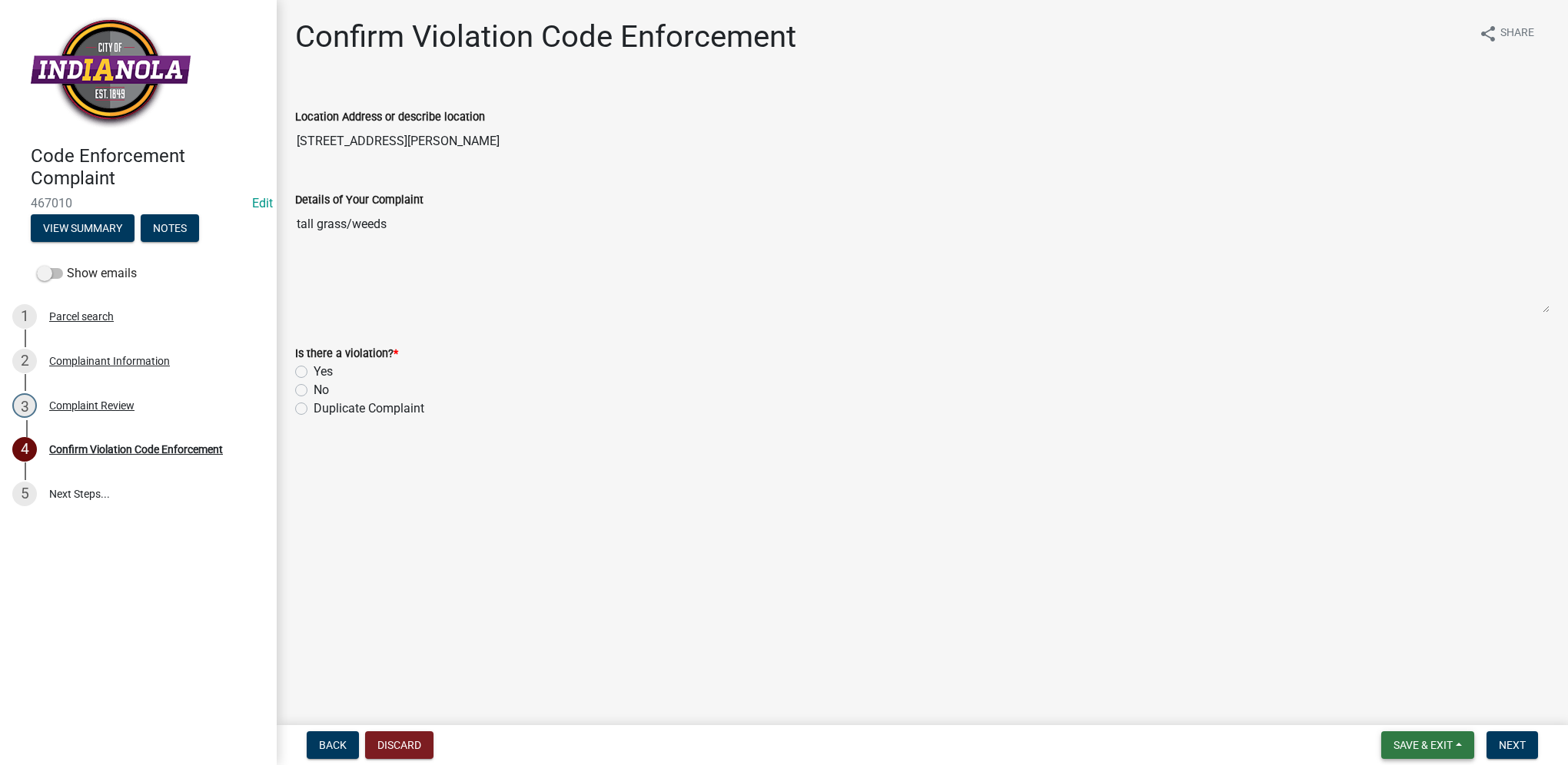
click at [1412, 739] on span "Save & Exit" at bounding box center [1423, 745] width 59 height 13
click at [1410, 712] on button "Save & Exit" at bounding box center [1412, 706] width 123 height 37
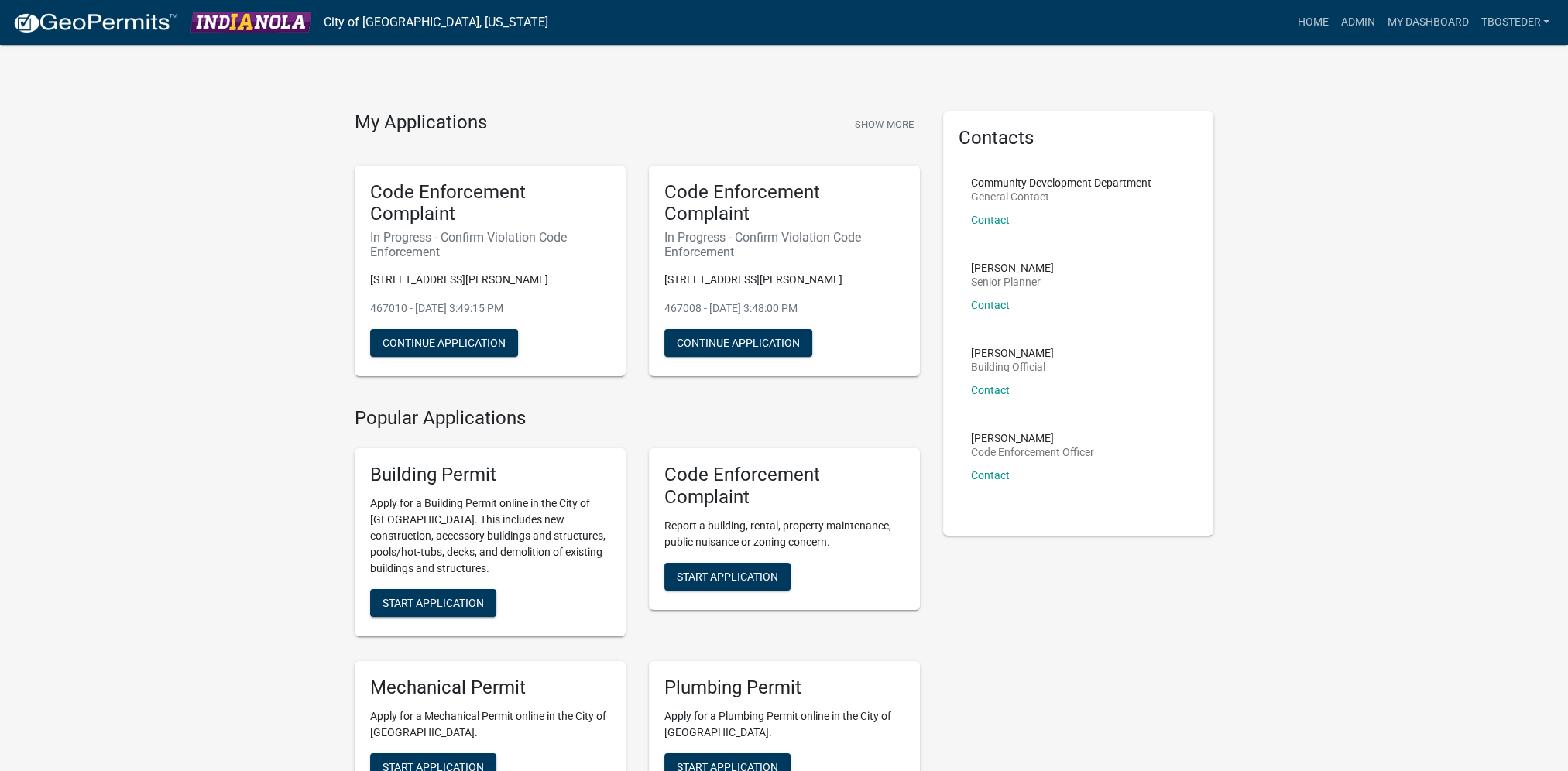
click at [1388, 3] on nav "City of Indianola, Iowa more_horiz Home Admin My Dashboard tbosteder Admin Acco…" at bounding box center [784, 22] width 1568 height 45
click at [1397, 24] on link "My Dashboard" at bounding box center [1427, 22] width 93 height 29
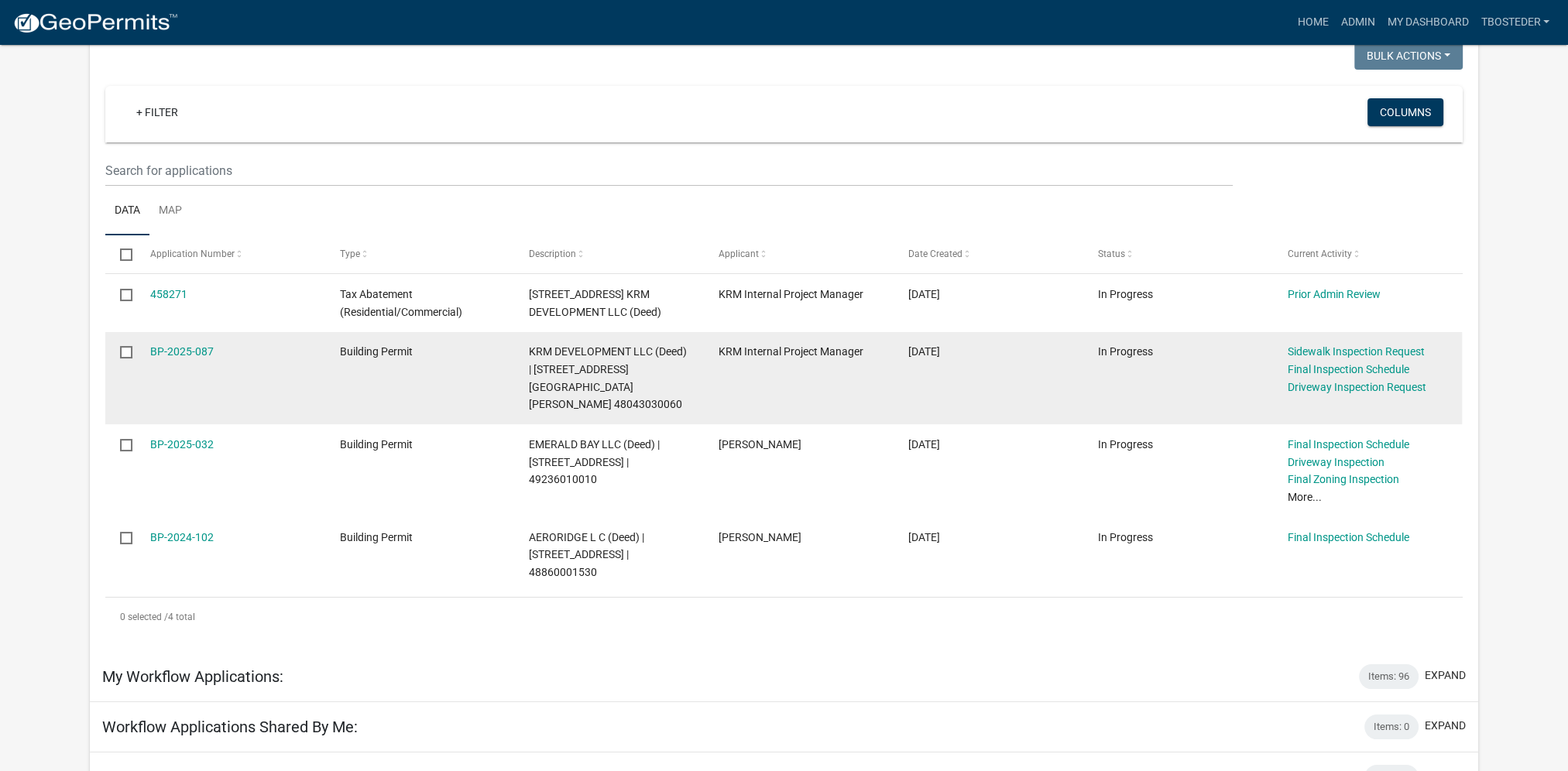
scroll to position [155, 0]
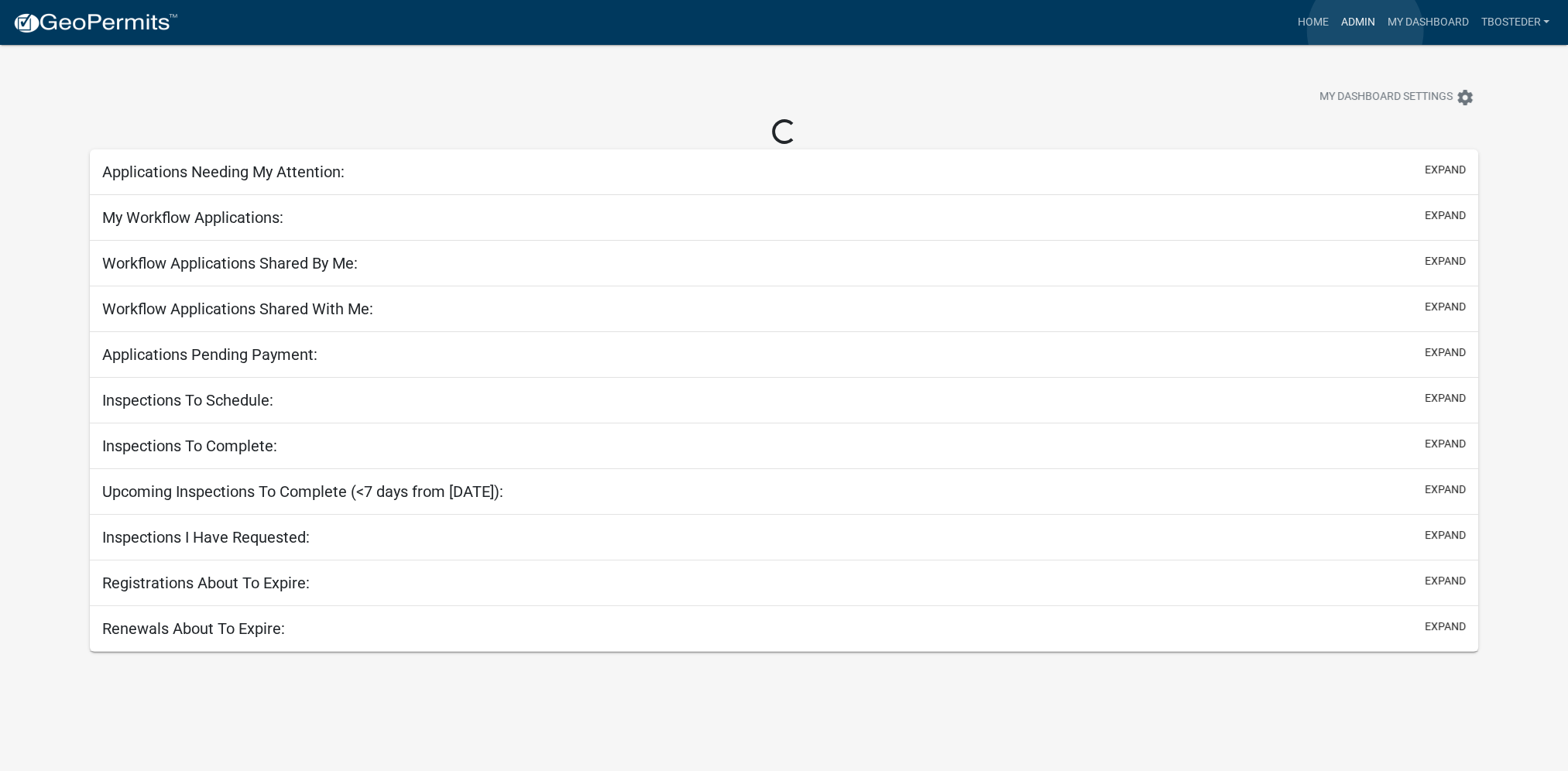
click at [1365, 31] on link "Admin" at bounding box center [1357, 22] width 46 height 29
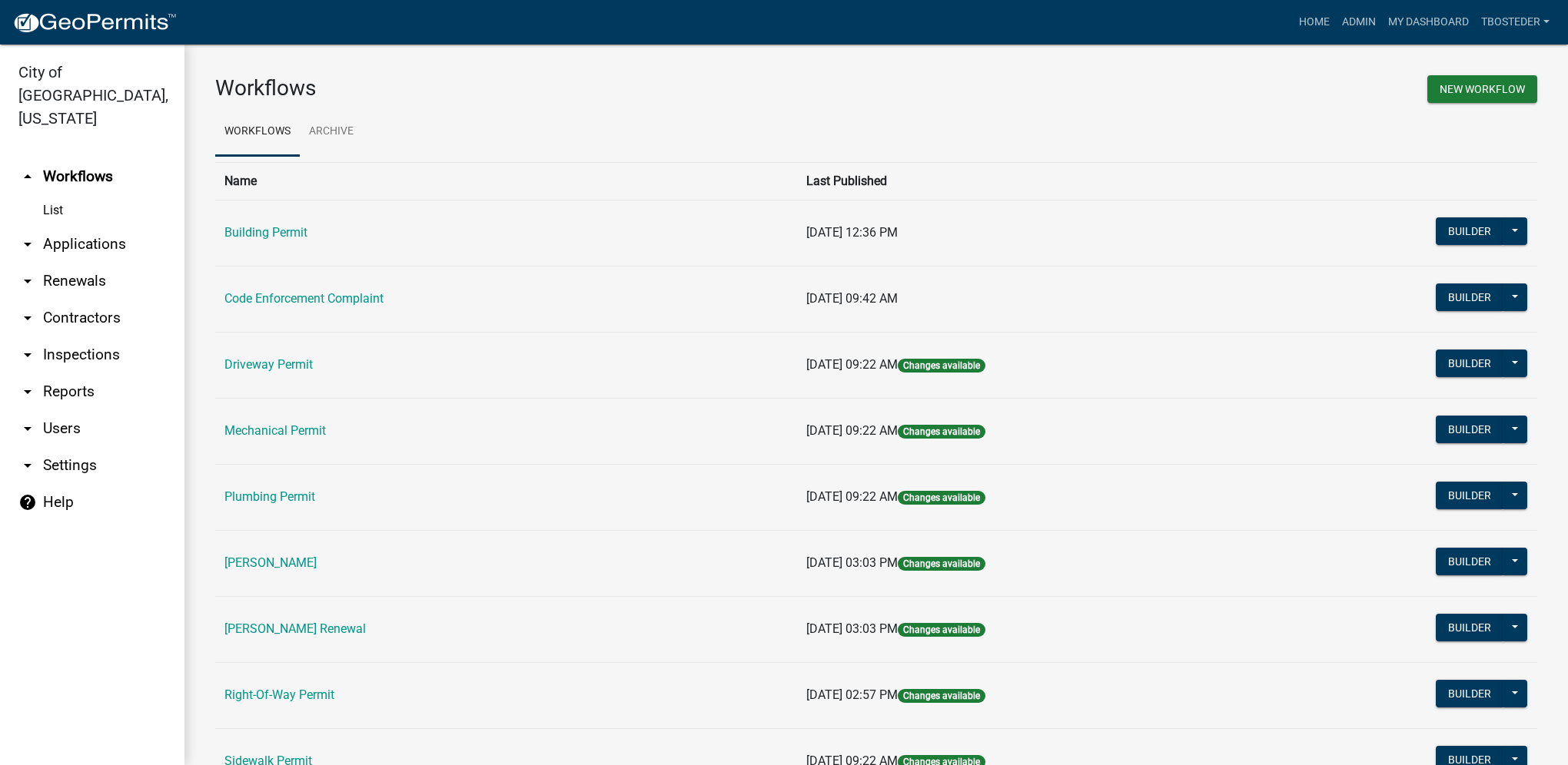
click at [320, 291] on td "Code Enforcement Complaint" at bounding box center [506, 298] width 581 height 66
click at [319, 294] on link "Code Enforcement Complaint" at bounding box center [304, 298] width 159 height 14
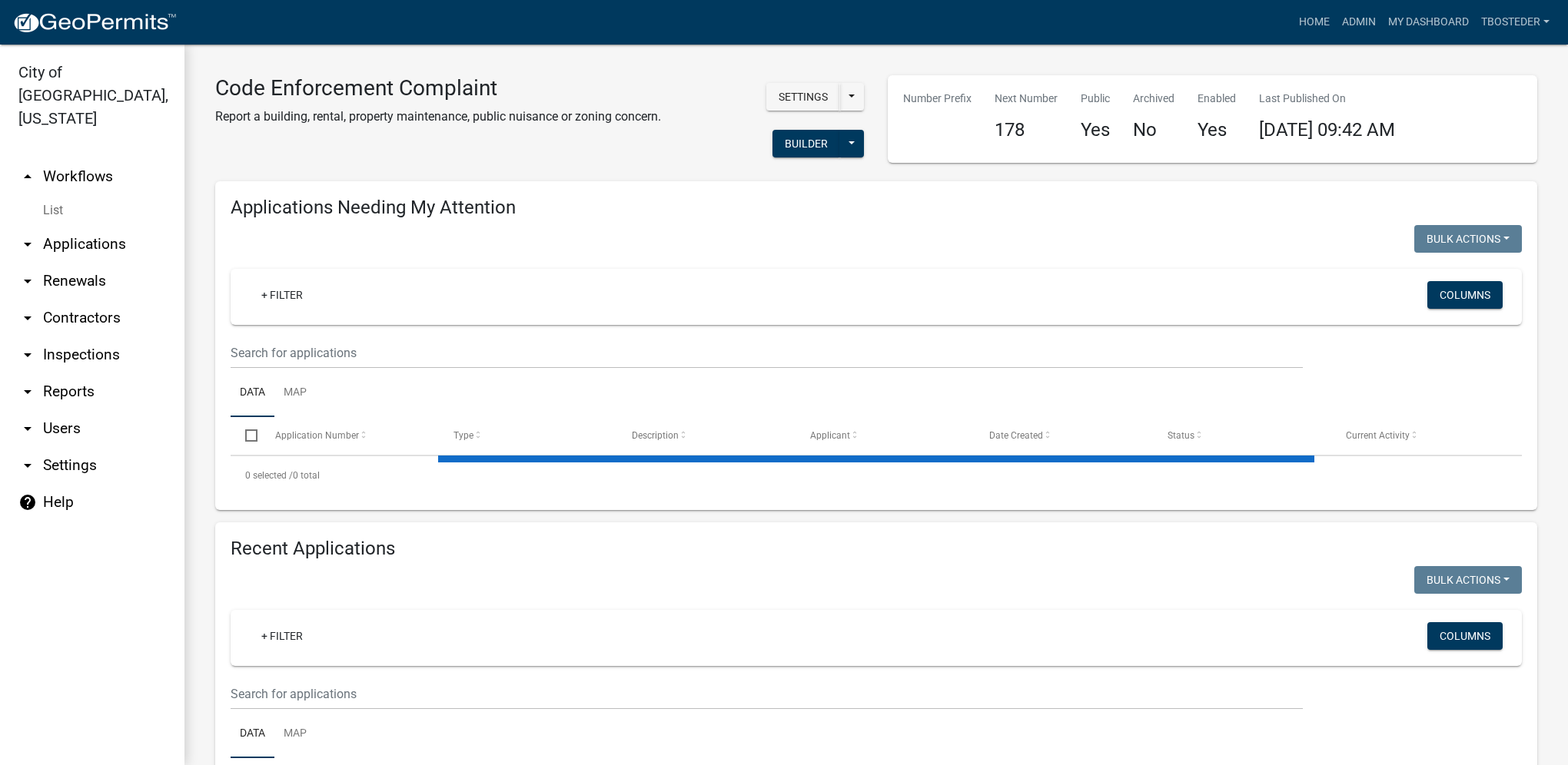
select select "1: 25"
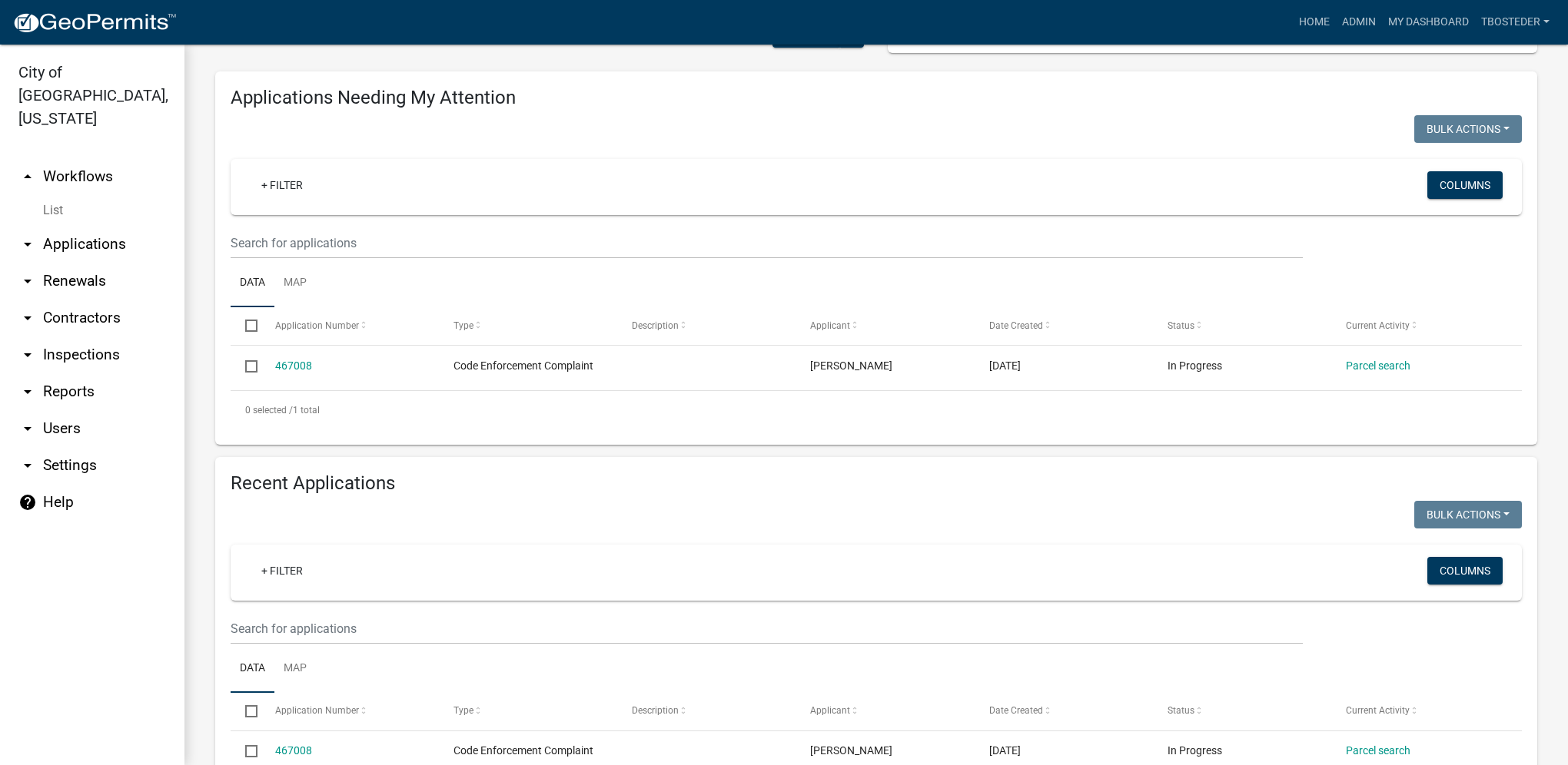
scroll to position [154, 0]
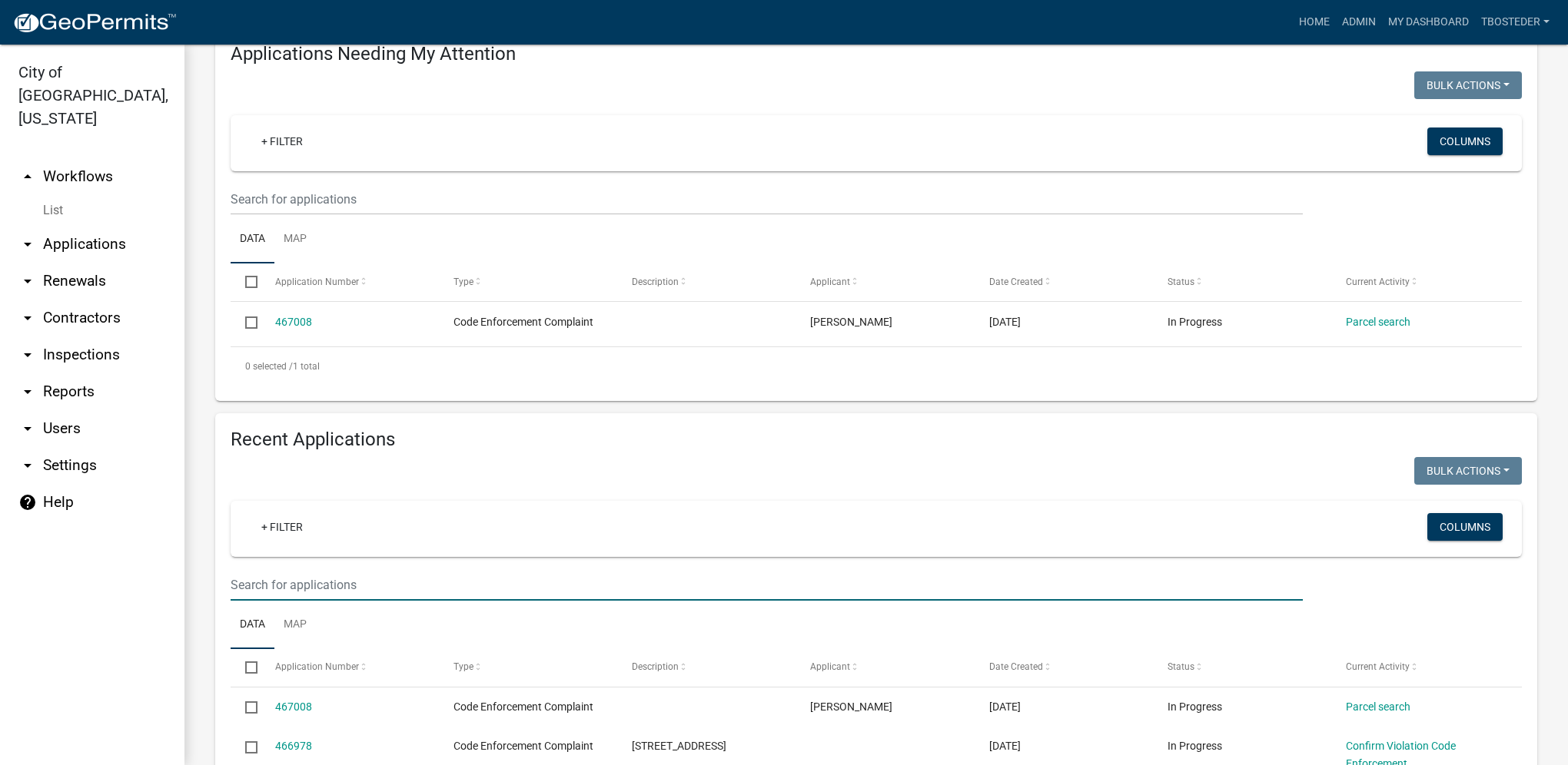
click at [335, 215] on input "text" at bounding box center [766, 200] width 1072 height 32
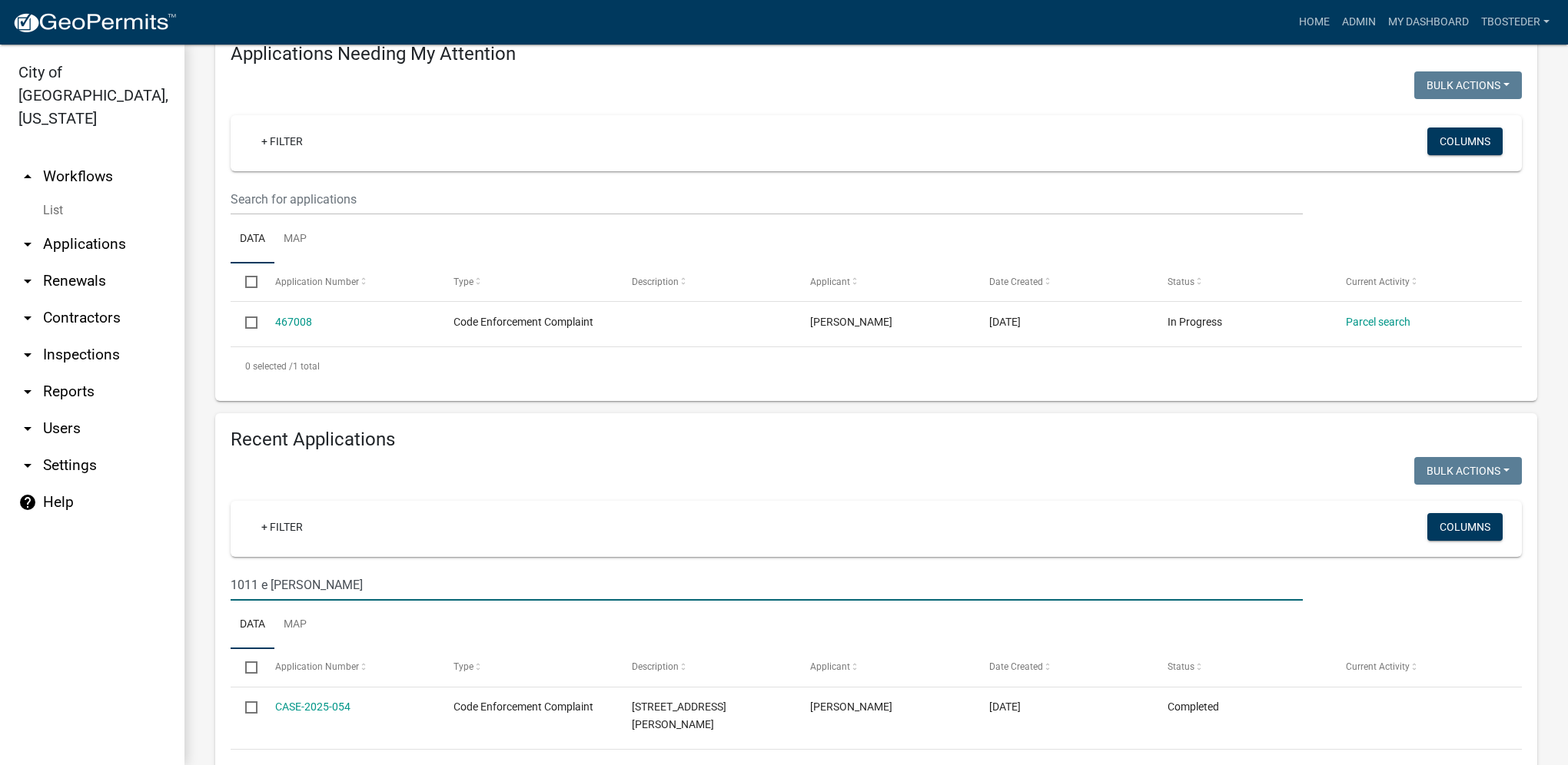
scroll to position [205, 0]
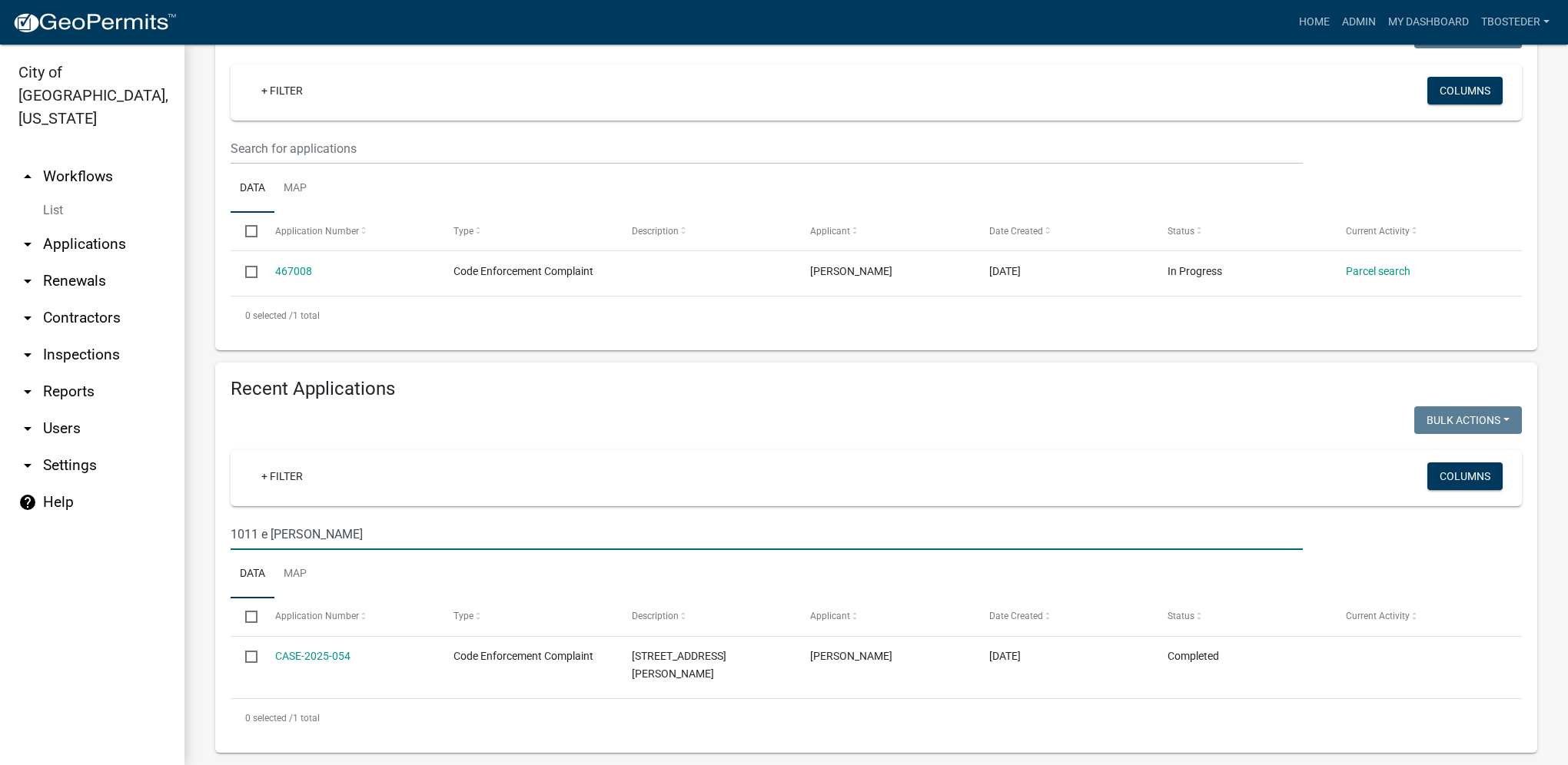
click at [240, 529] on input "1011 e [PERSON_NAME]" at bounding box center [766, 534] width 1072 height 32
type input "1002 e [PERSON_NAME]"
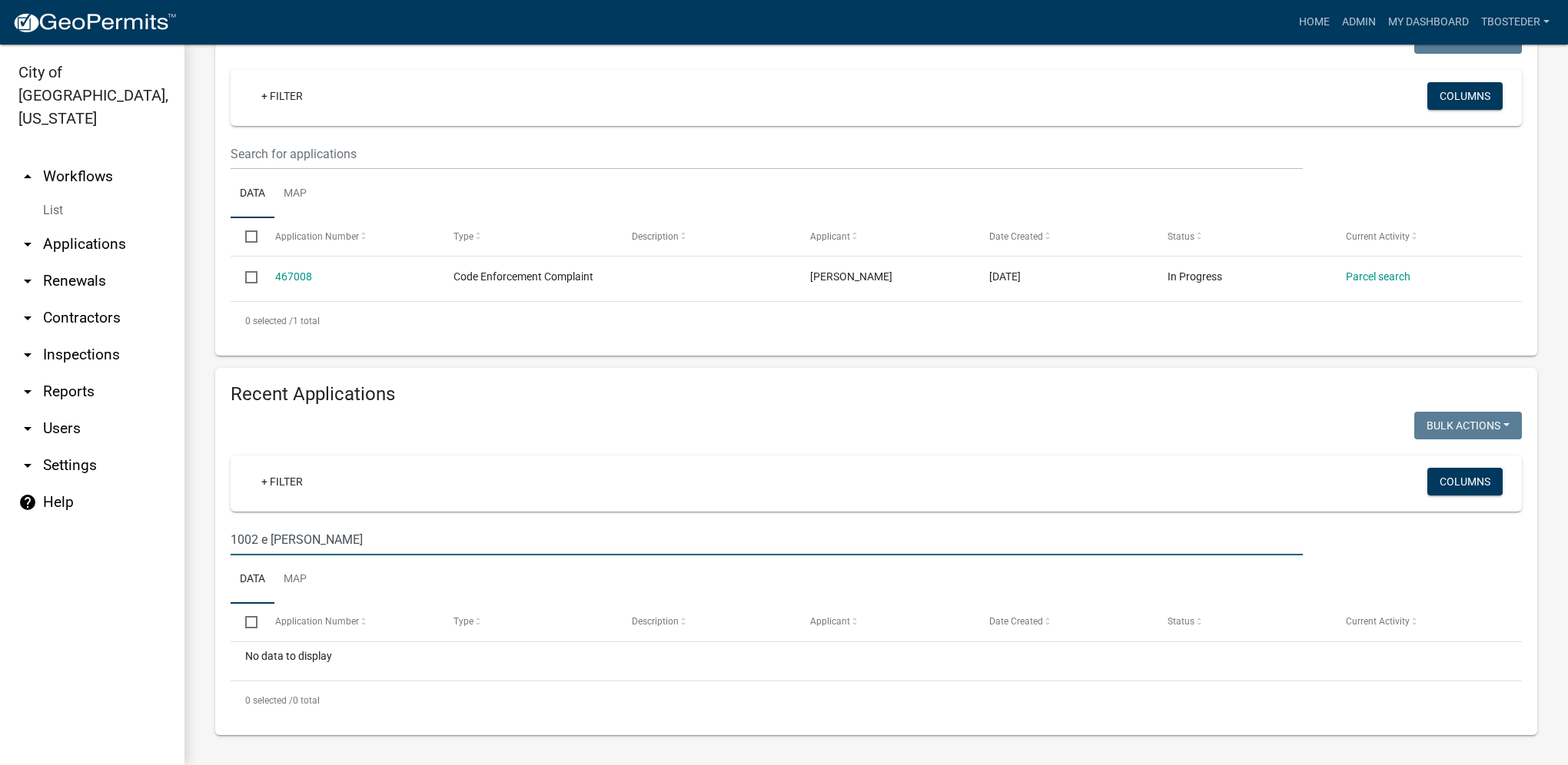
scroll to position [199, 0]
